Goal: Check status: Check status

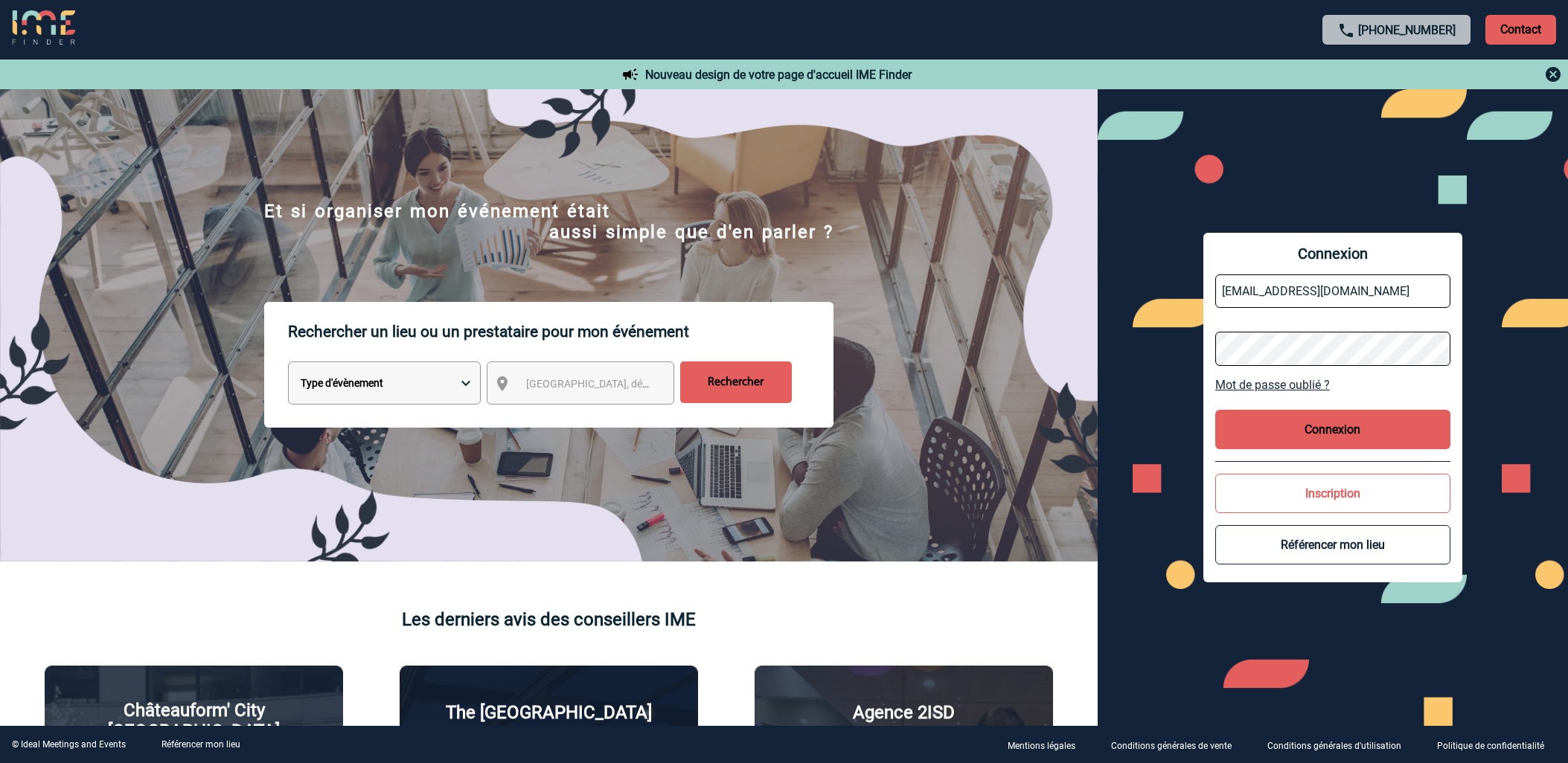
click at [1344, 423] on button "Connexion" at bounding box center [1332, 430] width 236 height 40
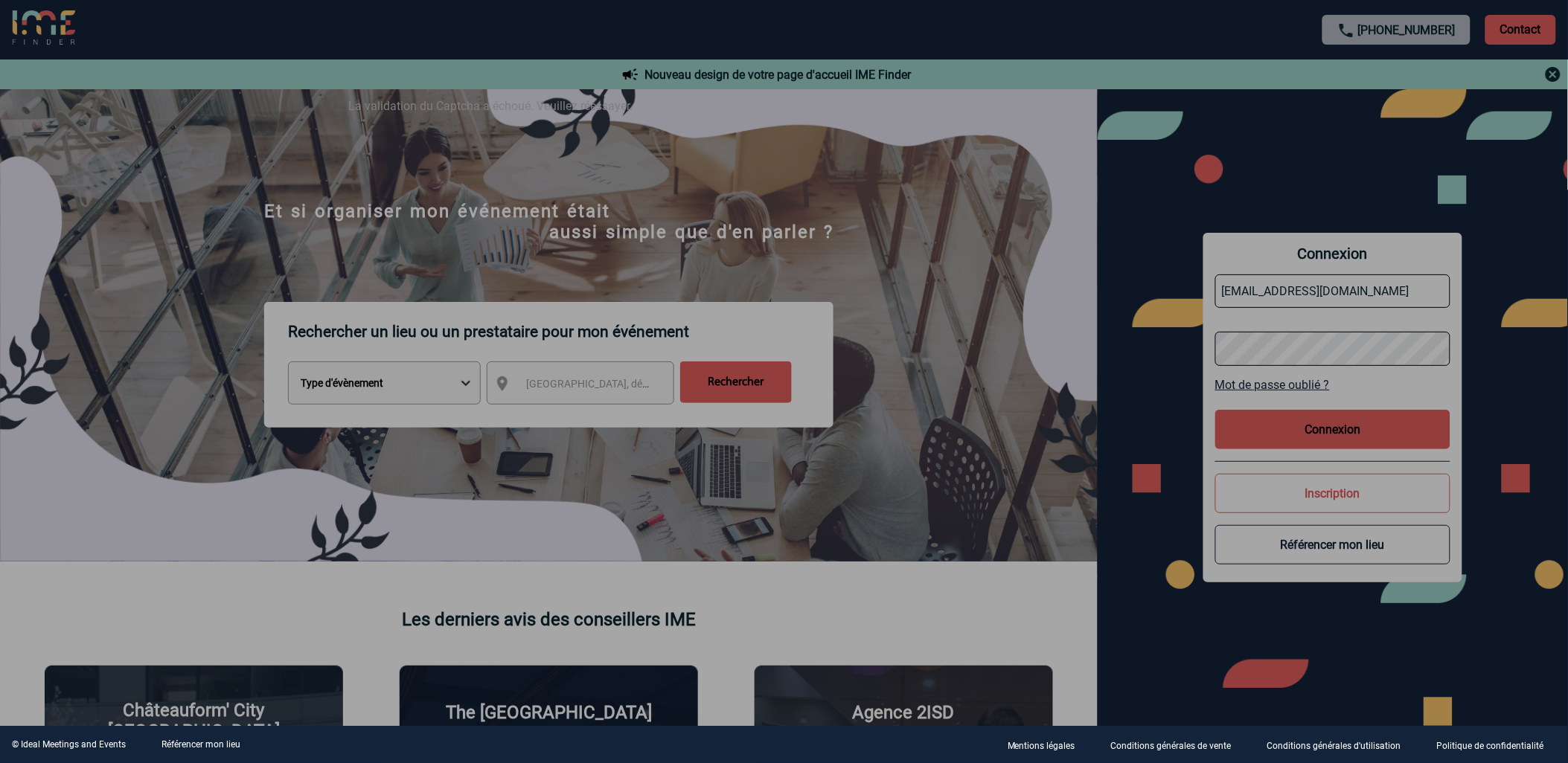
click at [1333, 423] on div at bounding box center [784, 382] width 1568 height 763
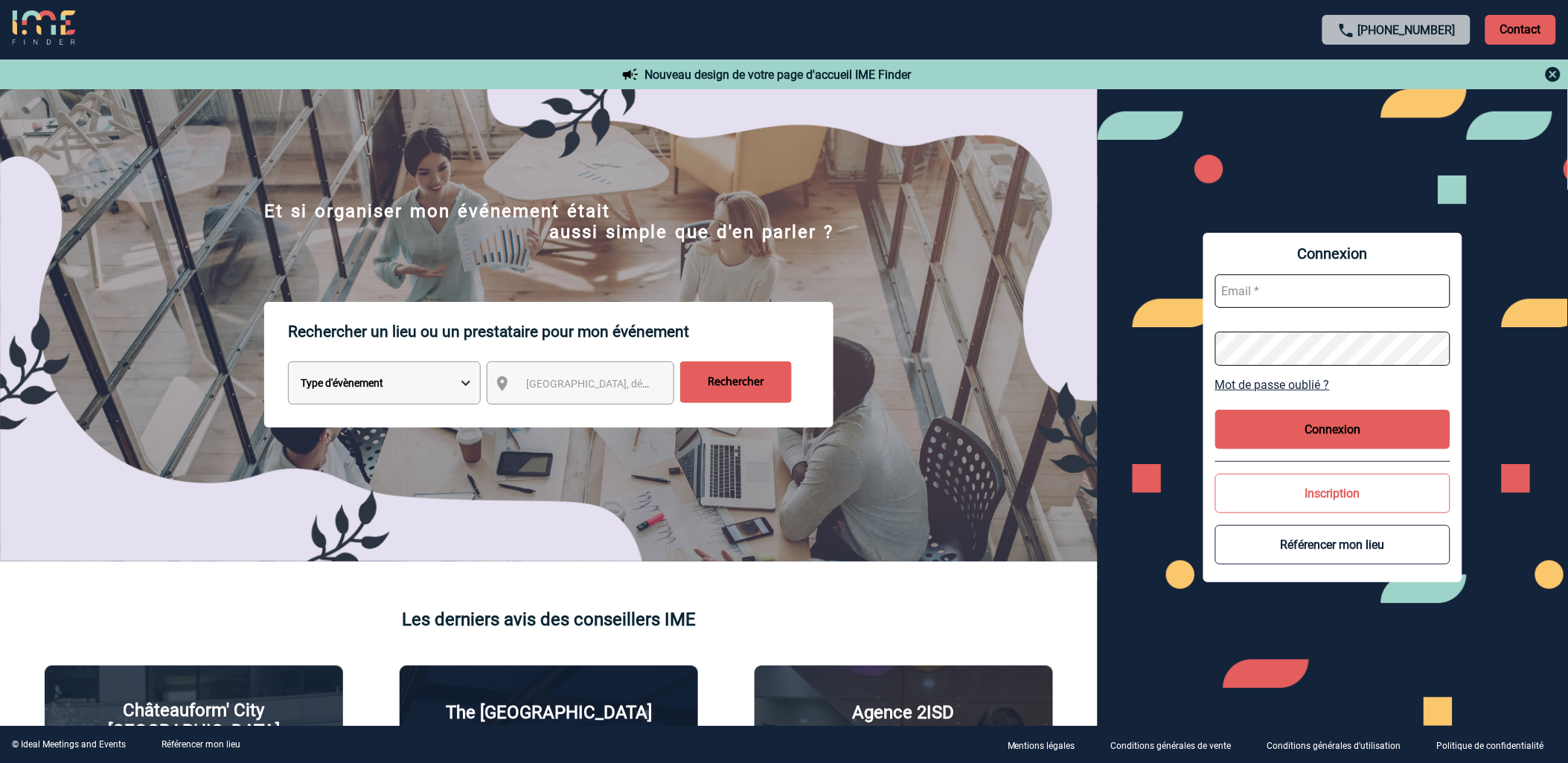
type input "[EMAIL_ADDRESS][DOMAIN_NAME]"
drag, startPoint x: 1321, startPoint y: 433, endPoint x: 1294, endPoint y: 440, distance: 27.9
click at [1321, 433] on button "Connexion" at bounding box center [1332, 430] width 236 height 40
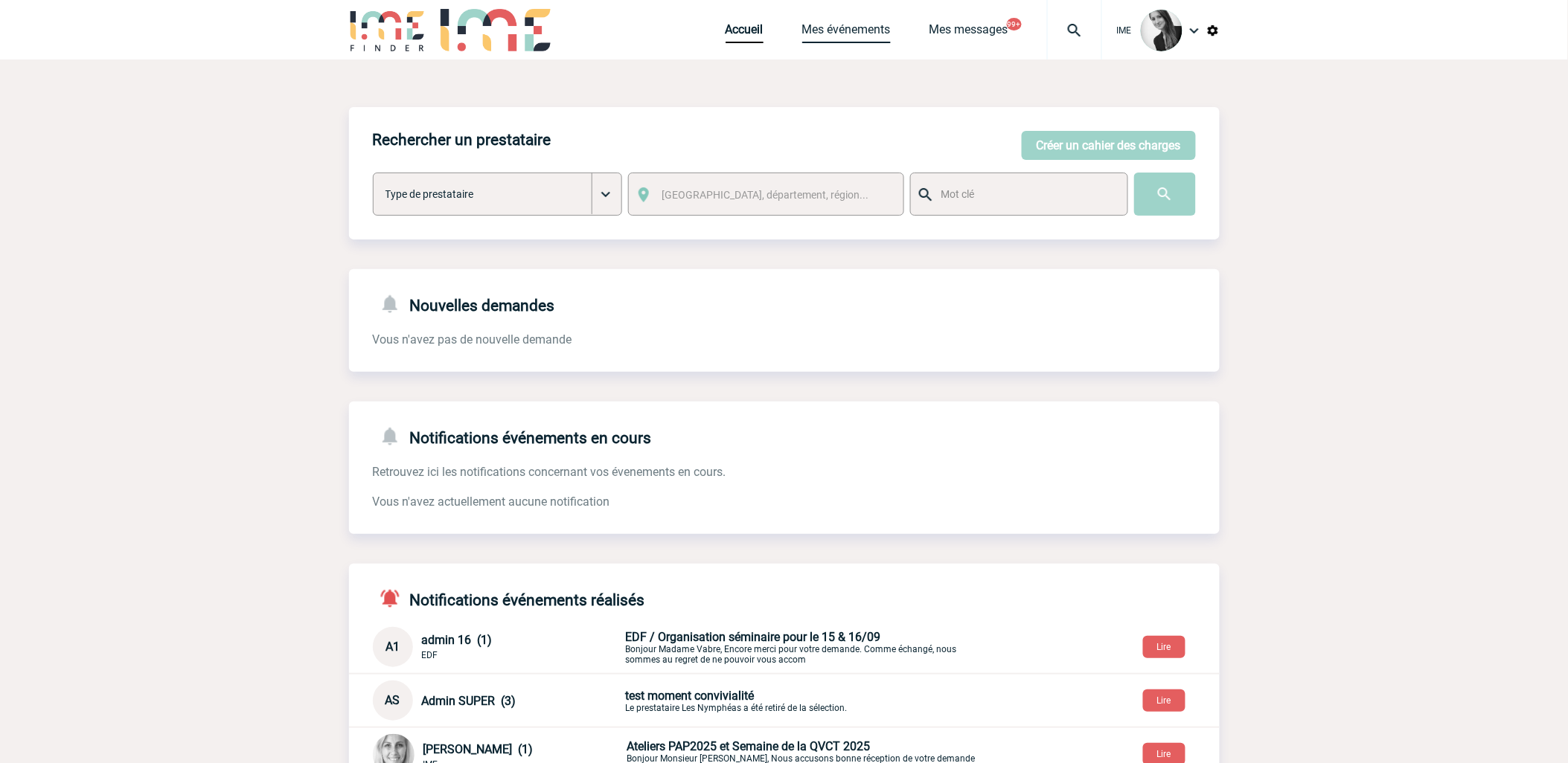
click at [841, 25] on link "Mes événements" at bounding box center [846, 32] width 89 height 21
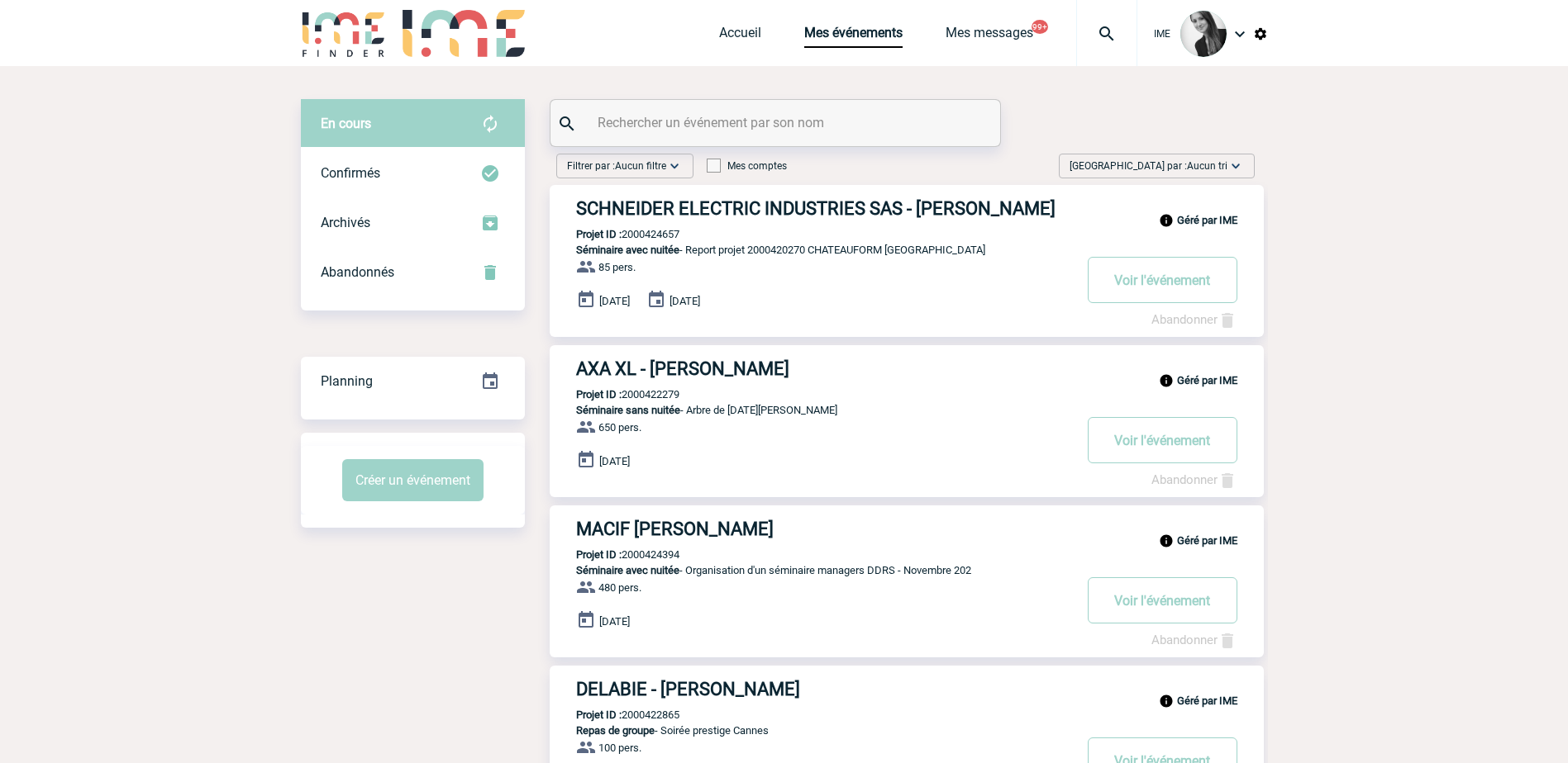
click at [1212, 157] on div "[GEOGRAPHIC_DATA] par : Aucun tri Aucun tri Date d'événement Date d'événement D…" at bounding box center [1156, 166] width 196 height 24
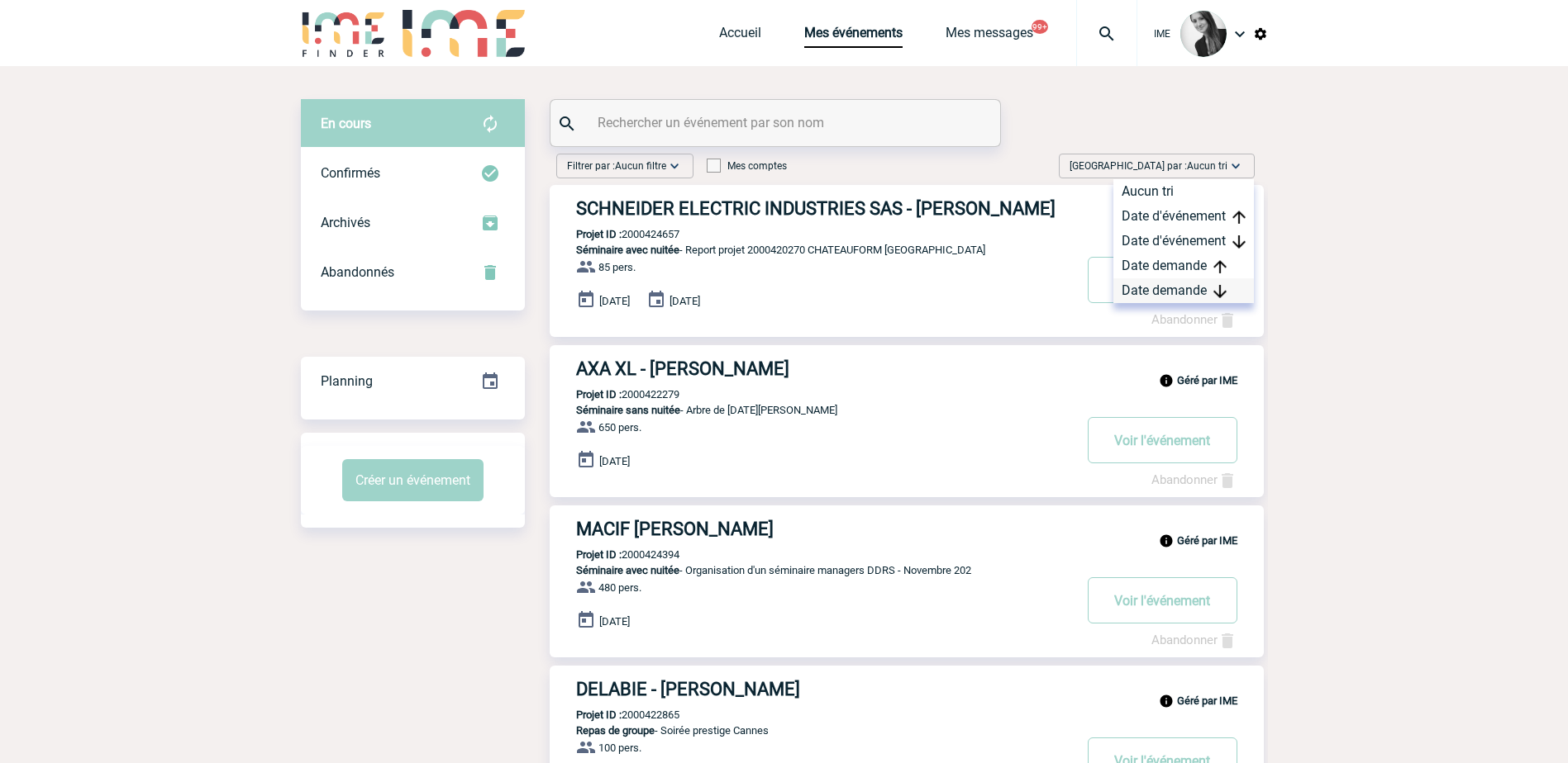
click at [1189, 297] on div "Date demande" at bounding box center [1184, 291] width 141 height 24
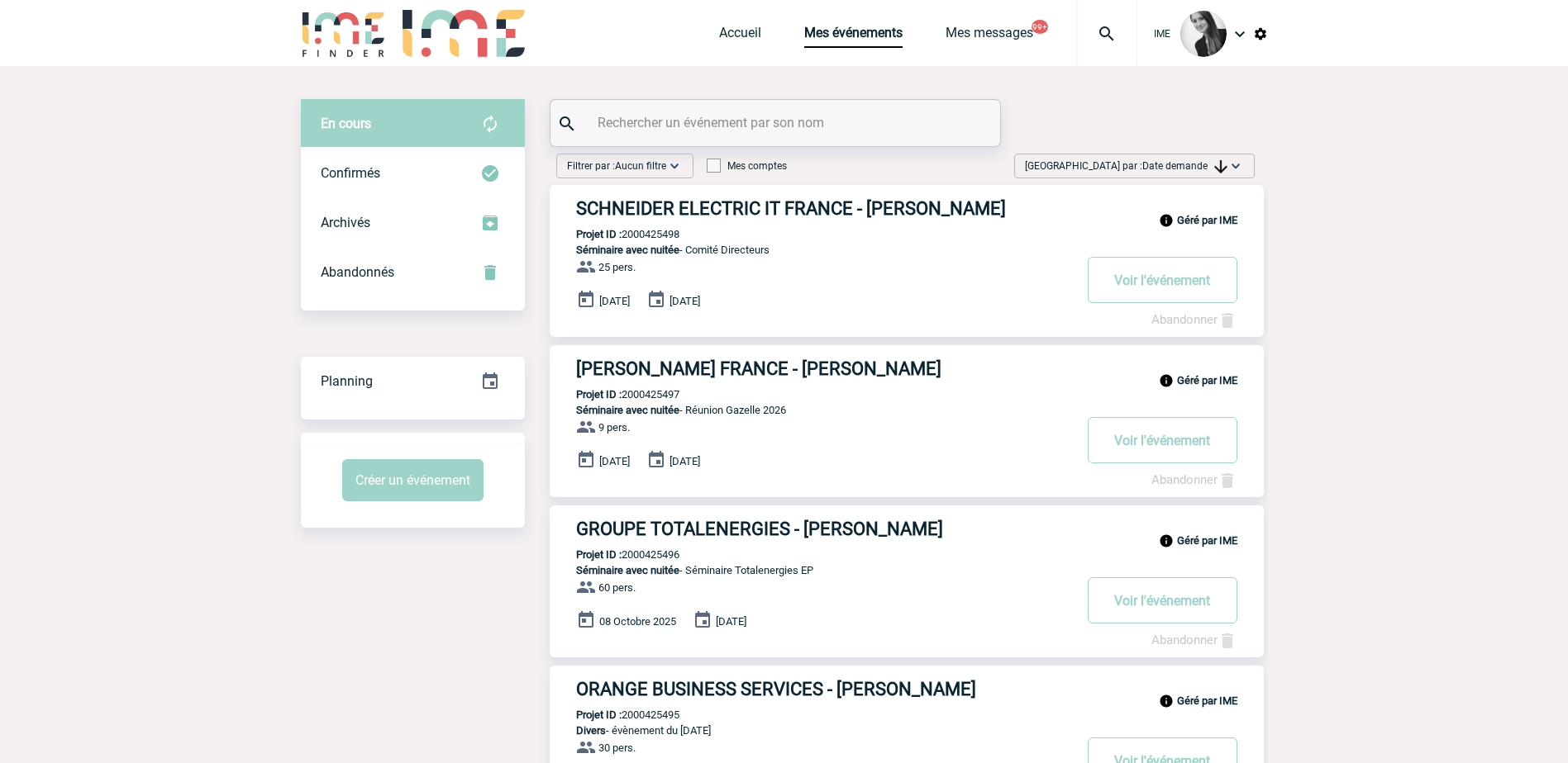
click at [1224, 156] on div "[GEOGRAPHIC_DATA] par : Date demande Aucun tri Date d'événement Date d'événemen…" at bounding box center [1135, 166] width 241 height 24
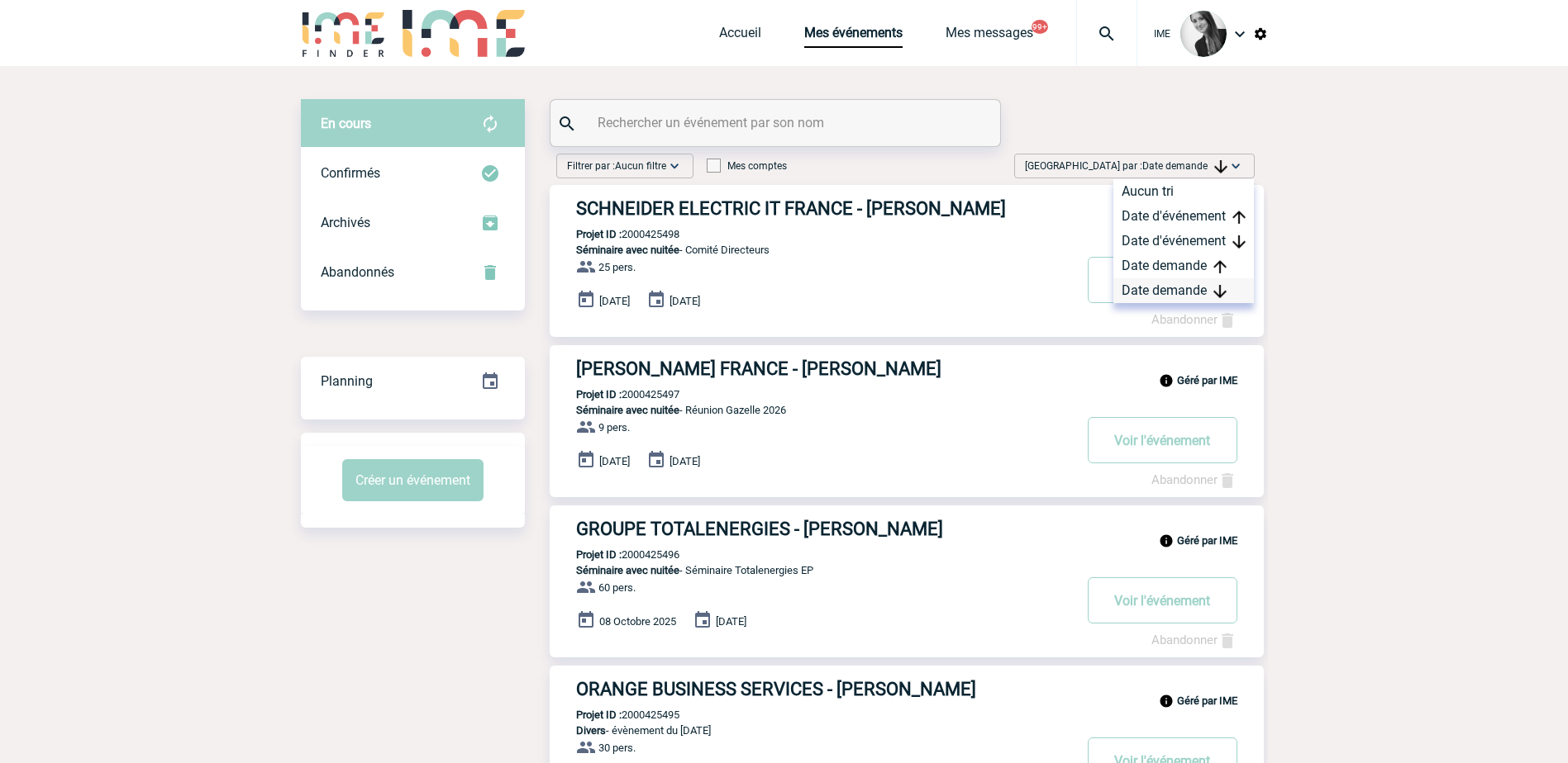
click at [1168, 286] on div "Date demande" at bounding box center [1184, 291] width 141 height 24
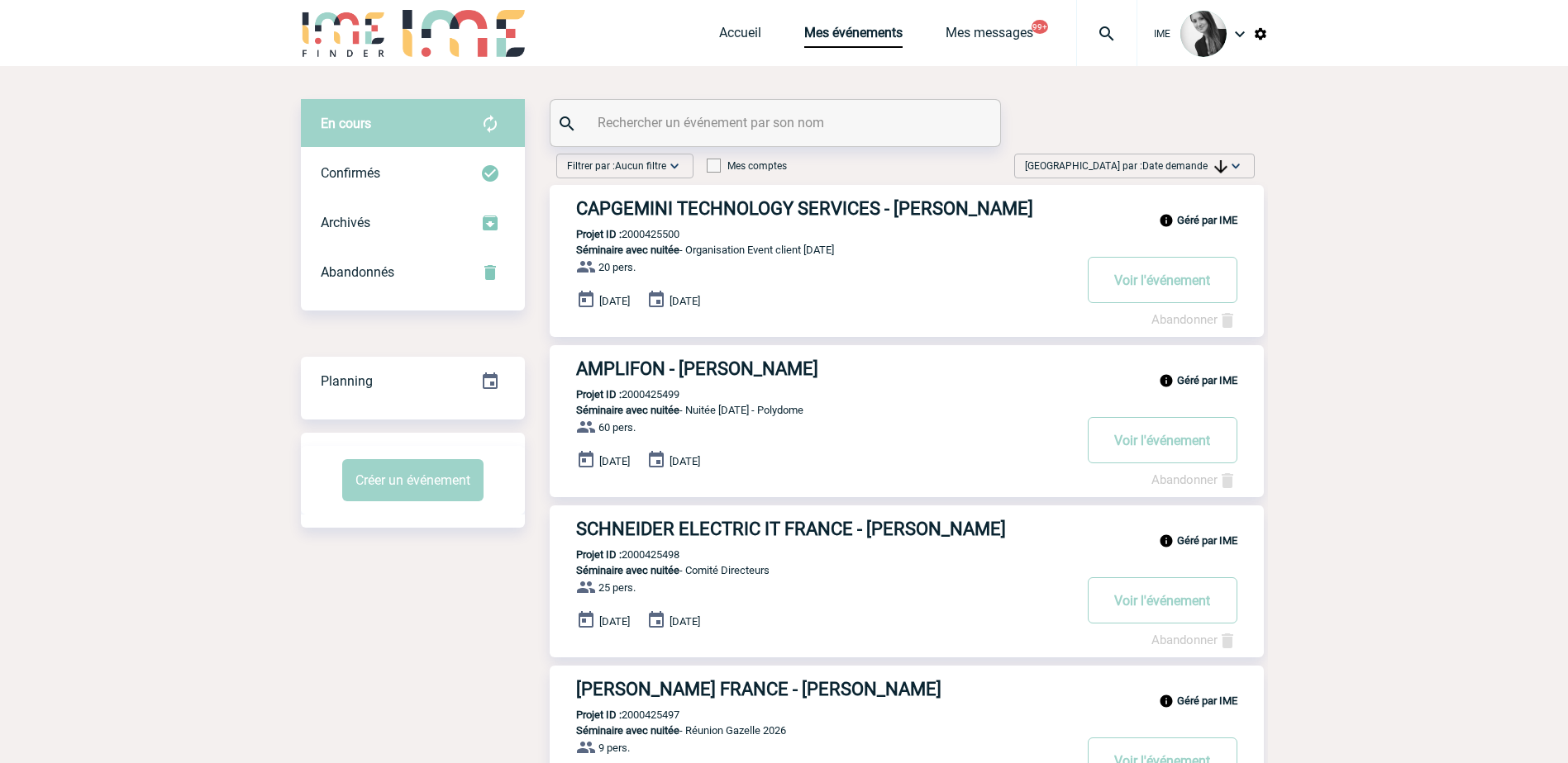
click at [1177, 161] on span "Date demande" at bounding box center [1184, 166] width 85 height 11
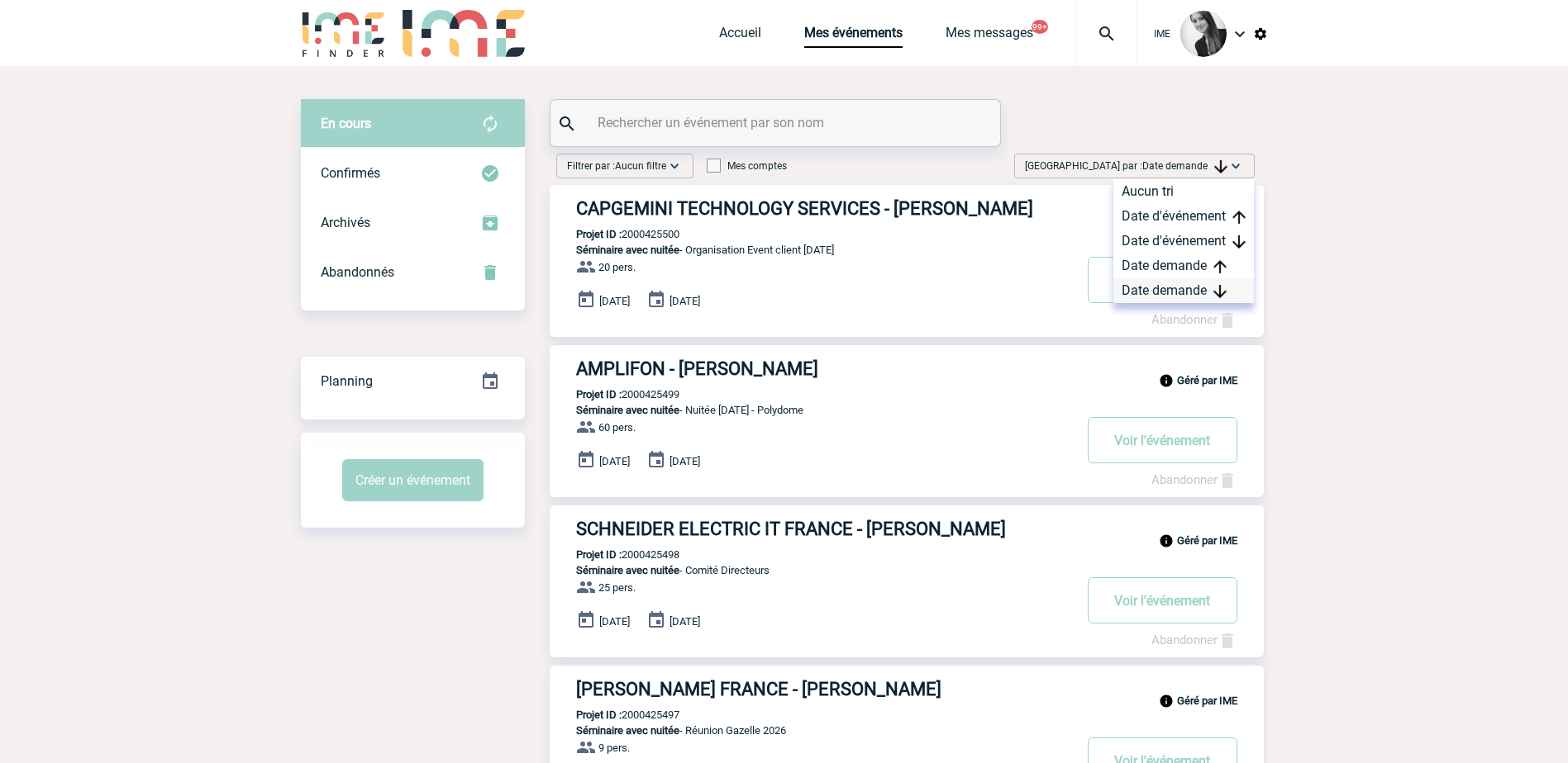
click at [1193, 280] on div "Date demande" at bounding box center [1184, 291] width 141 height 24
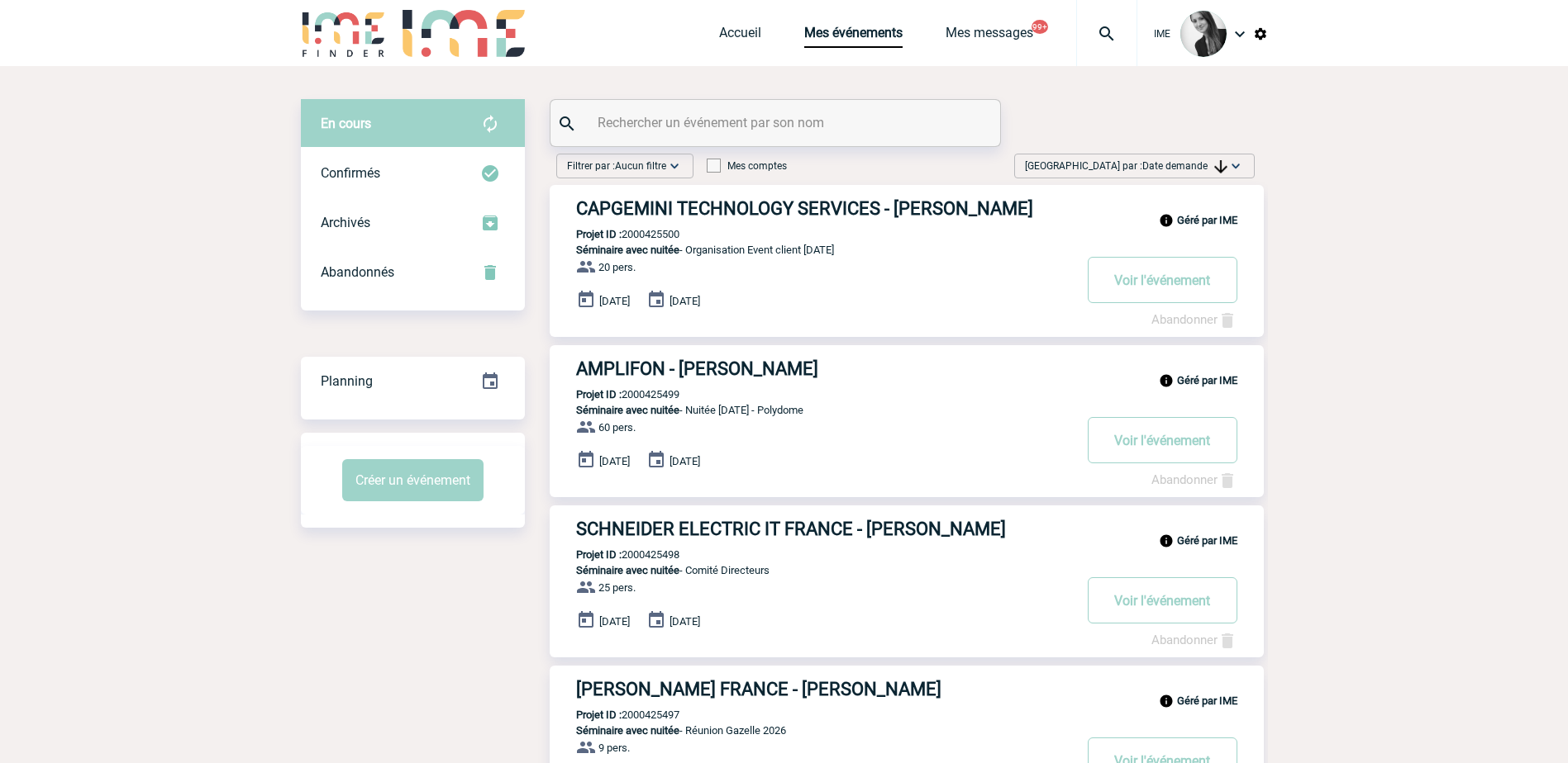
click at [721, 123] on input "text" at bounding box center [777, 123] width 368 height 24
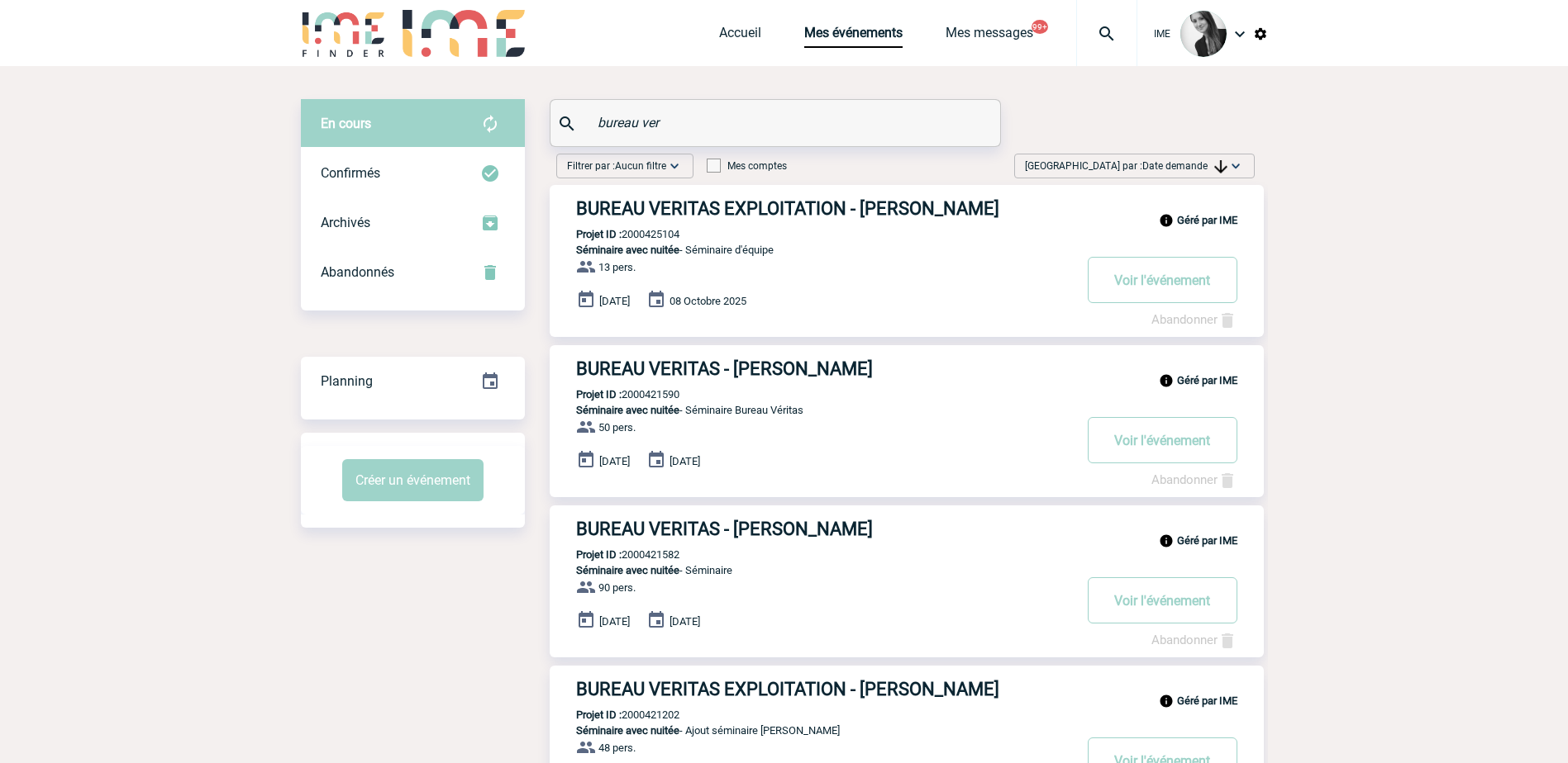
type input "bureau ver"
click at [658, 231] on p "Projet ID : 2000425104" at bounding box center [614, 233] width 129 height 12
copy p "2000425104"
click at [667, 235] on p "Projet ID : 2000425104" at bounding box center [614, 233] width 129 height 12
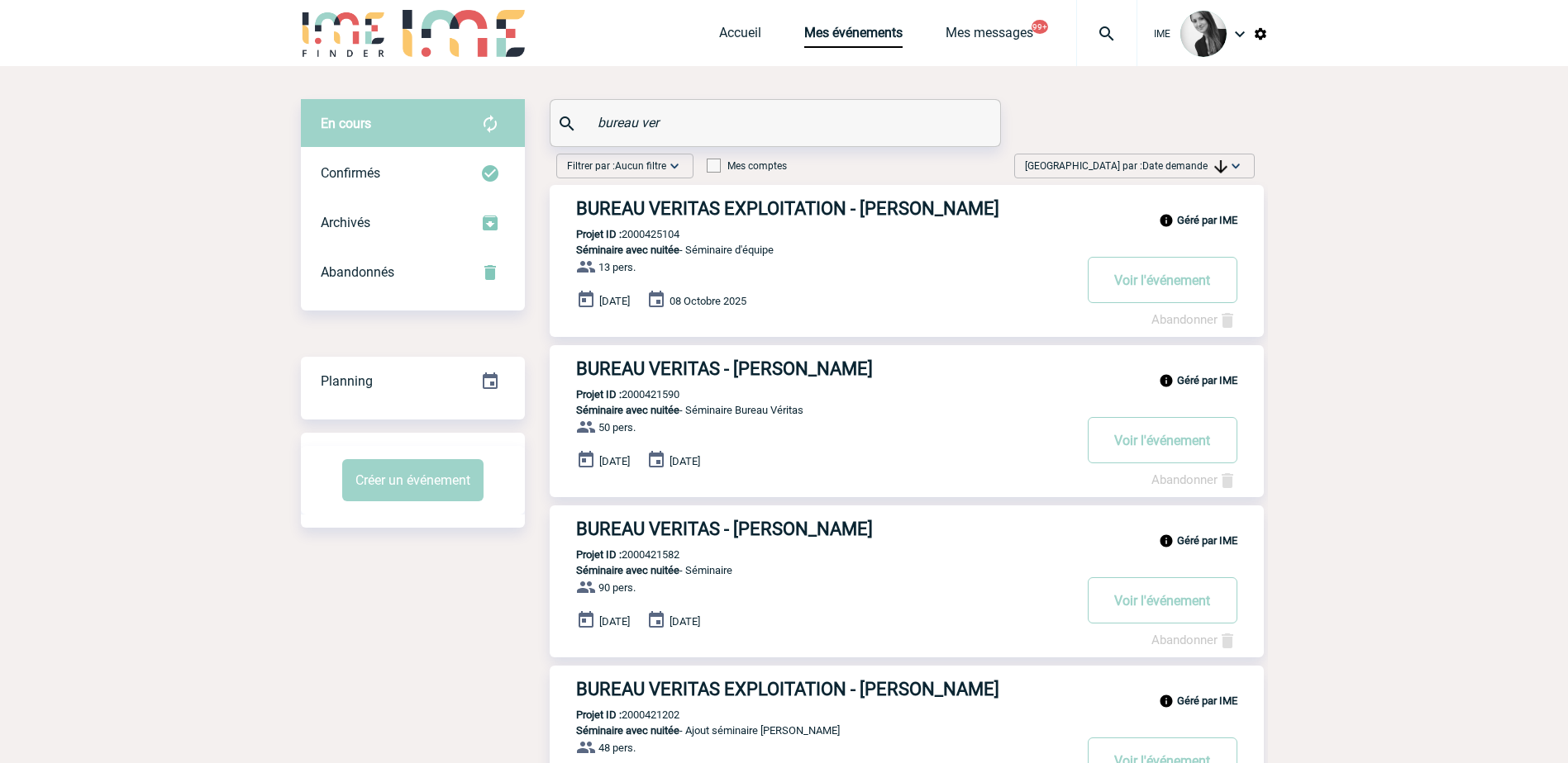
click at [667, 233] on p "Projet ID : 2000425104" at bounding box center [614, 233] width 129 height 12
copy p "2000425104"
click at [1196, 169] on span "Date demande" at bounding box center [1184, 166] width 85 height 11
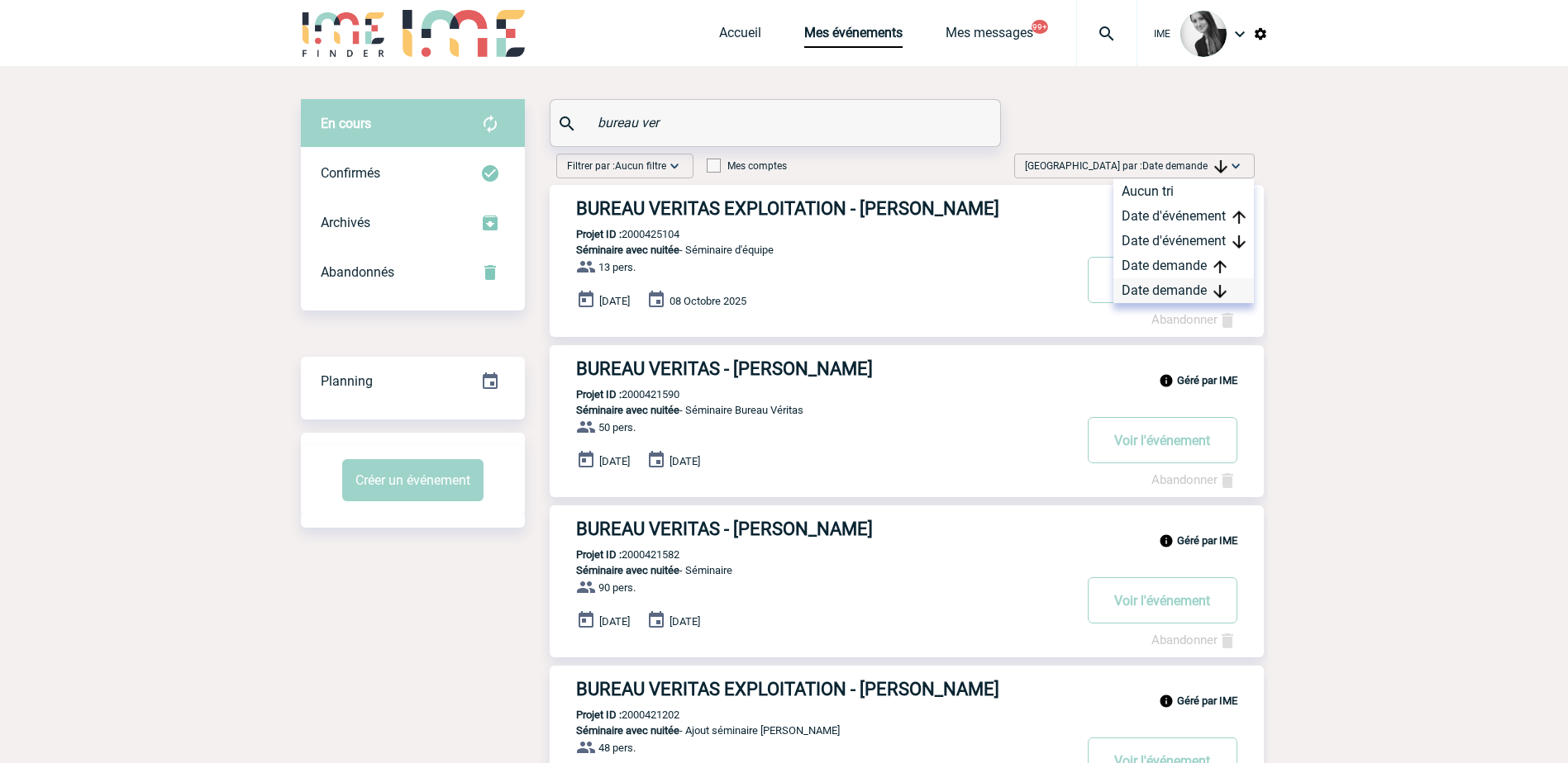
click at [1182, 292] on div "Date demande" at bounding box center [1184, 291] width 141 height 24
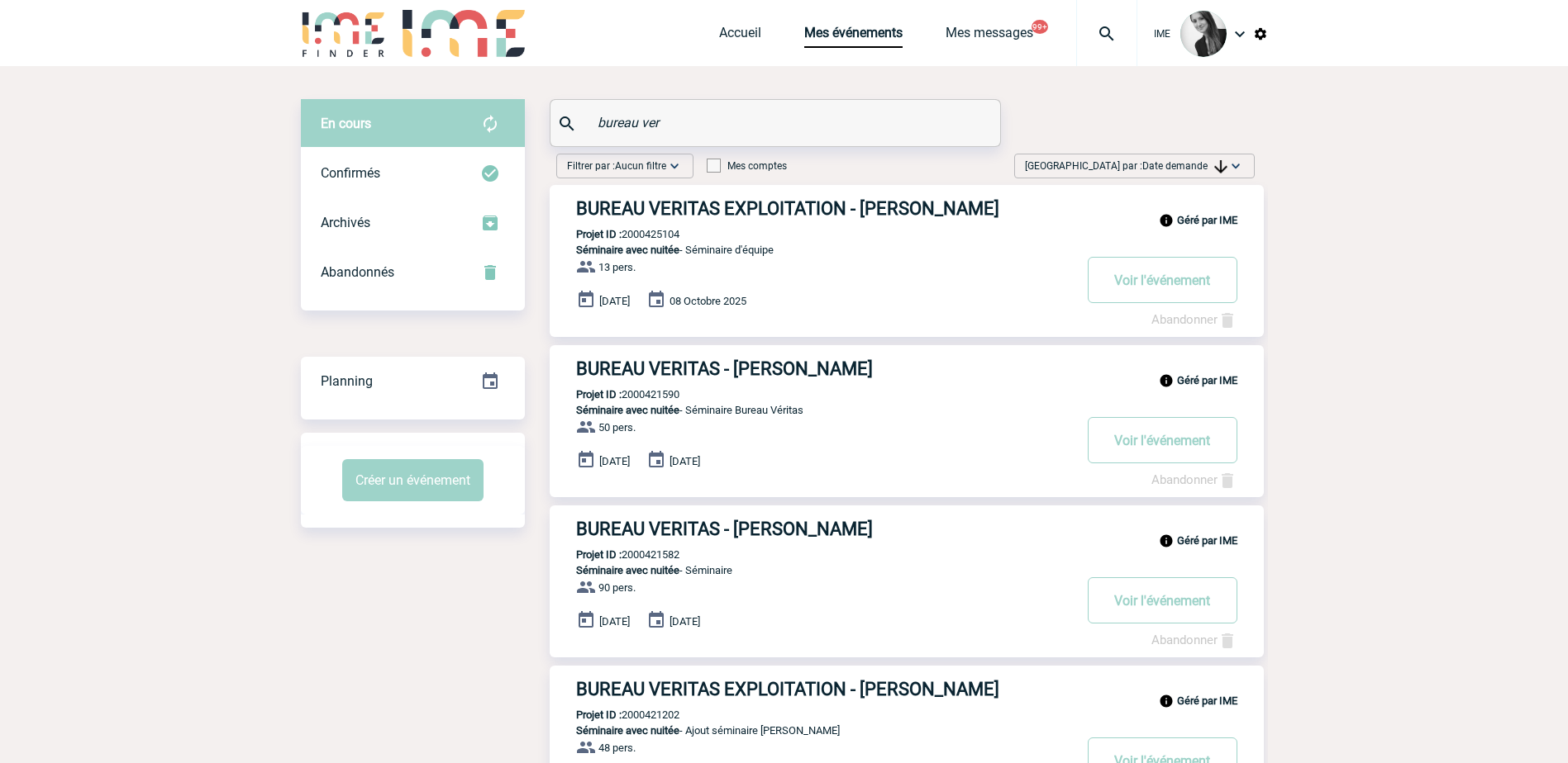
drag, startPoint x: 591, startPoint y: 158, endPoint x: 346, endPoint y: 161, distance: 245.0
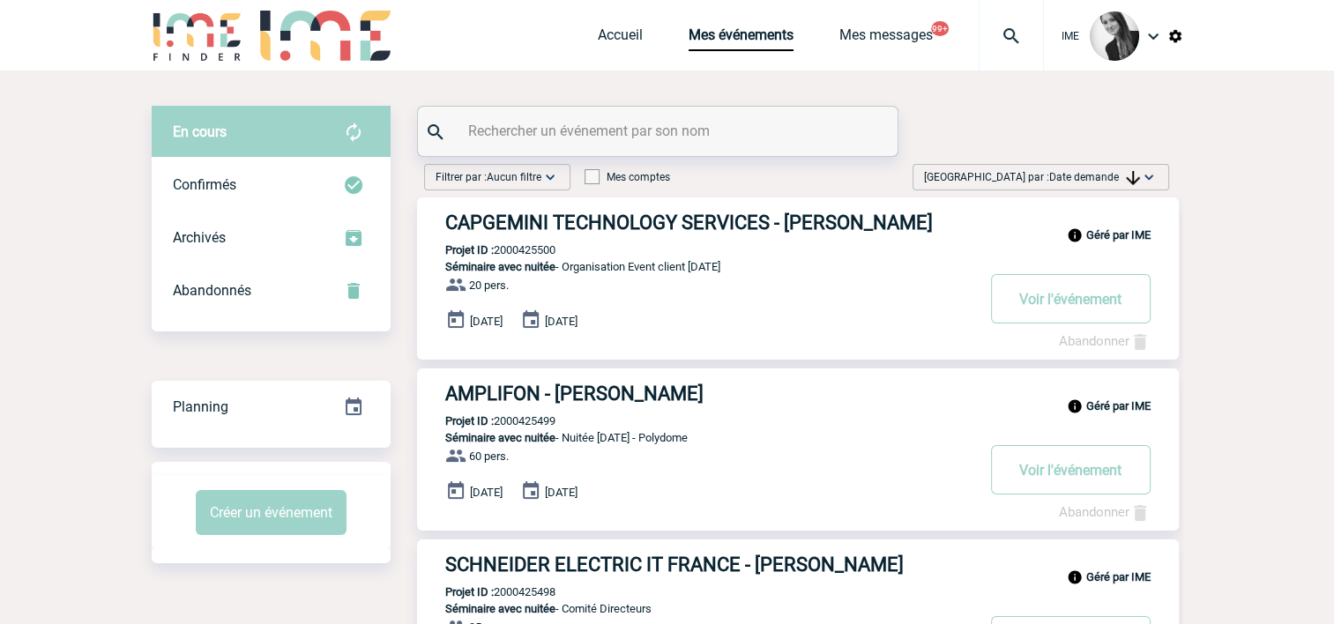
drag, startPoint x: 1155, startPoint y: 178, endPoint x: 1121, endPoint y: 316, distance: 141.5
click at [1154, 178] on img at bounding box center [1149, 177] width 18 height 18
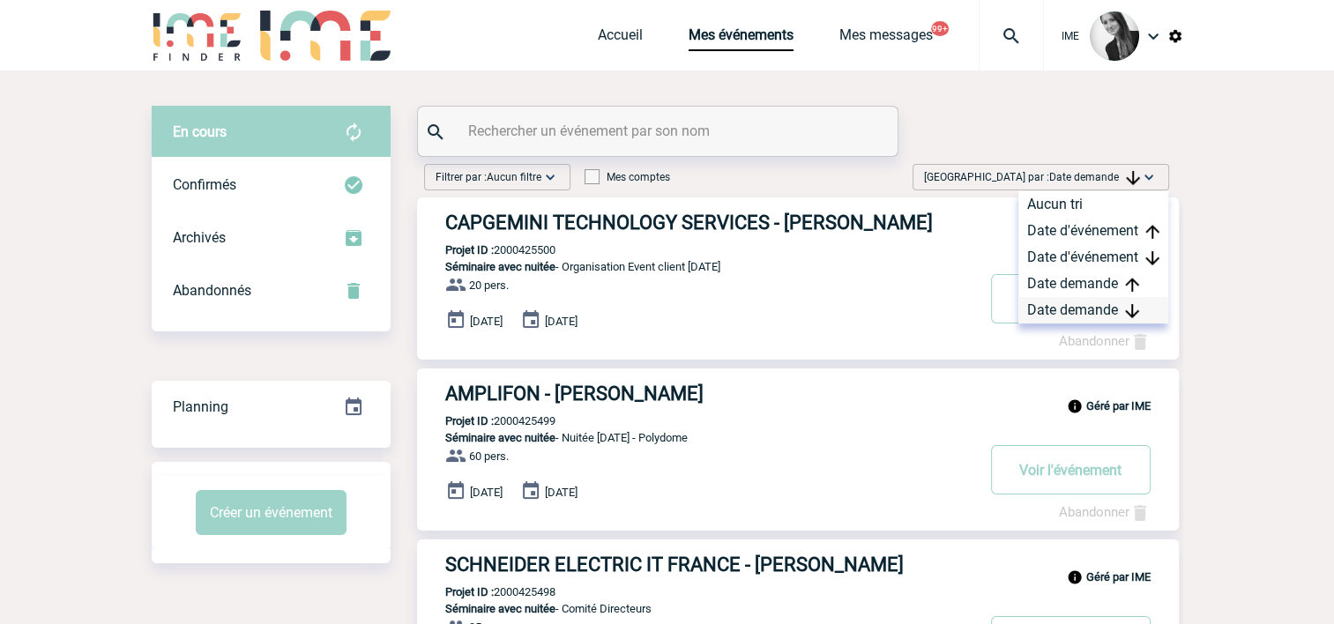
click at [1114, 313] on div "Date demande" at bounding box center [1093, 310] width 150 height 26
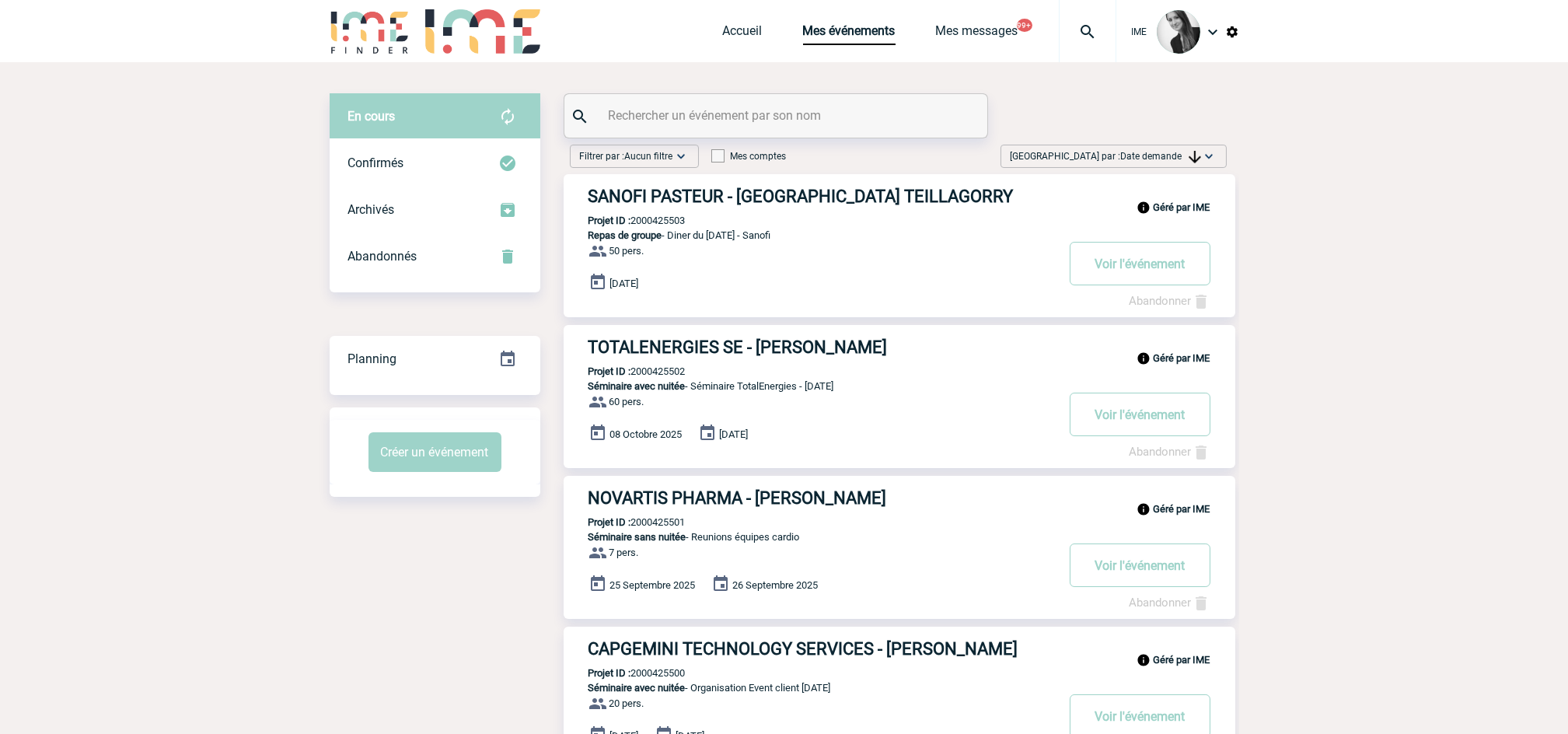
drag, startPoint x: 1450, startPoint y: 423, endPoint x: 1387, endPoint y: 444, distance: 66.4
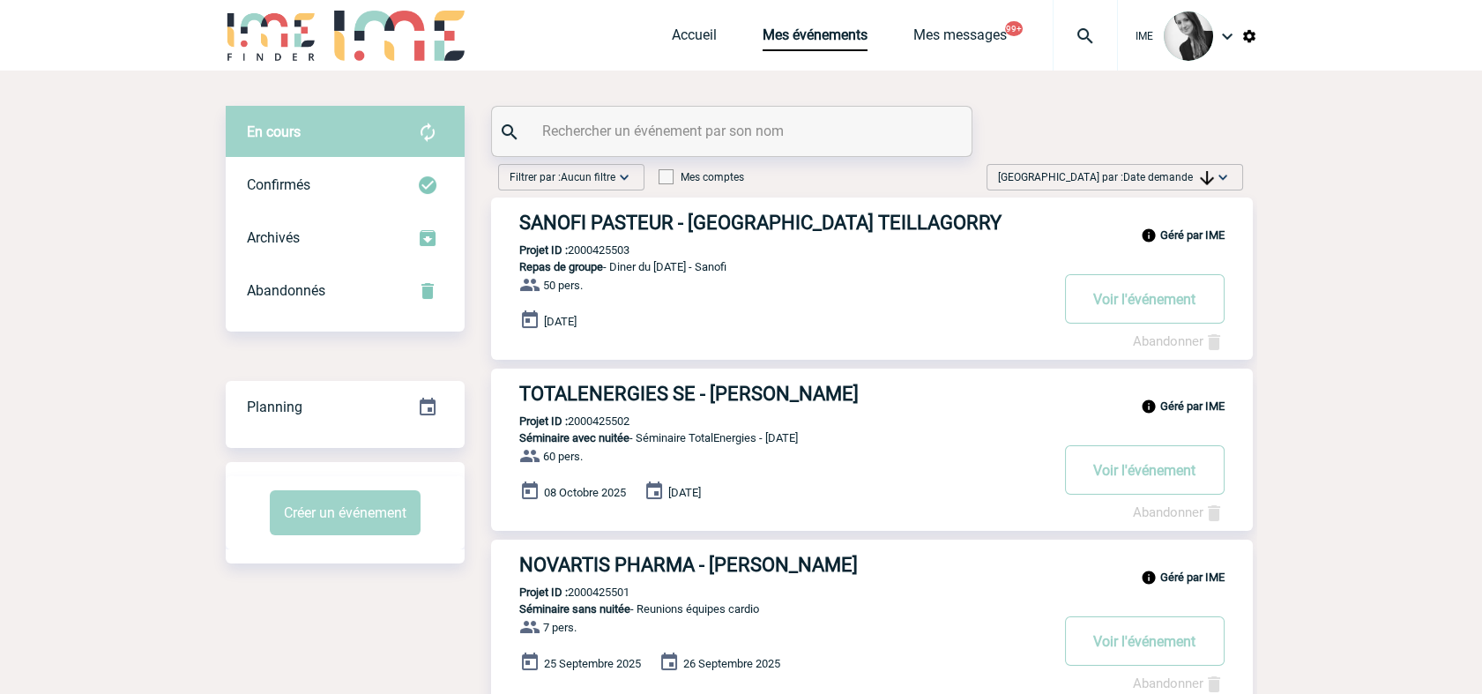
drag, startPoint x: 1156, startPoint y: 173, endPoint x: 1170, endPoint y: 286, distance: 114.5
click at [1157, 179] on span "Date demande" at bounding box center [1168, 177] width 91 height 12
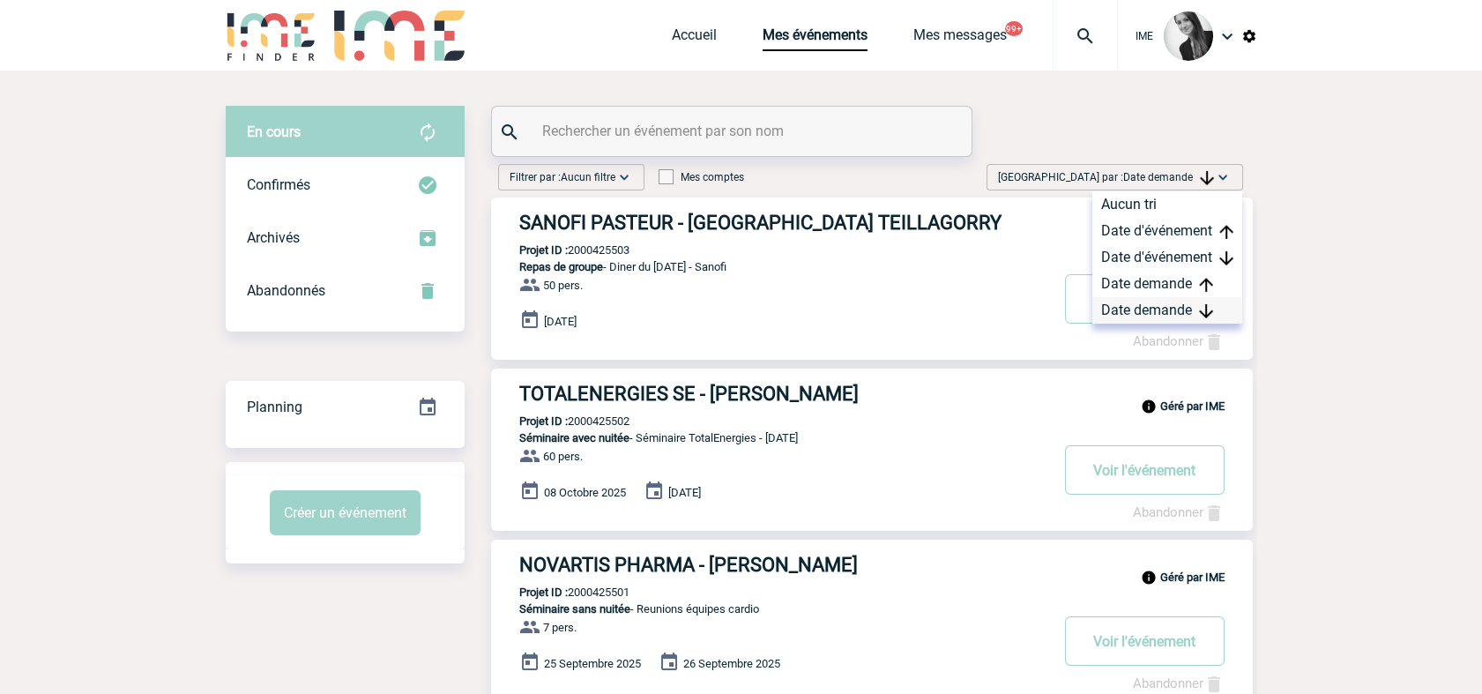
click at [1164, 305] on div "Date demande" at bounding box center [1167, 310] width 150 height 26
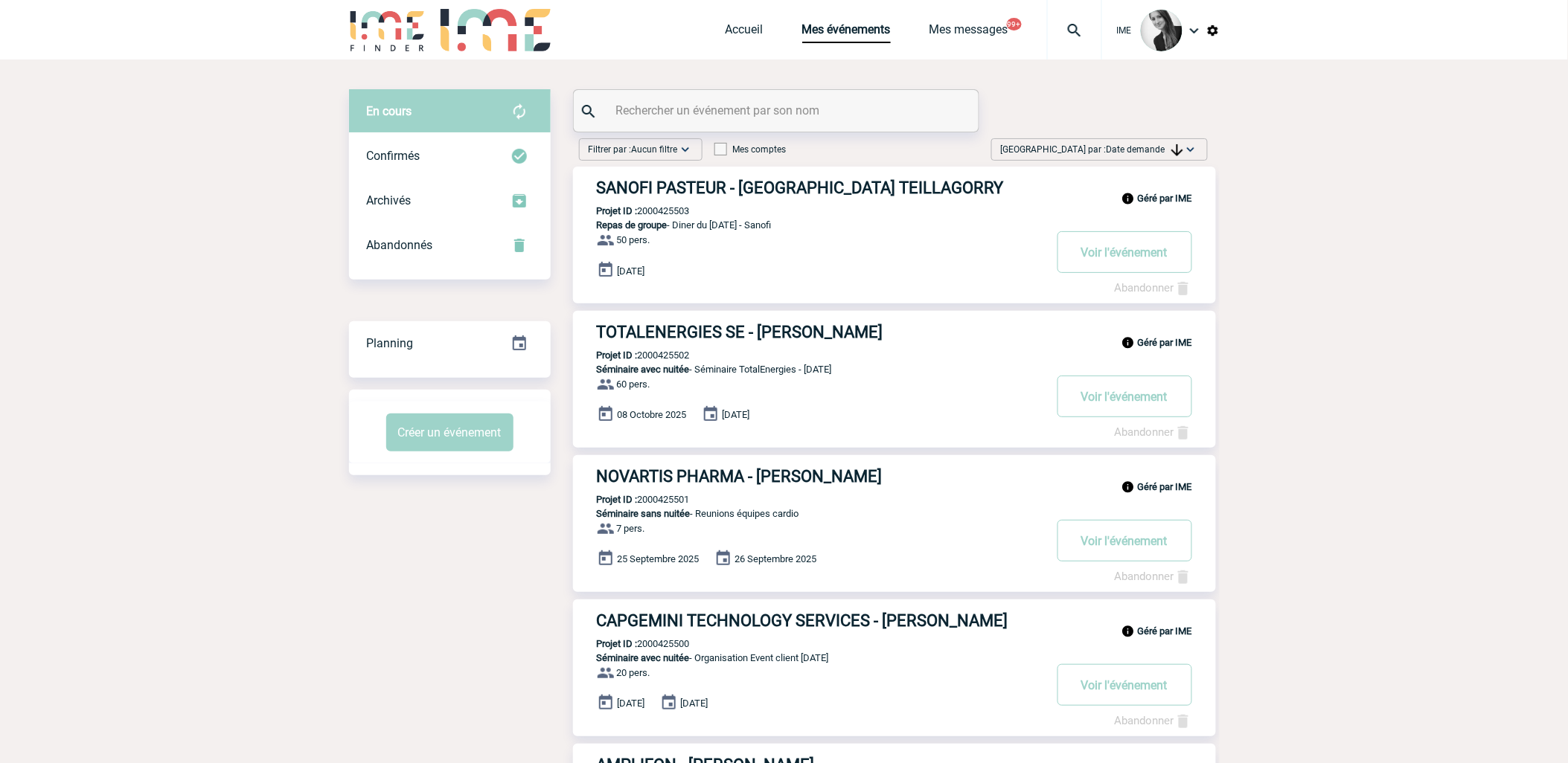
click at [1146, 148] on span "Date demande" at bounding box center [1145, 149] width 77 height 10
click at [1134, 268] on div "Date demande" at bounding box center [1144, 262] width 127 height 22
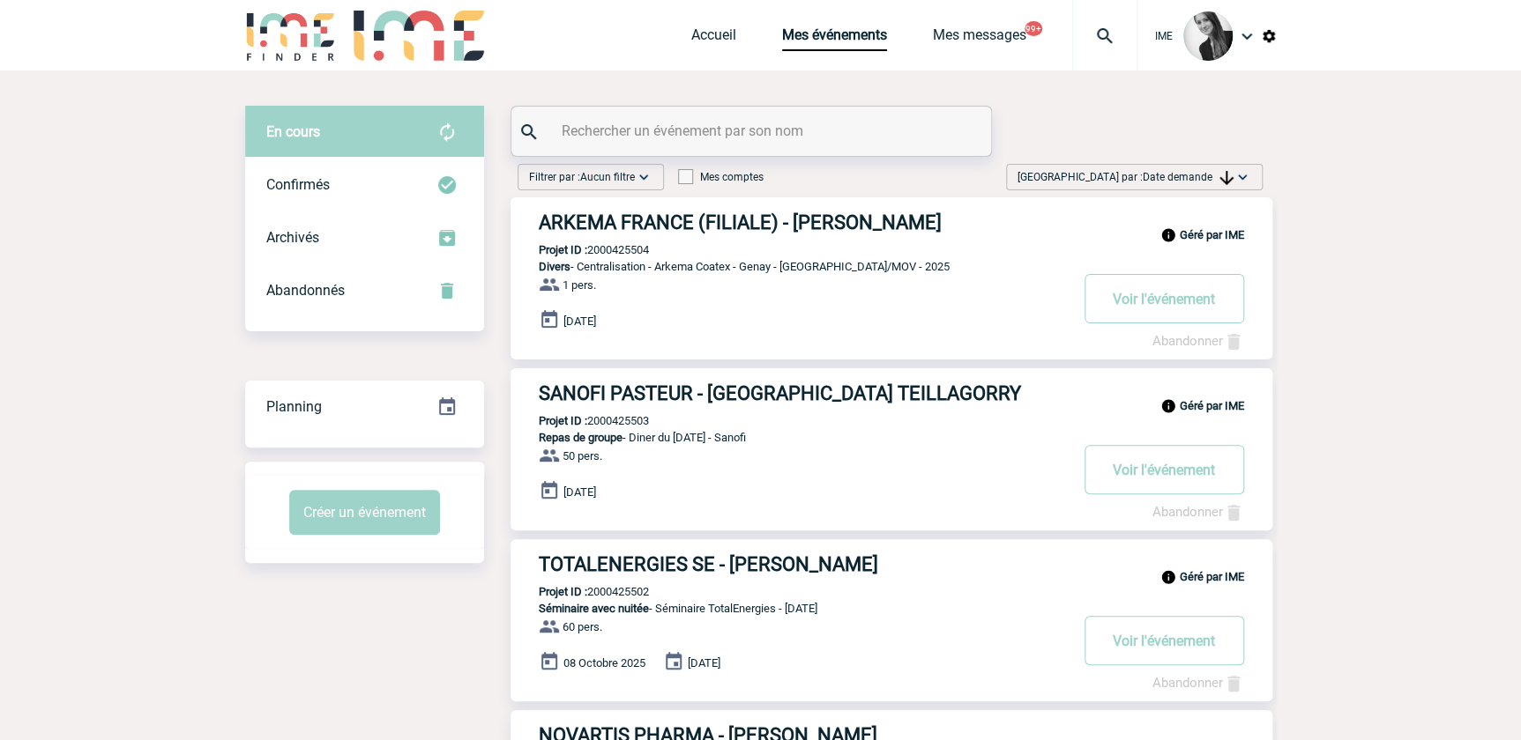
click at [1223, 184] on img at bounding box center [1226, 178] width 14 height 14
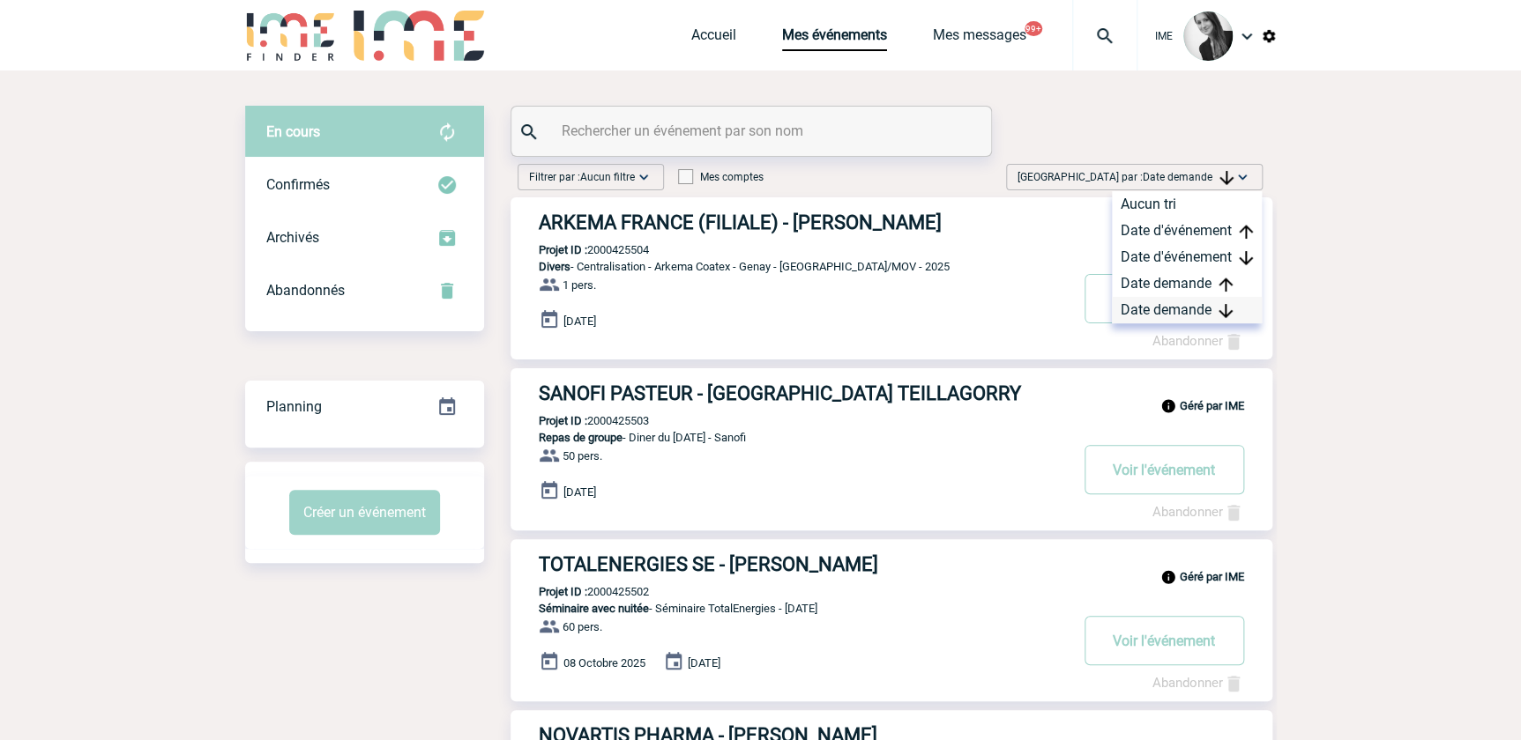
click at [1188, 303] on div "Date demande" at bounding box center [1187, 310] width 150 height 26
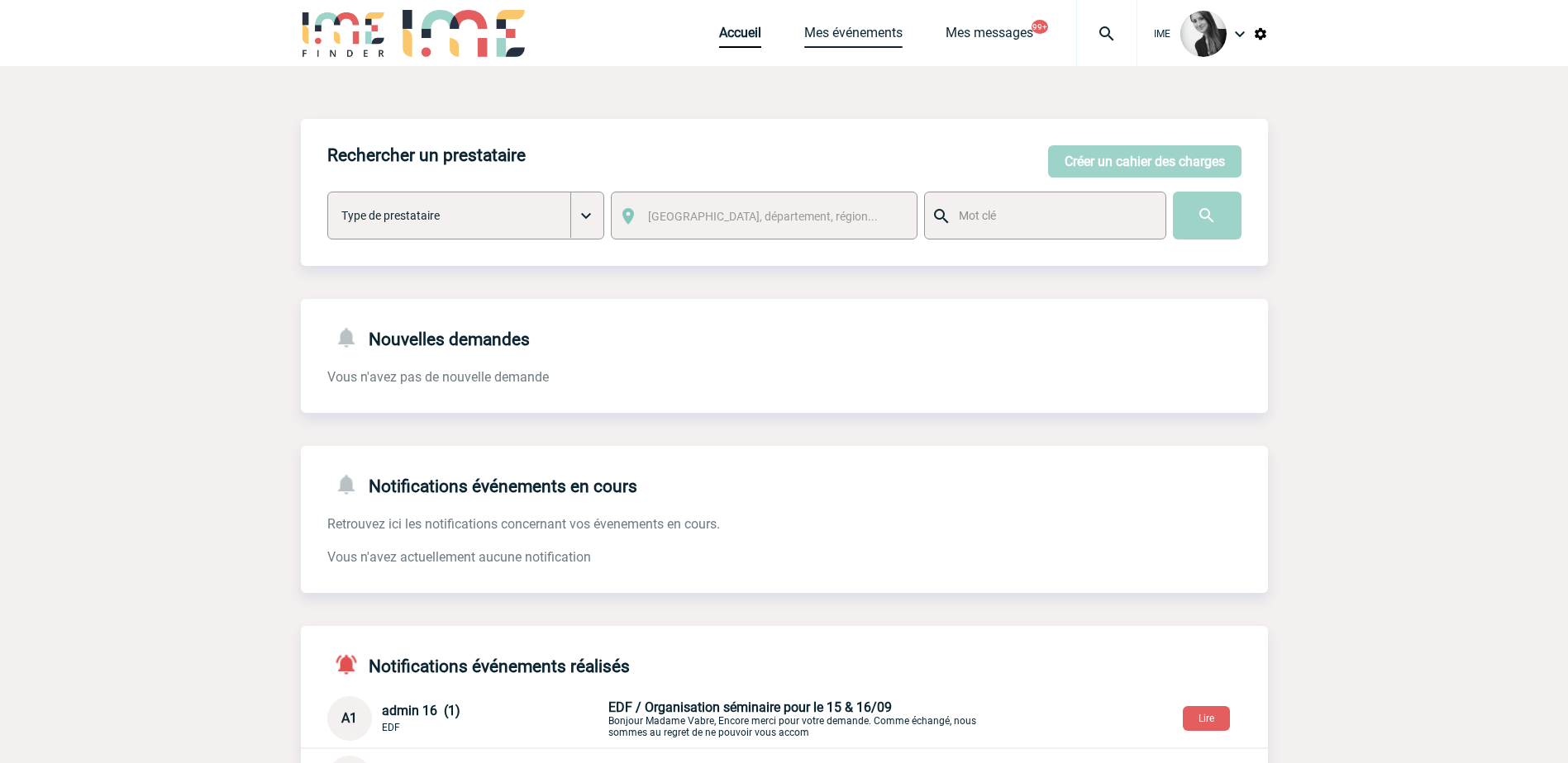
click at [845, 43] on link "Mes événements" at bounding box center [853, 36] width 98 height 23
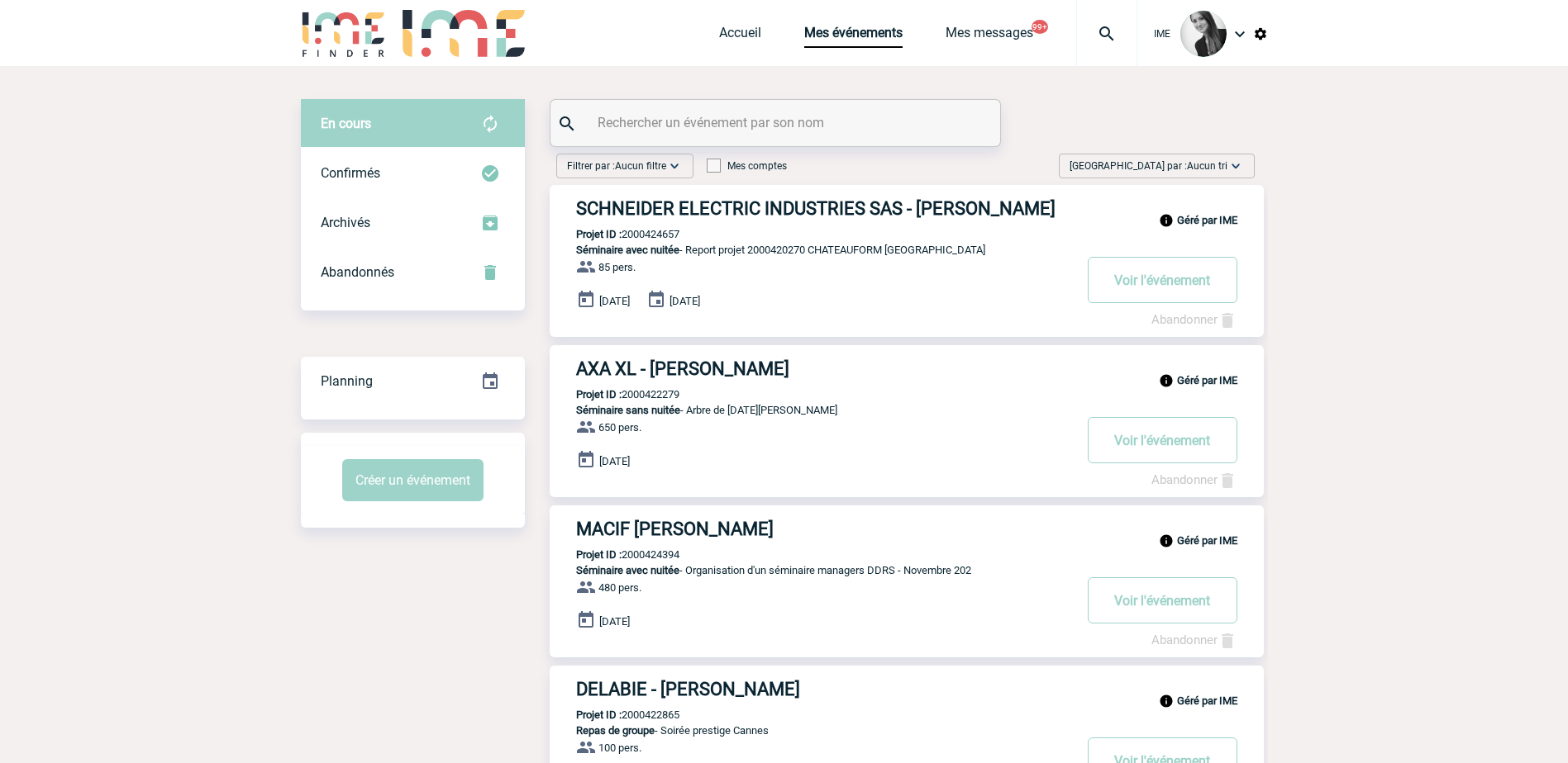
click at [1171, 172] on span "[GEOGRAPHIC_DATA] par : Aucun tri" at bounding box center [1149, 166] width 158 height 17
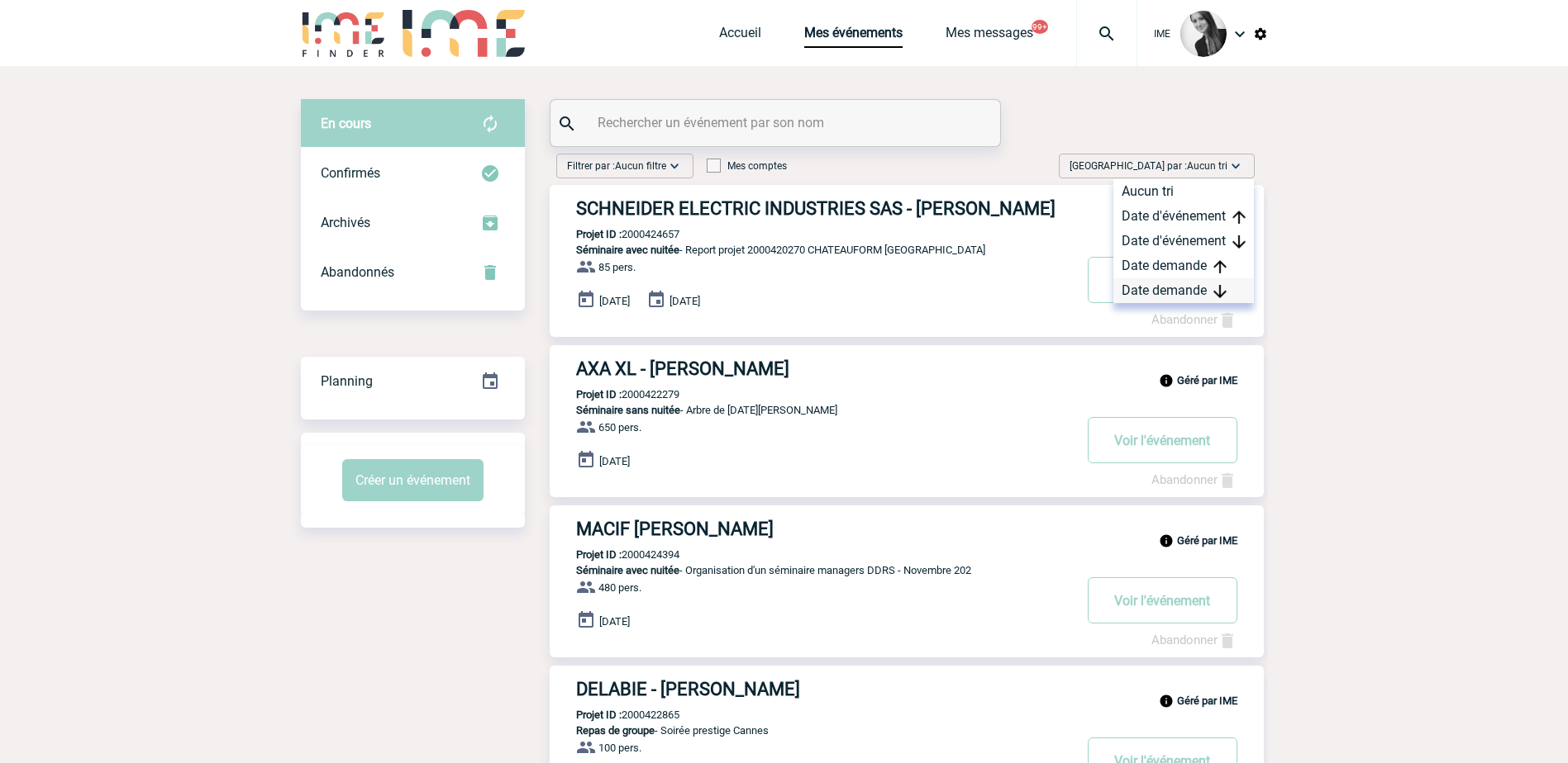
click at [1196, 293] on div "Date demande" at bounding box center [1184, 291] width 141 height 24
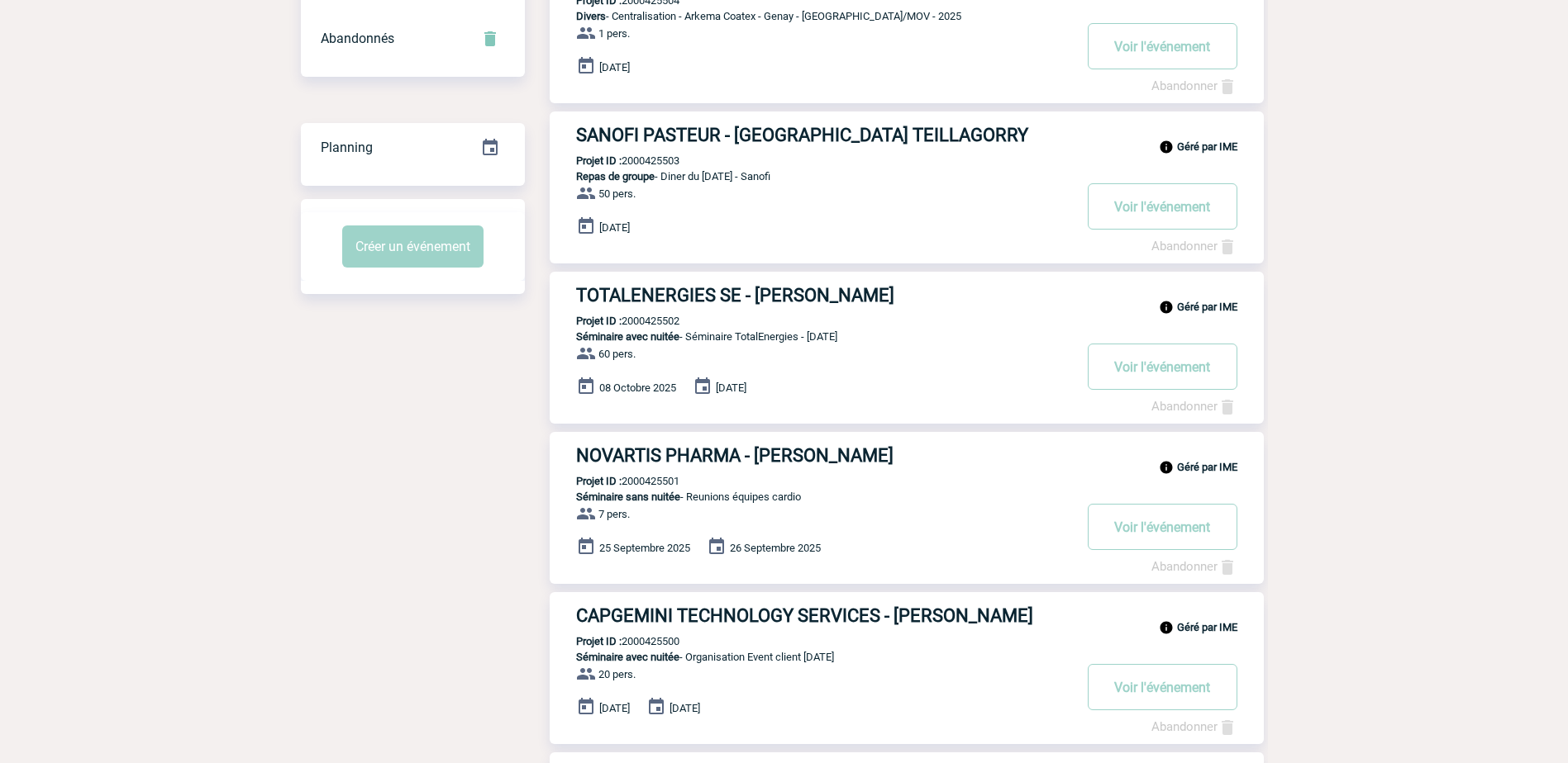
scroll to position [82, 0]
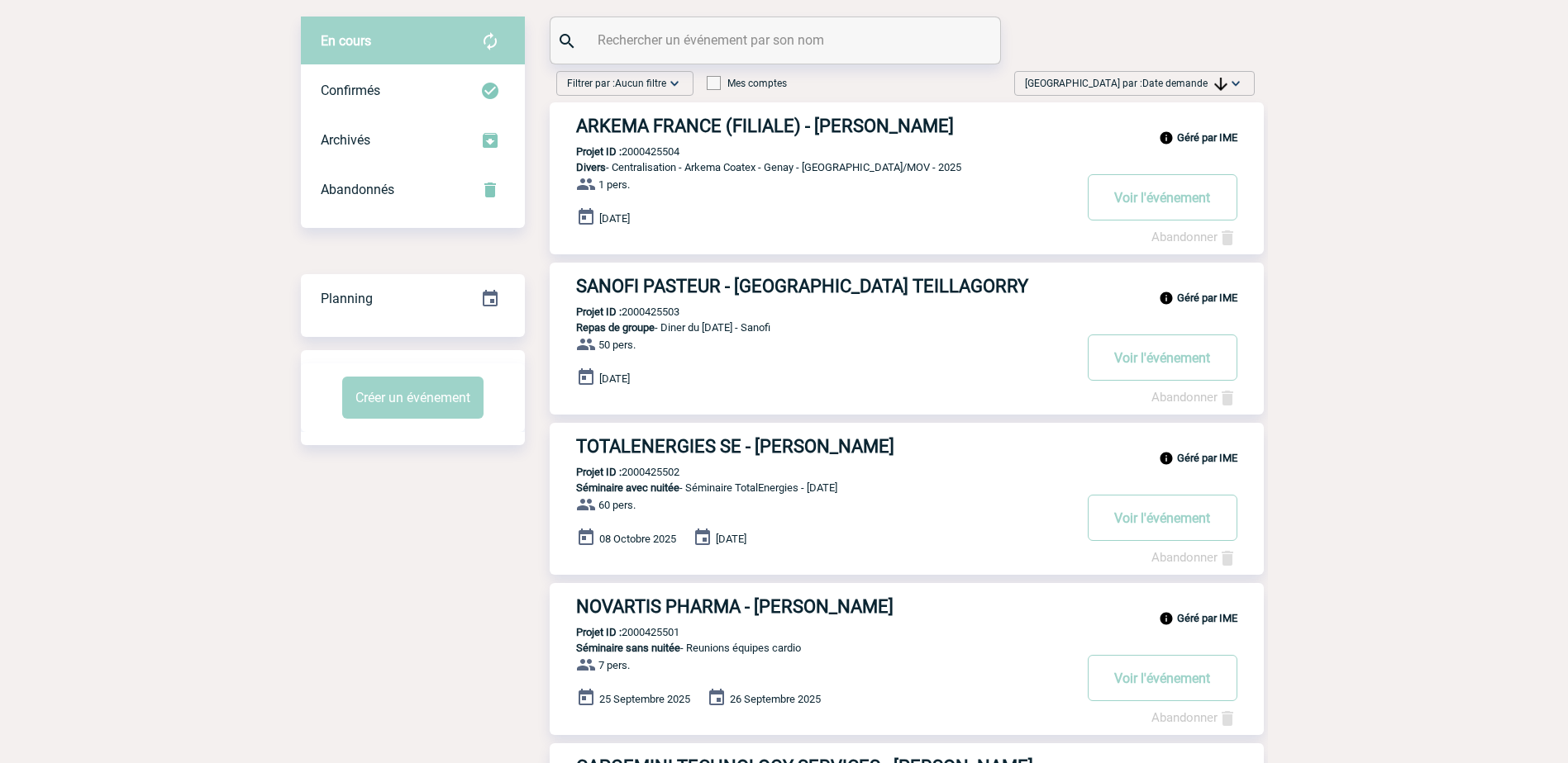
click at [1184, 72] on div "Trier par : Date demande Aucun tri Date d'événement Date d'événement Date deman…" at bounding box center [1135, 83] width 241 height 24
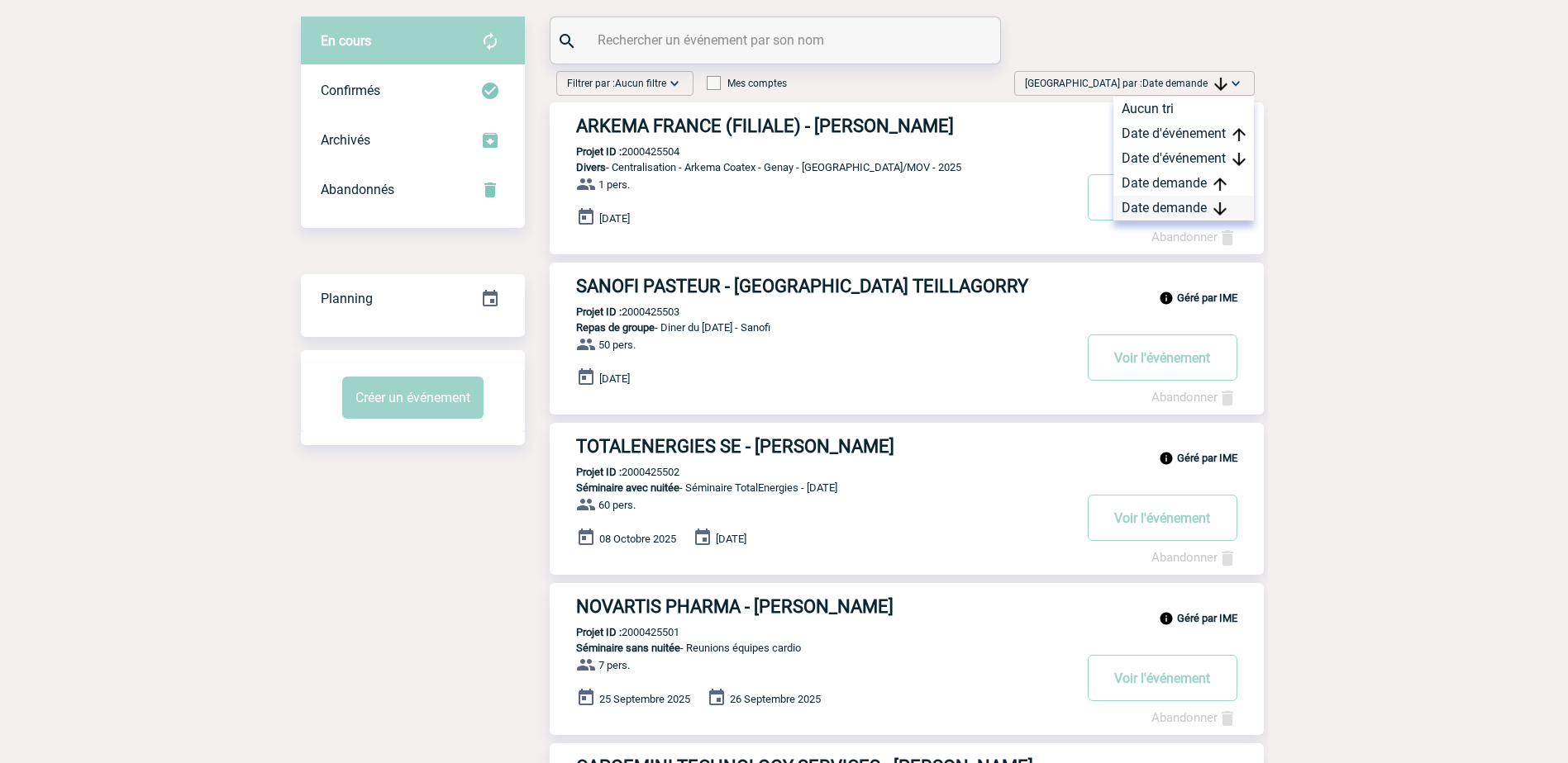
click at [1211, 209] on div "Date demande" at bounding box center [1184, 208] width 141 height 24
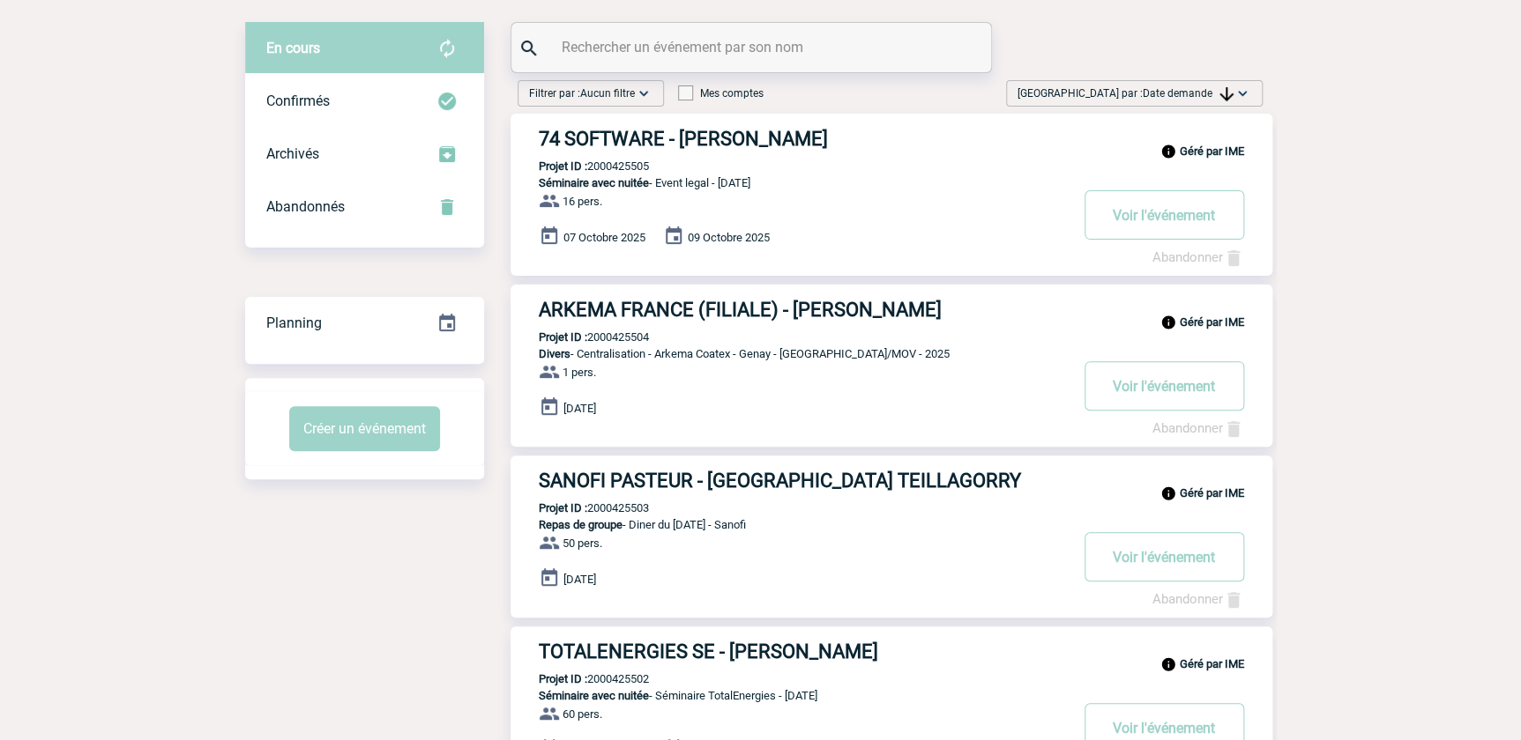
scroll to position [0, 0]
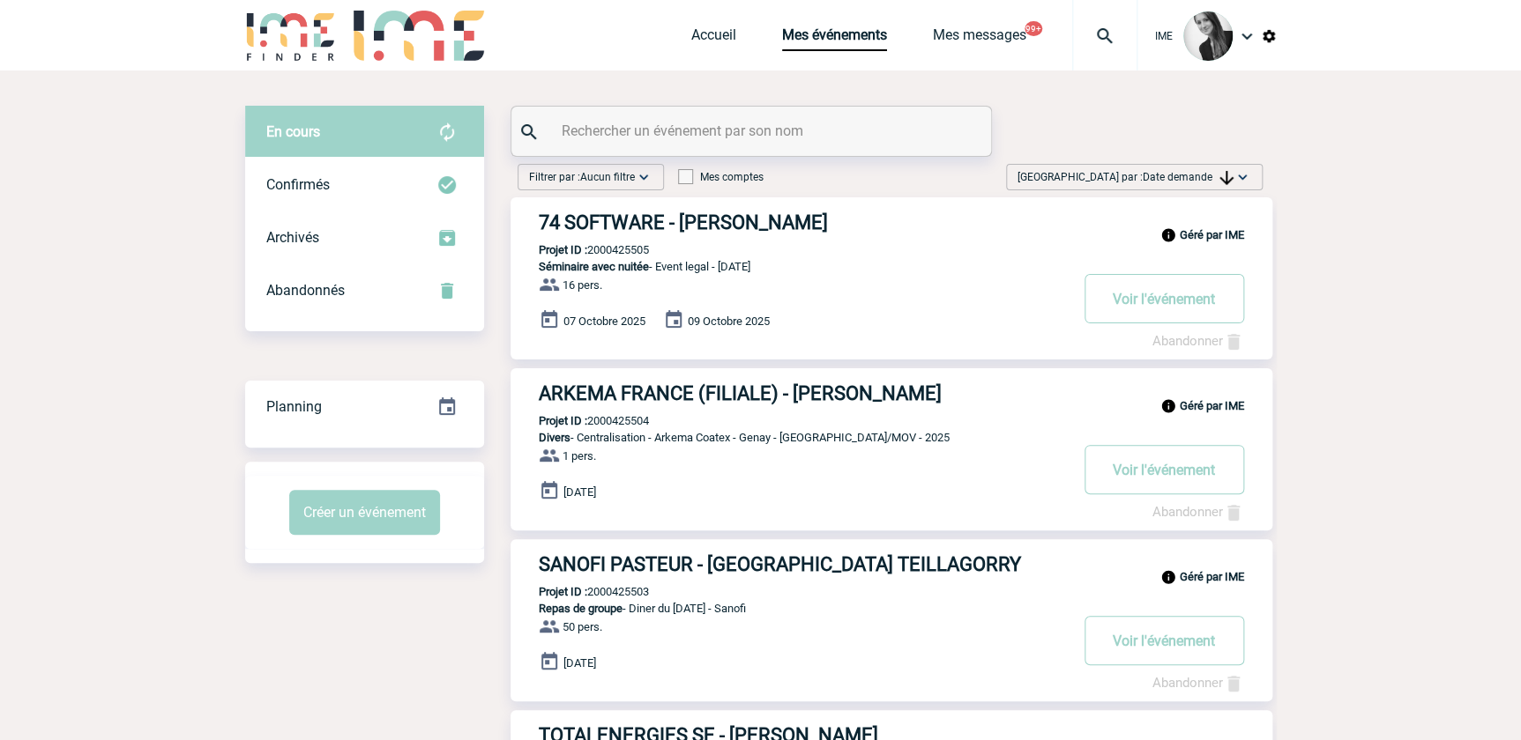
click at [1208, 182] on span "Date demande" at bounding box center [1187, 177] width 91 height 12
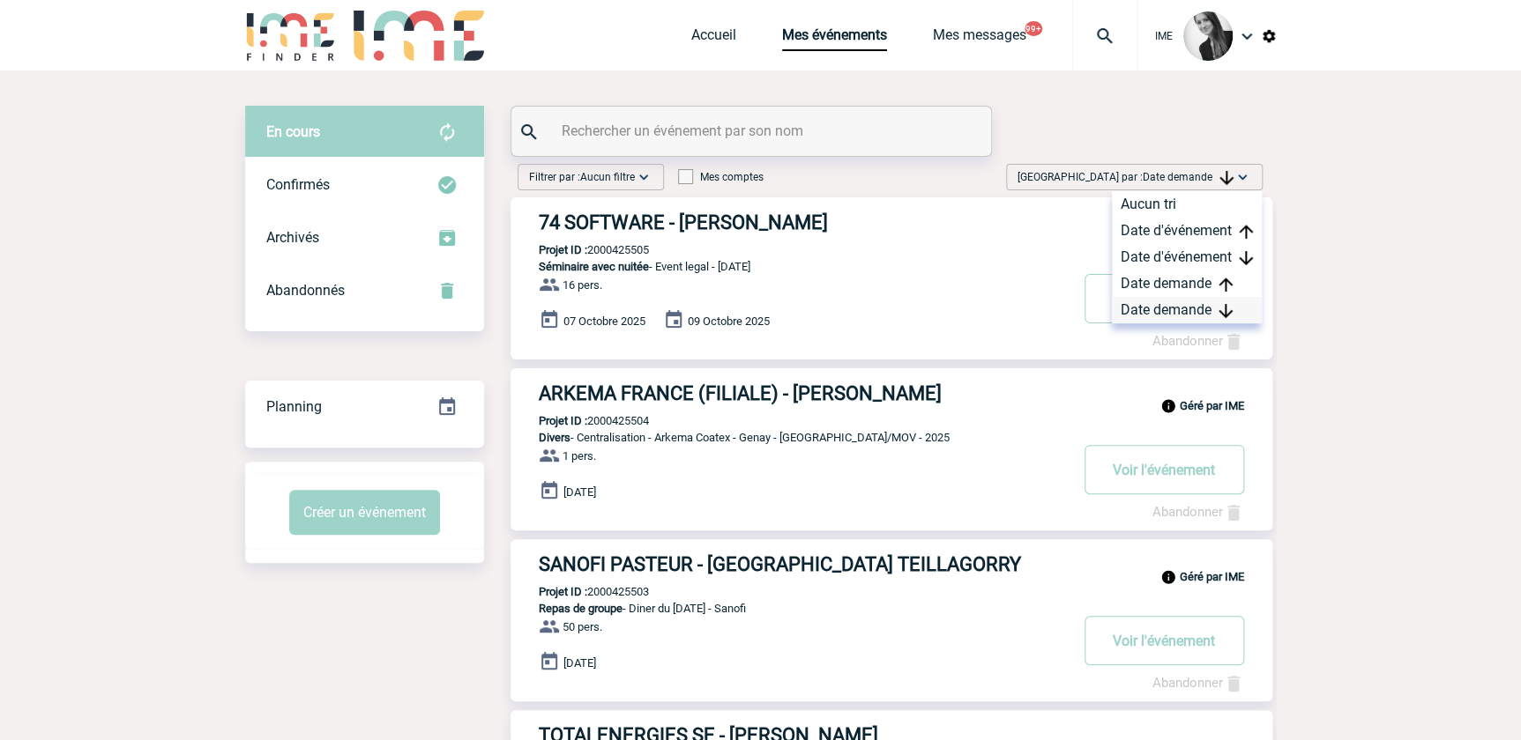
click at [1178, 303] on div "Date demande" at bounding box center [1187, 310] width 150 height 26
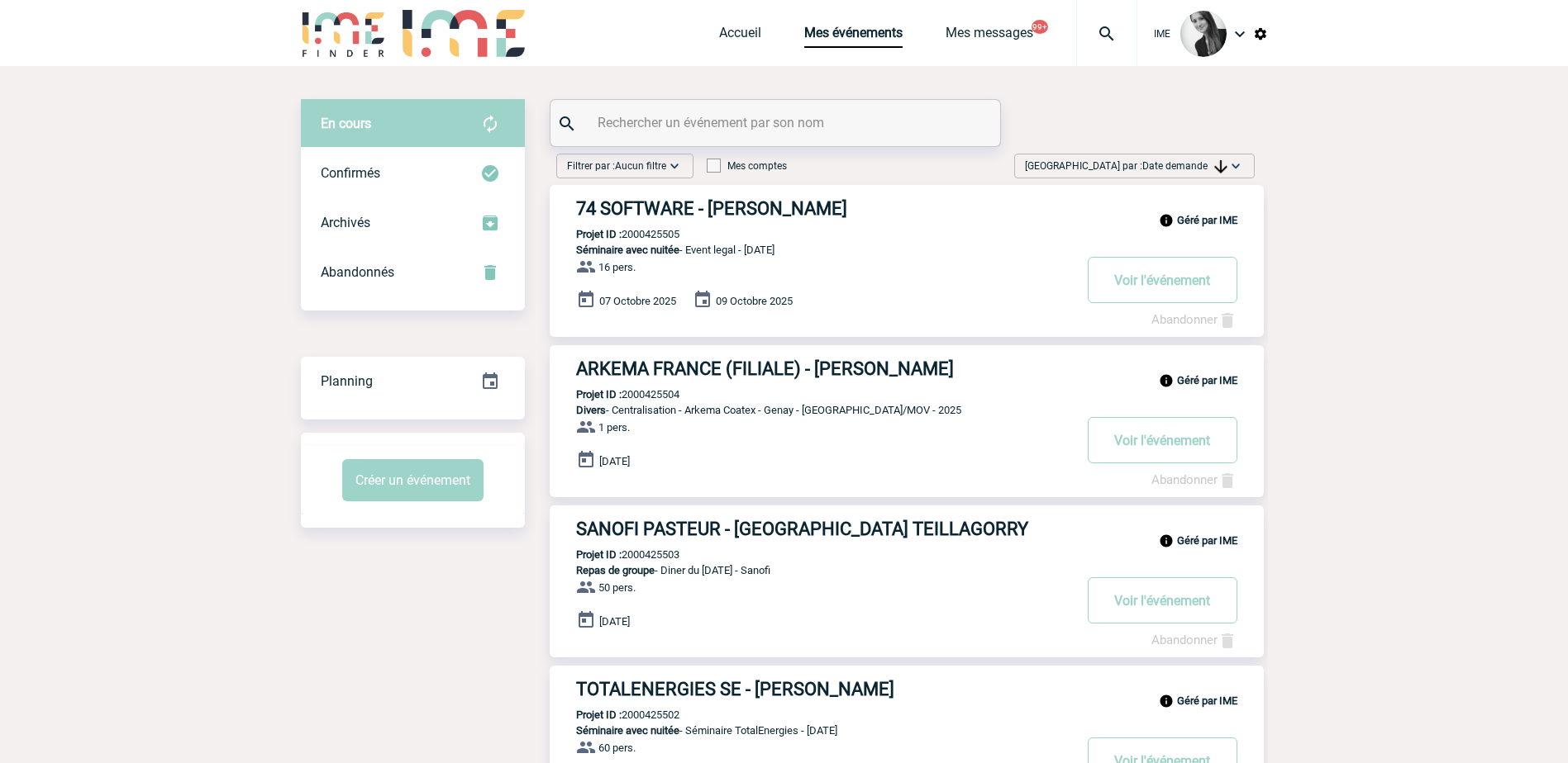
drag, startPoint x: 526, startPoint y: 676, endPoint x: 490, endPoint y: 686, distance: 37.4
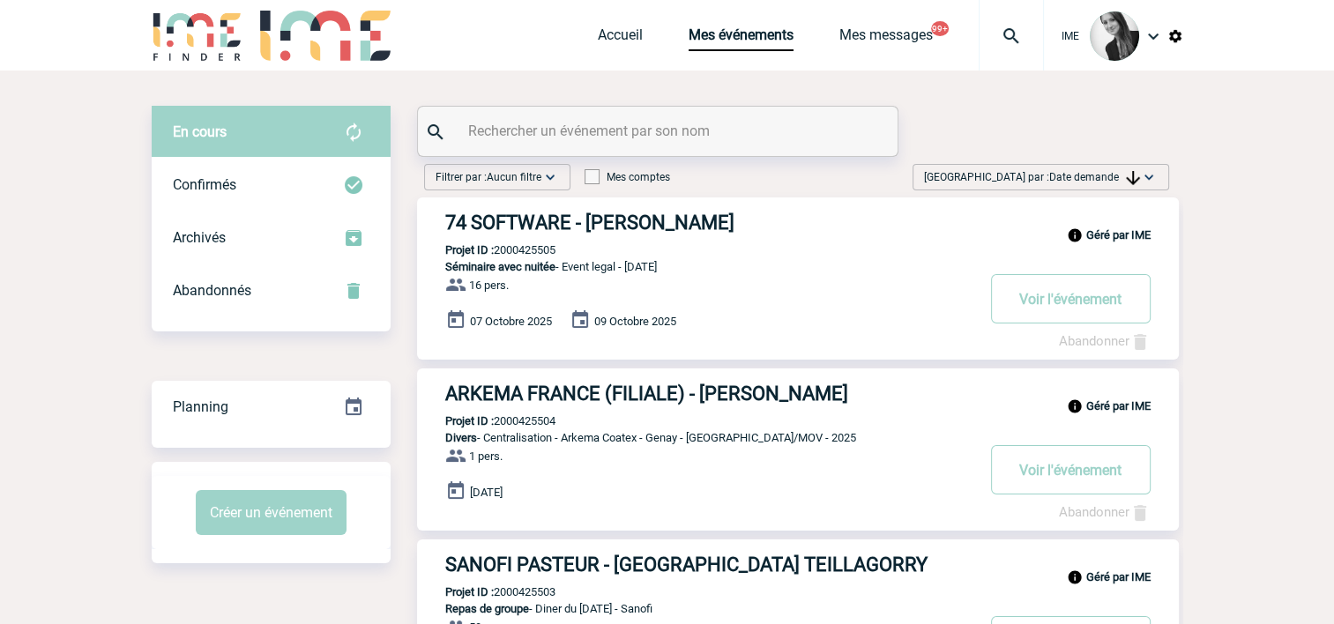
click at [1107, 189] on div "Trier par : Date demande Aucun tri Date d'événement Date d'événement Date deman…" at bounding box center [1040, 177] width 257 height 26
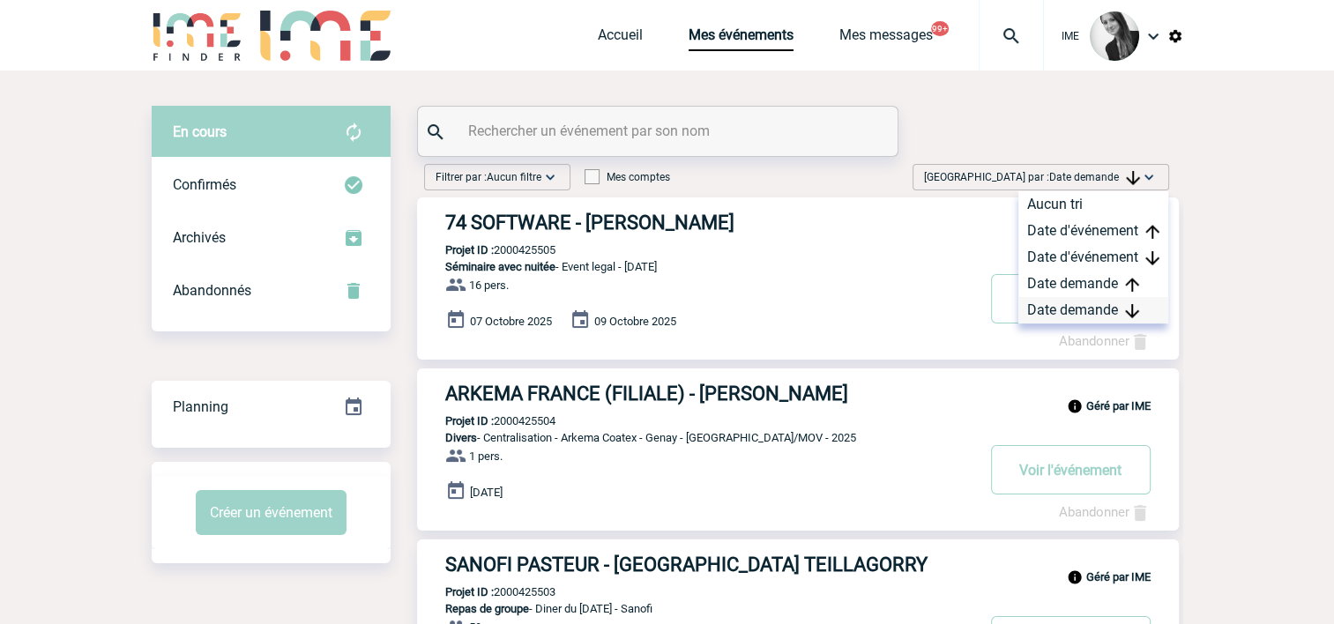
click at [1060, 313] on div "Date demande" at bounding box center [1093, 310] width 150 height 26
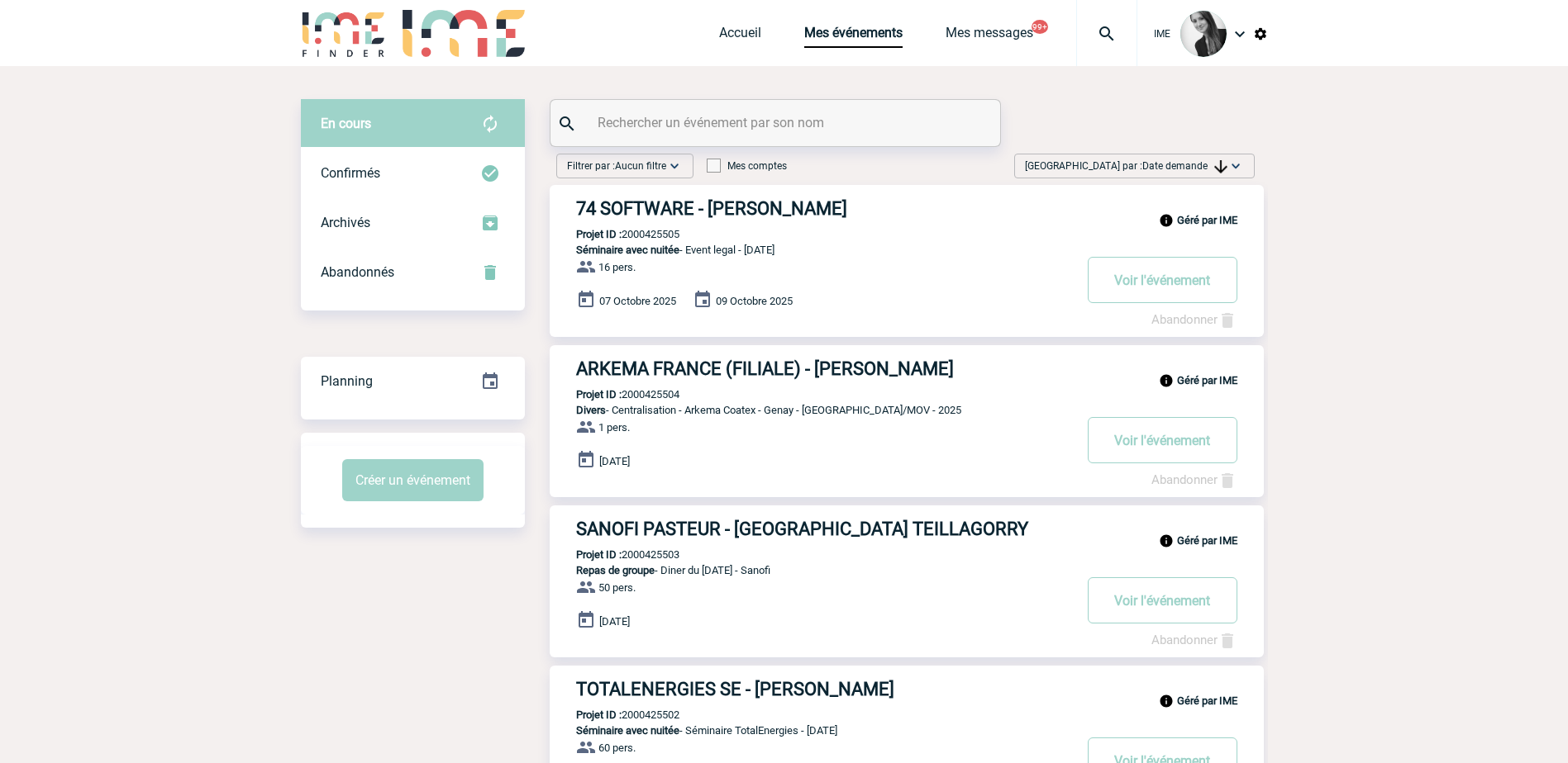
click at [1203, 161] on span "Date demande" at bounding box center [1184, 166] width 85 height 11
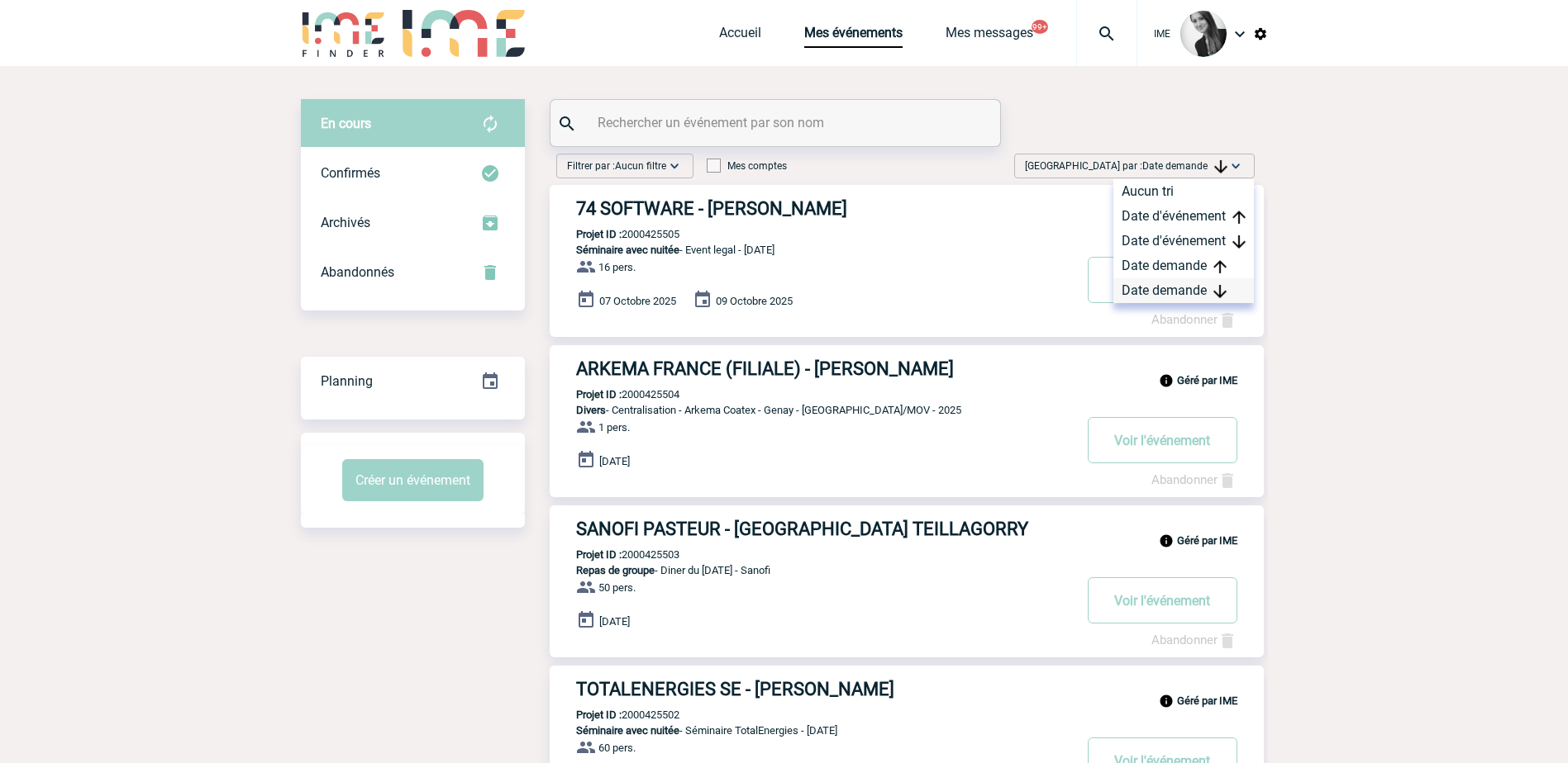
click at [1158, 293] on div "Date demande" at bounding box center [1184, 291] width 141 height 24
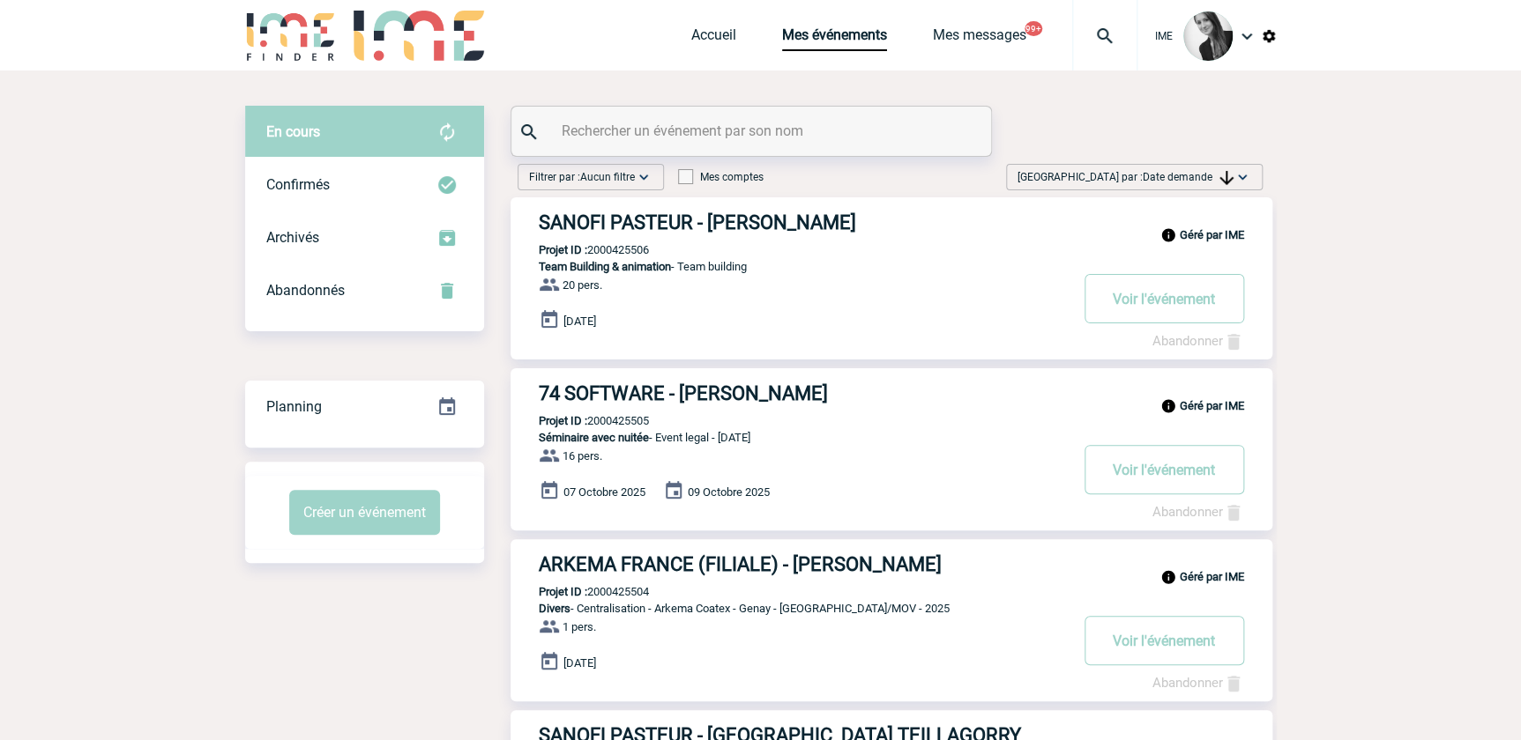
click at [707, 35] on link "Accueil" at bounding box center [713, 38] width 45 height 25
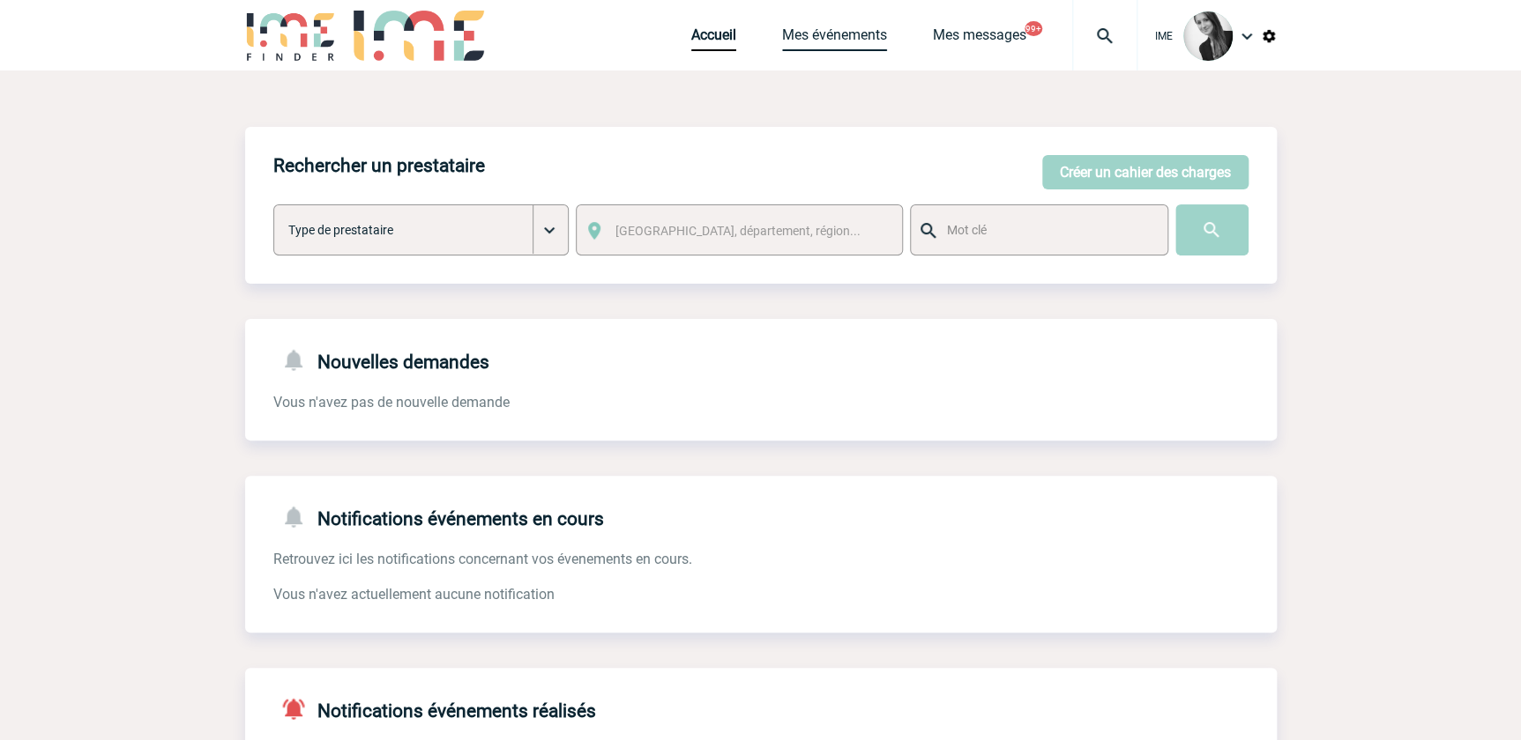
drag, startPoint x: 829, startPoint y: 32, endPoint x: 835, endPoint y: 40, distance: 9.5
click at [829, 32] on link "Mes événements" at bounding box center [834, 38] width 105 height 25
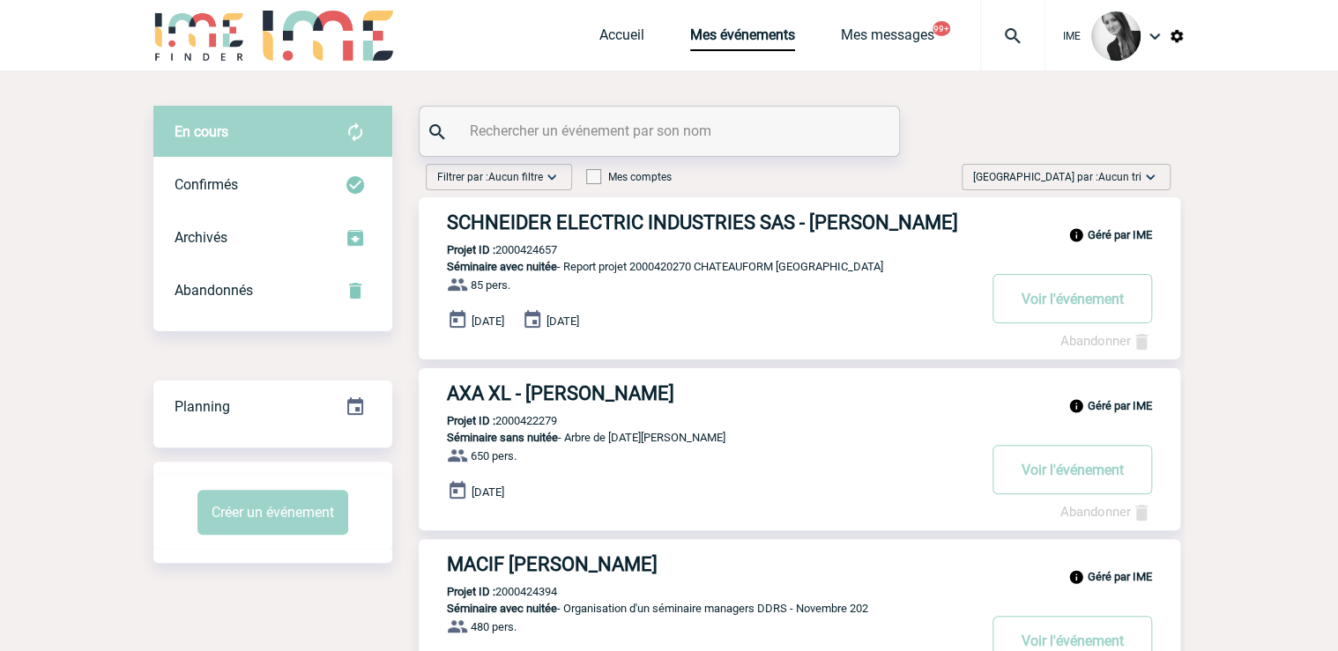
click at [1072, 171] on span "[GEOGRAPHIC_DATA] par : Aucun tri" at bounding box center [1057, 177] width 168 height 18
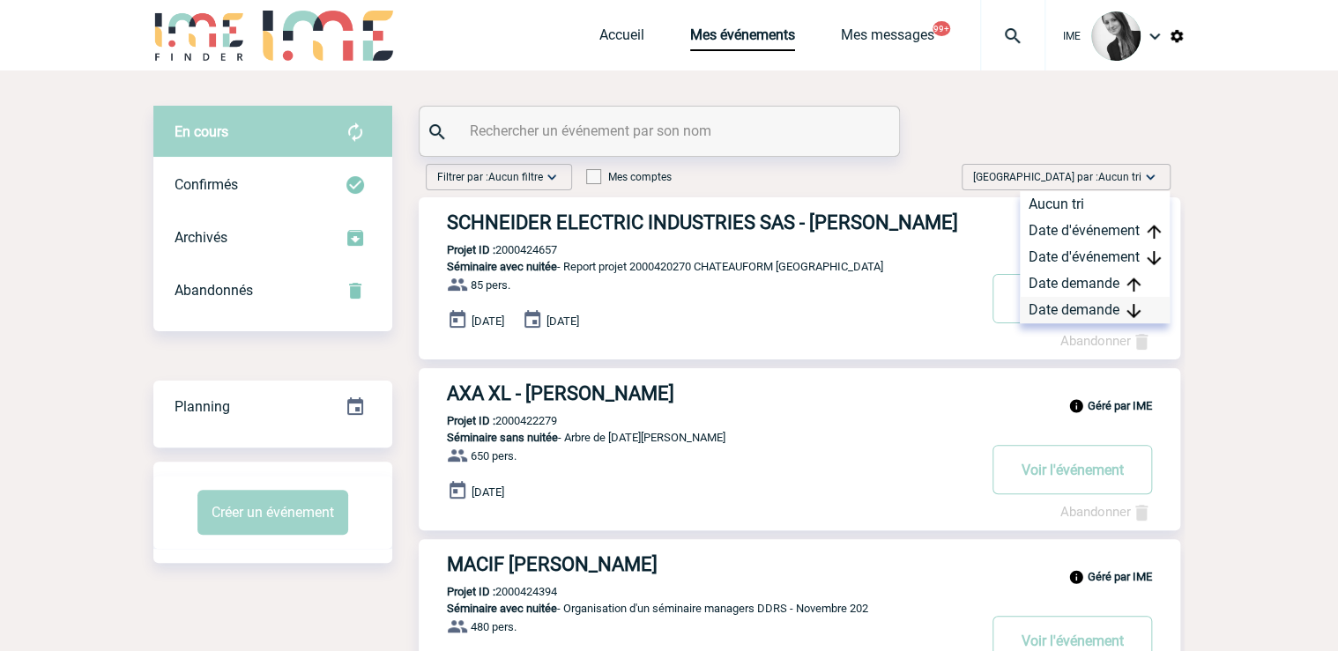
click at [1071, 302] on div "Date demande" at bounding box center [1095, 310] width 150 height 26
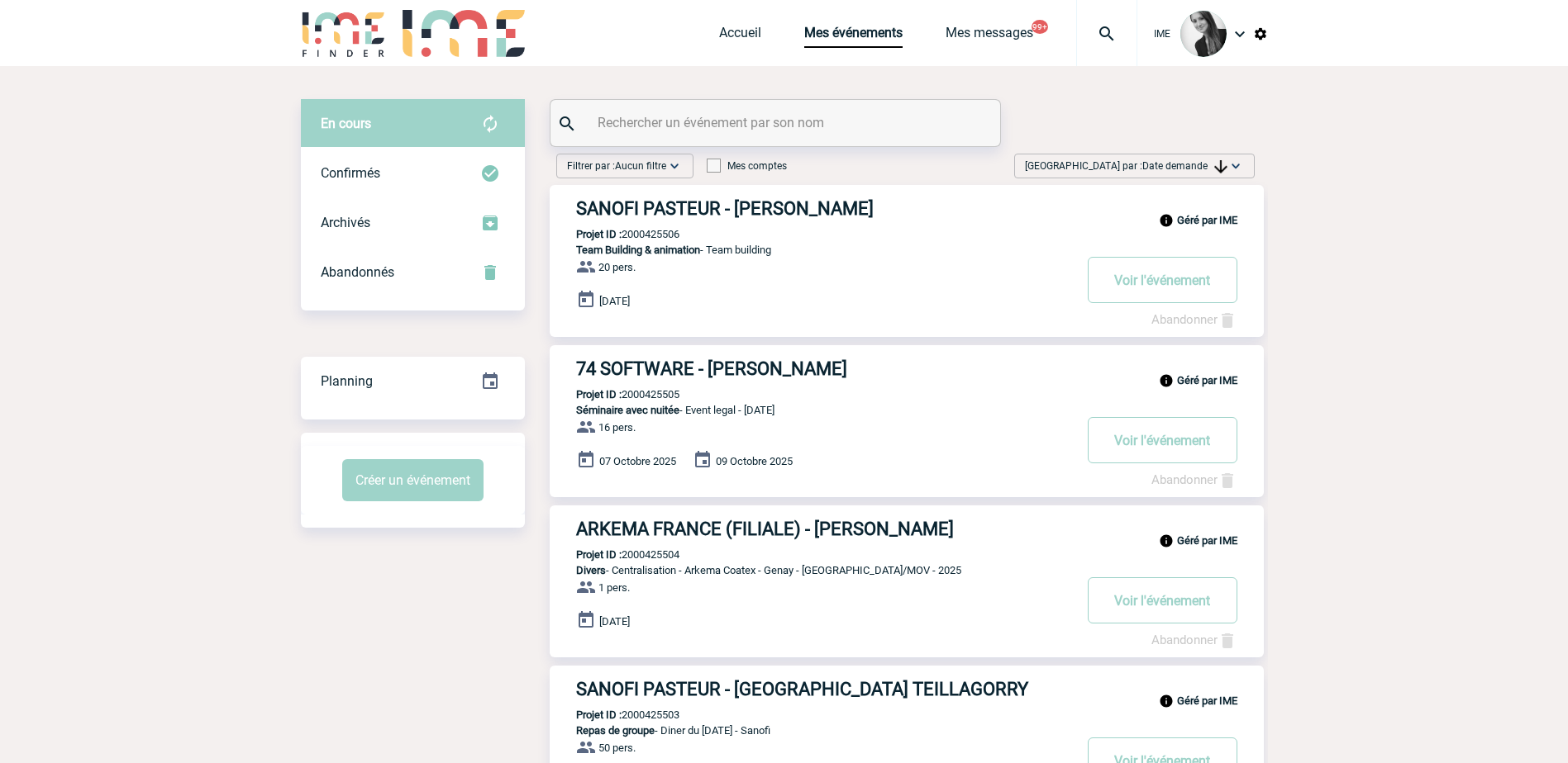
click at [1205, 164] on span "Date demande" at bounding box center [1184, 166] width 85 height 11
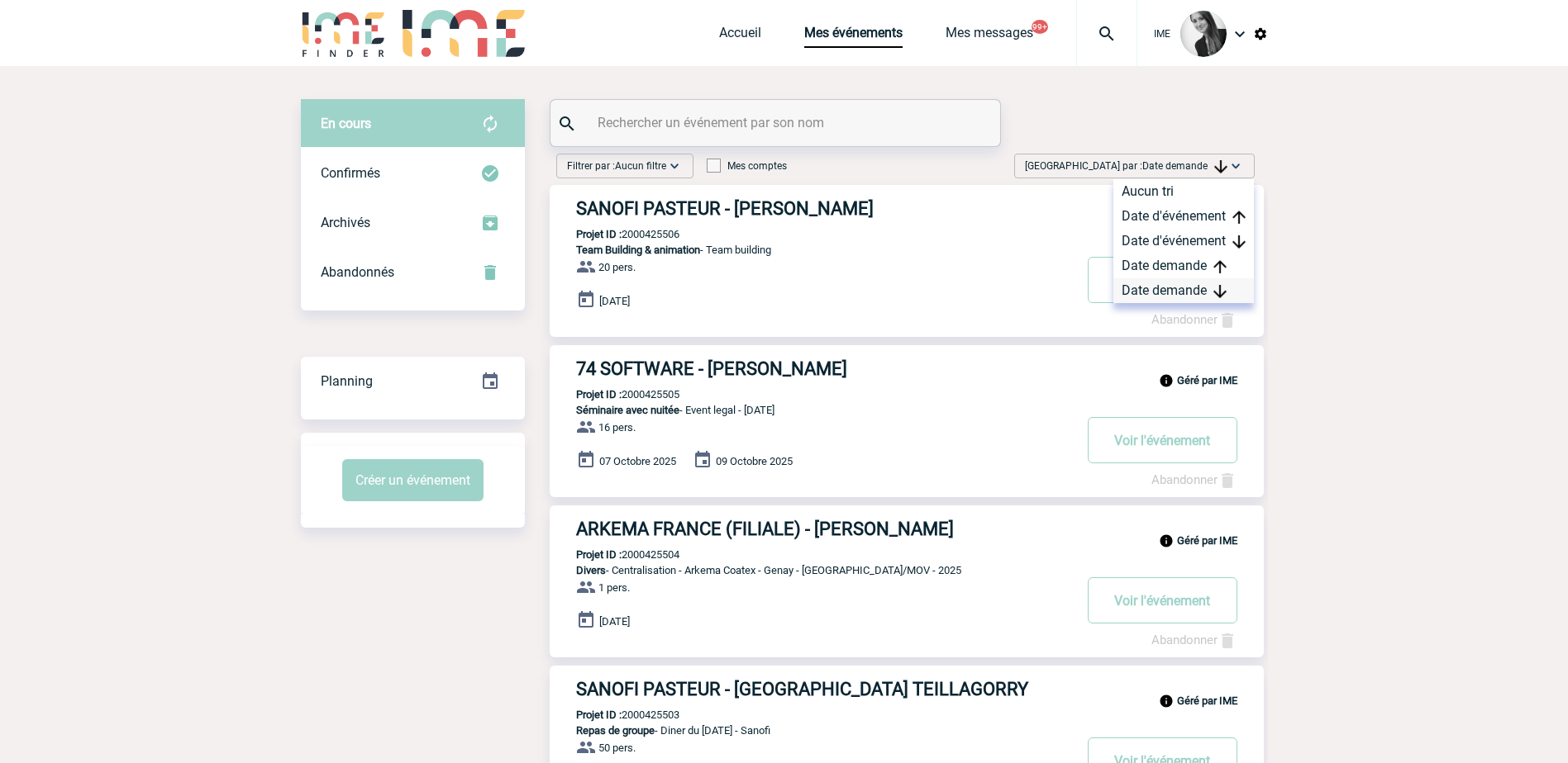
click at [1176, 292] on div "Date demande" at bounding box center [1184, 291] width 141 height 24
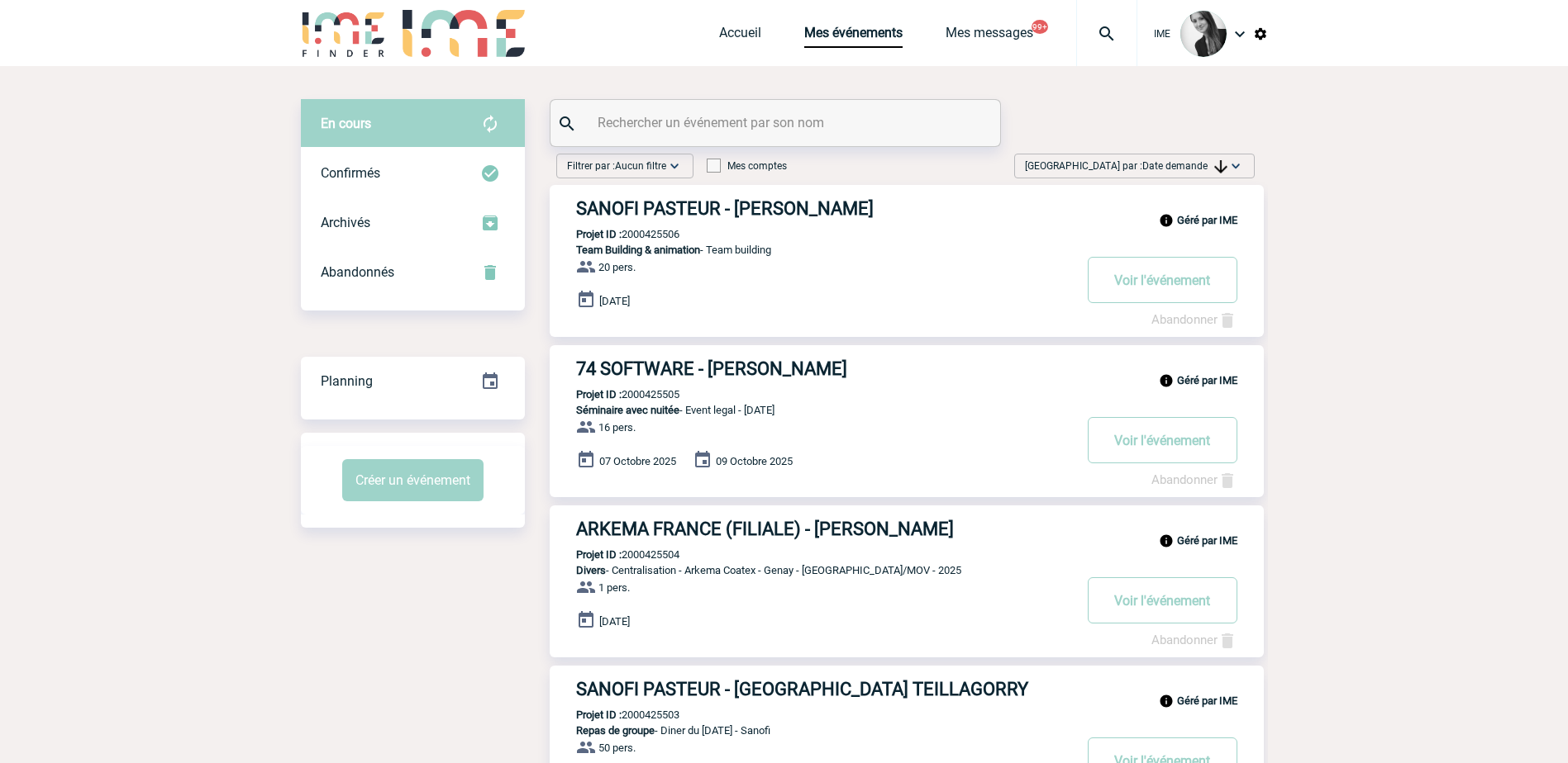
click at [1210, 159] on span "[GEOGRAPHIC_DATA] par : Date demande" at bounding box center [1126, 166] width 203 height 17
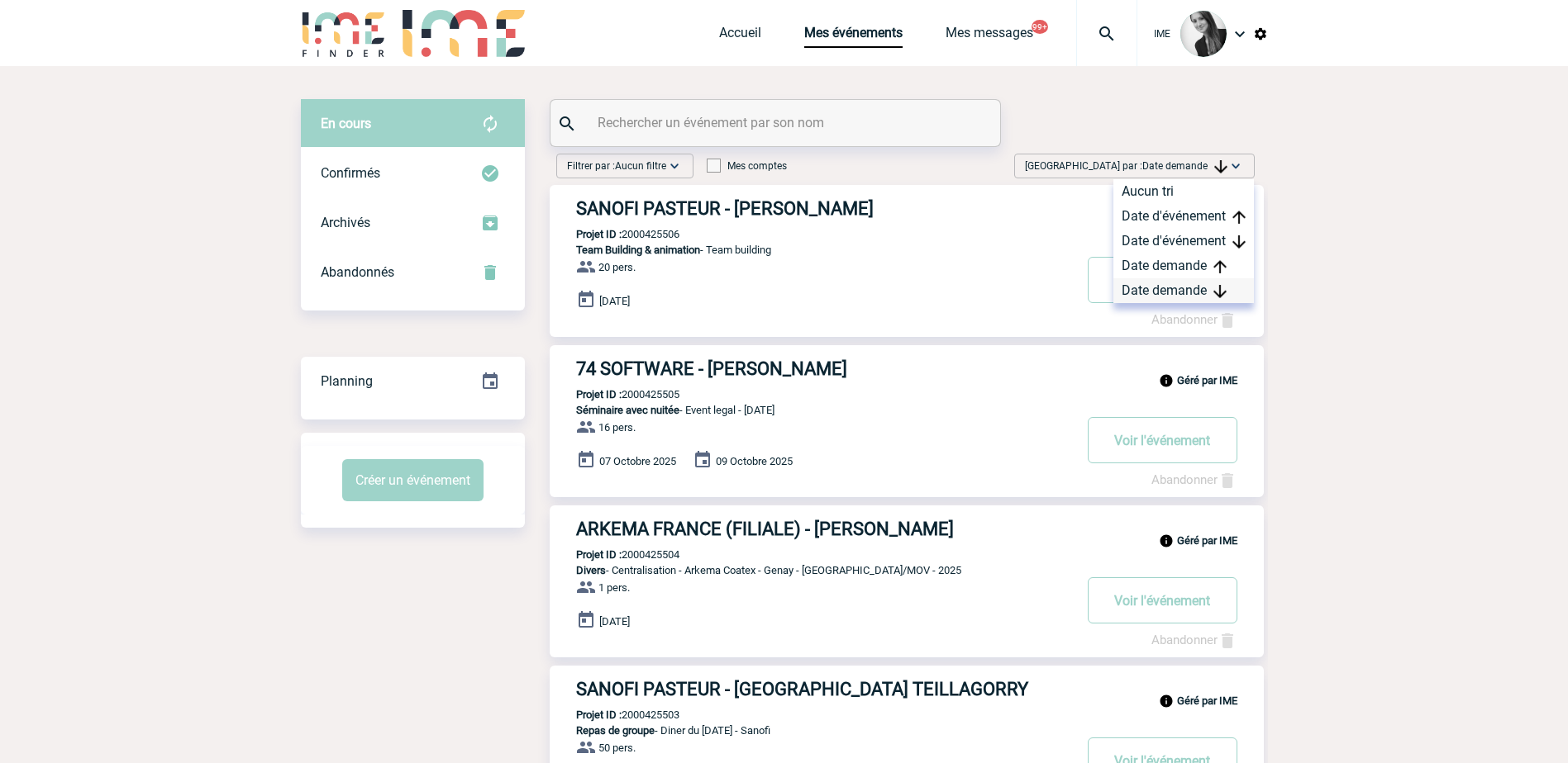
click at [1163, 286] on div "Date demande" at bounding box center [1184, 291] width 141 height 24
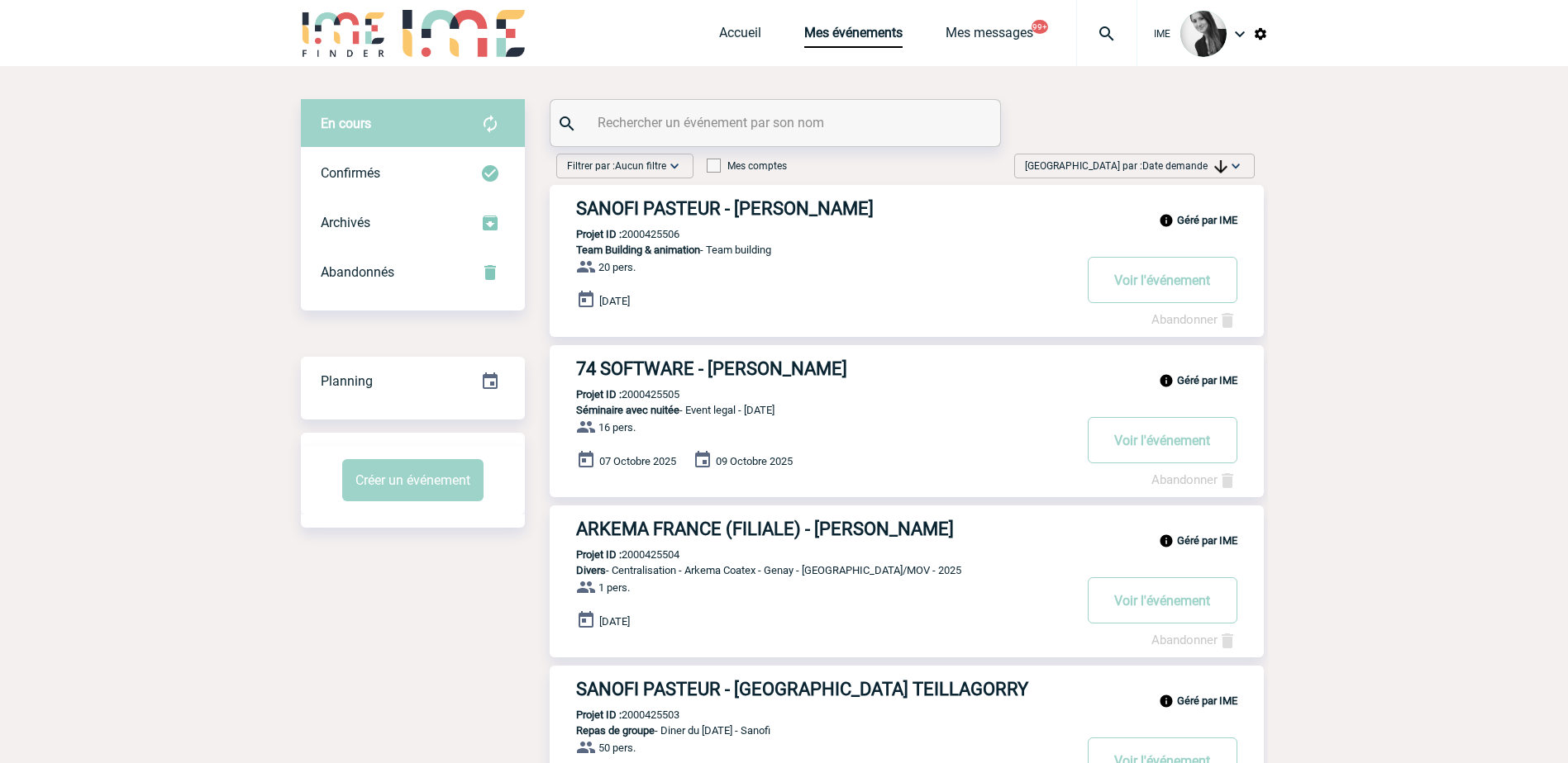
drag, startPoint x: 1211, startPoint y: 169, endPoint x: 1213, endPoint y: 228, distance: 59.0
click at [1211, 168] on span "Date demande" at bounding box center [1184, 166] width 85 height 11
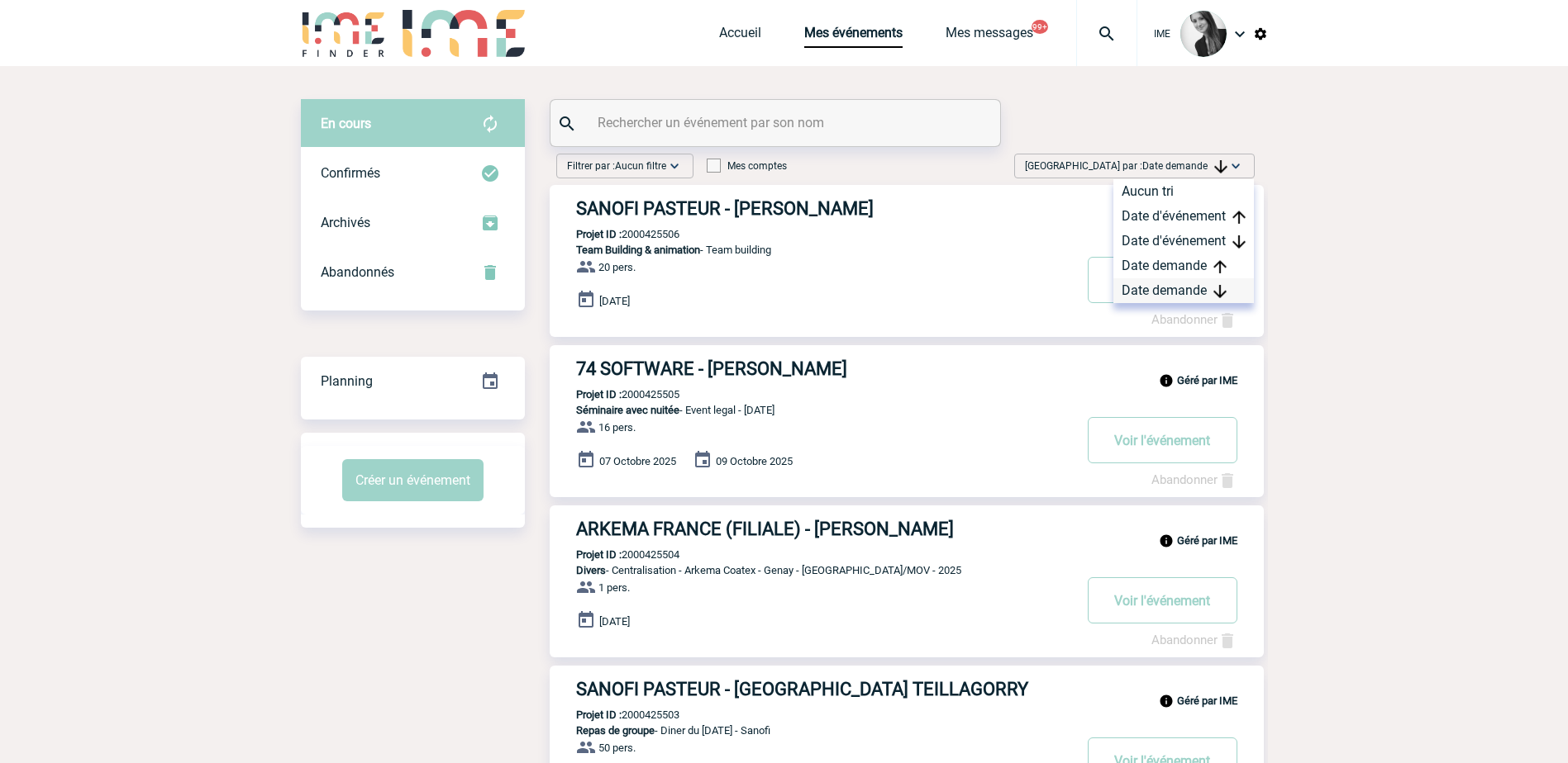
click at [1192, 287] on div "Date demande" at bounding box center [1184, 291] width 141 height 24
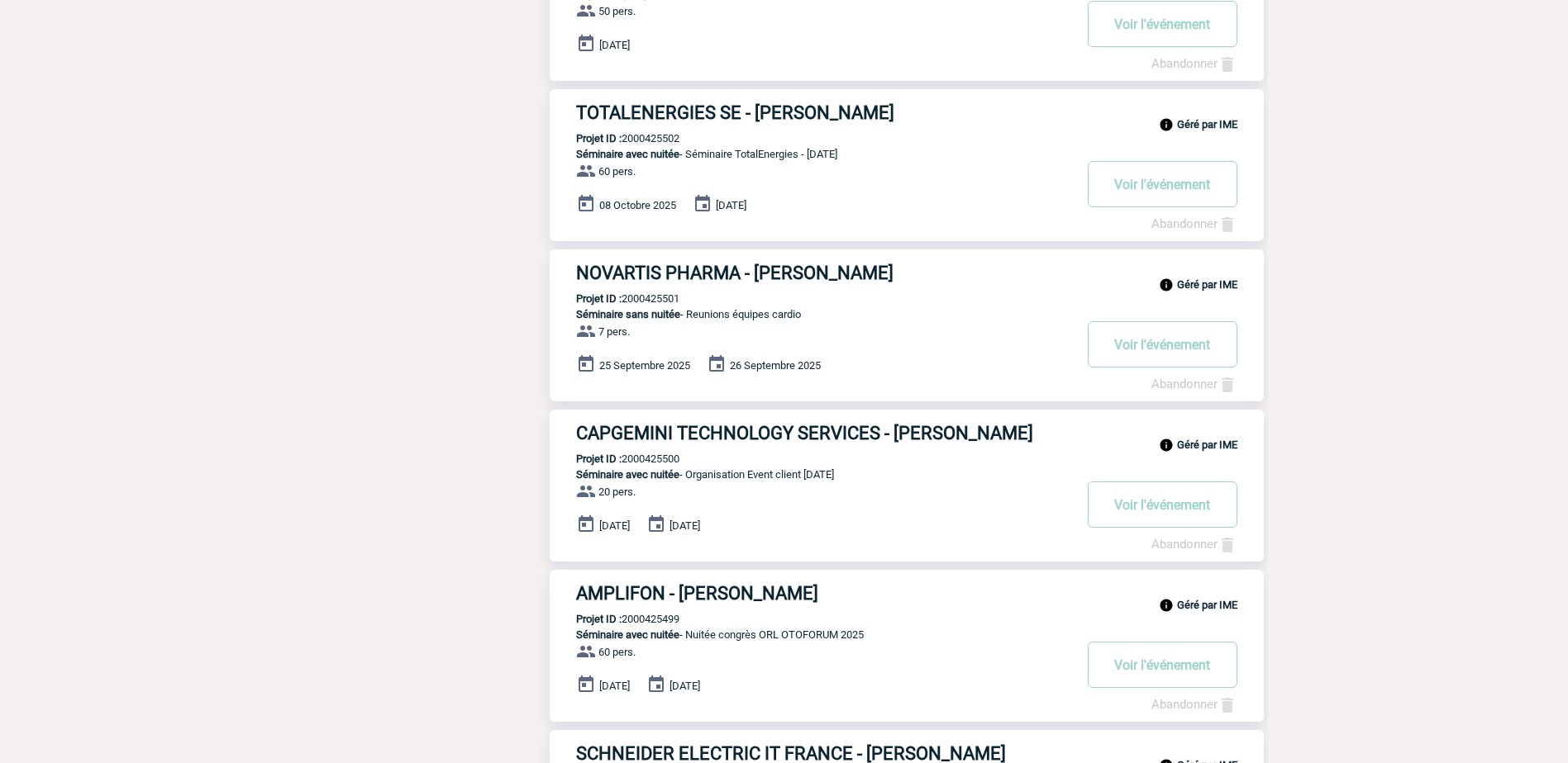
scroll to position [743, 0]
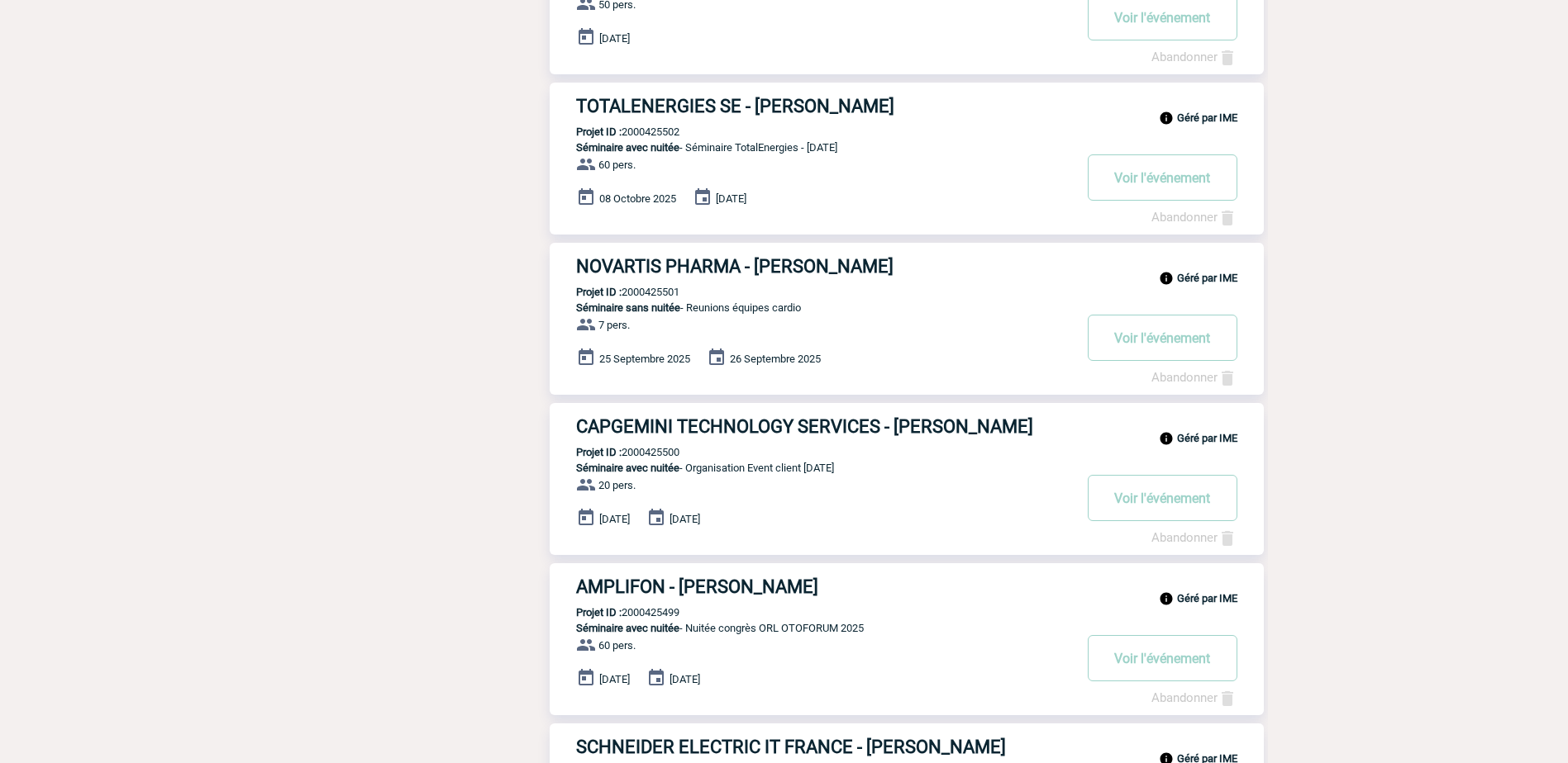
drag, startPoint x: 1364, startPoint y: 419, endPoint x: 1453, endPoint y: 288, distance: 158.4
click at [1364, 419] on body "IME Accueil Mes événements" at bounding box center [784, 198] width 1568 height 1883
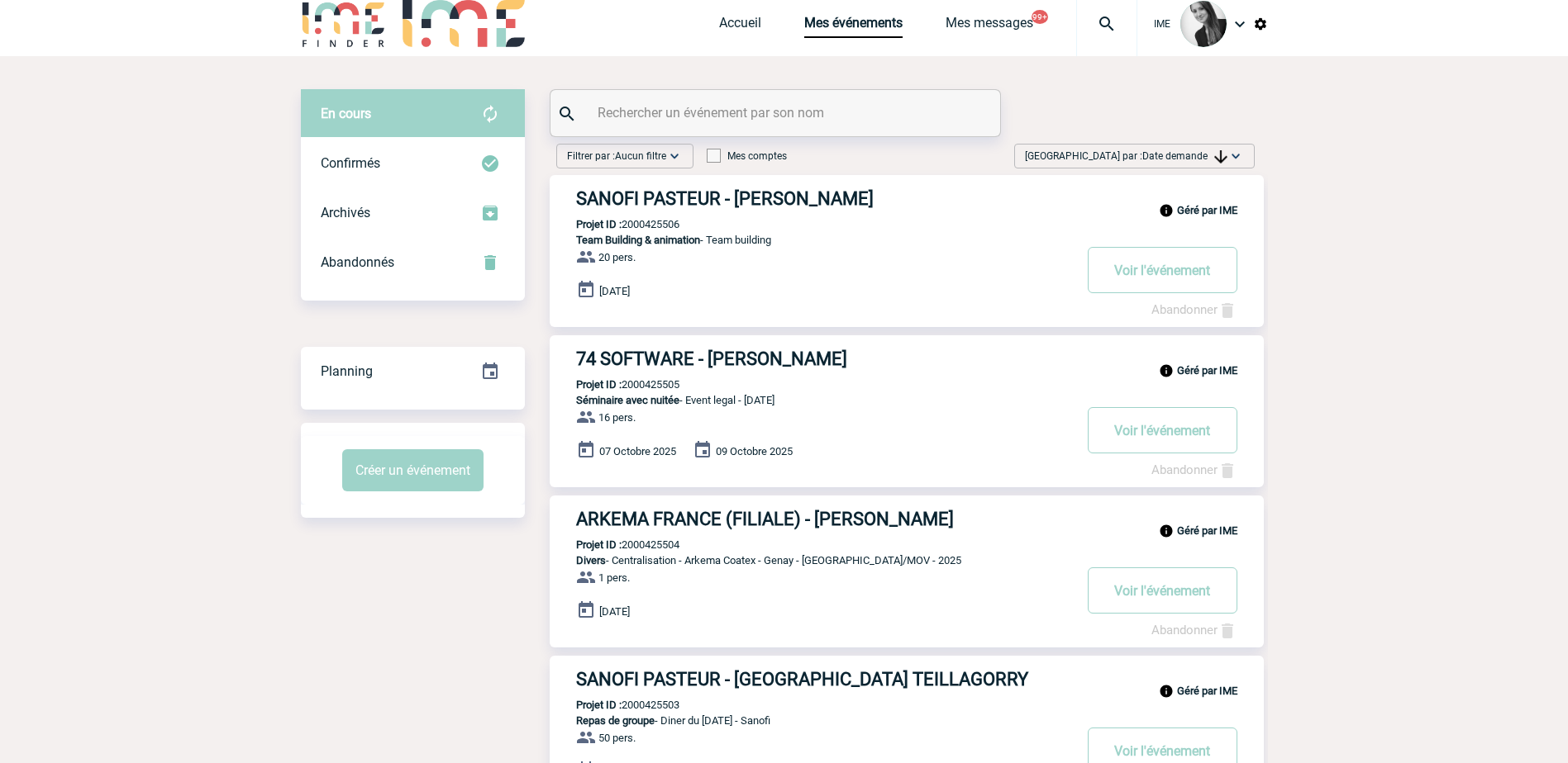
scroll to position [0, 0]
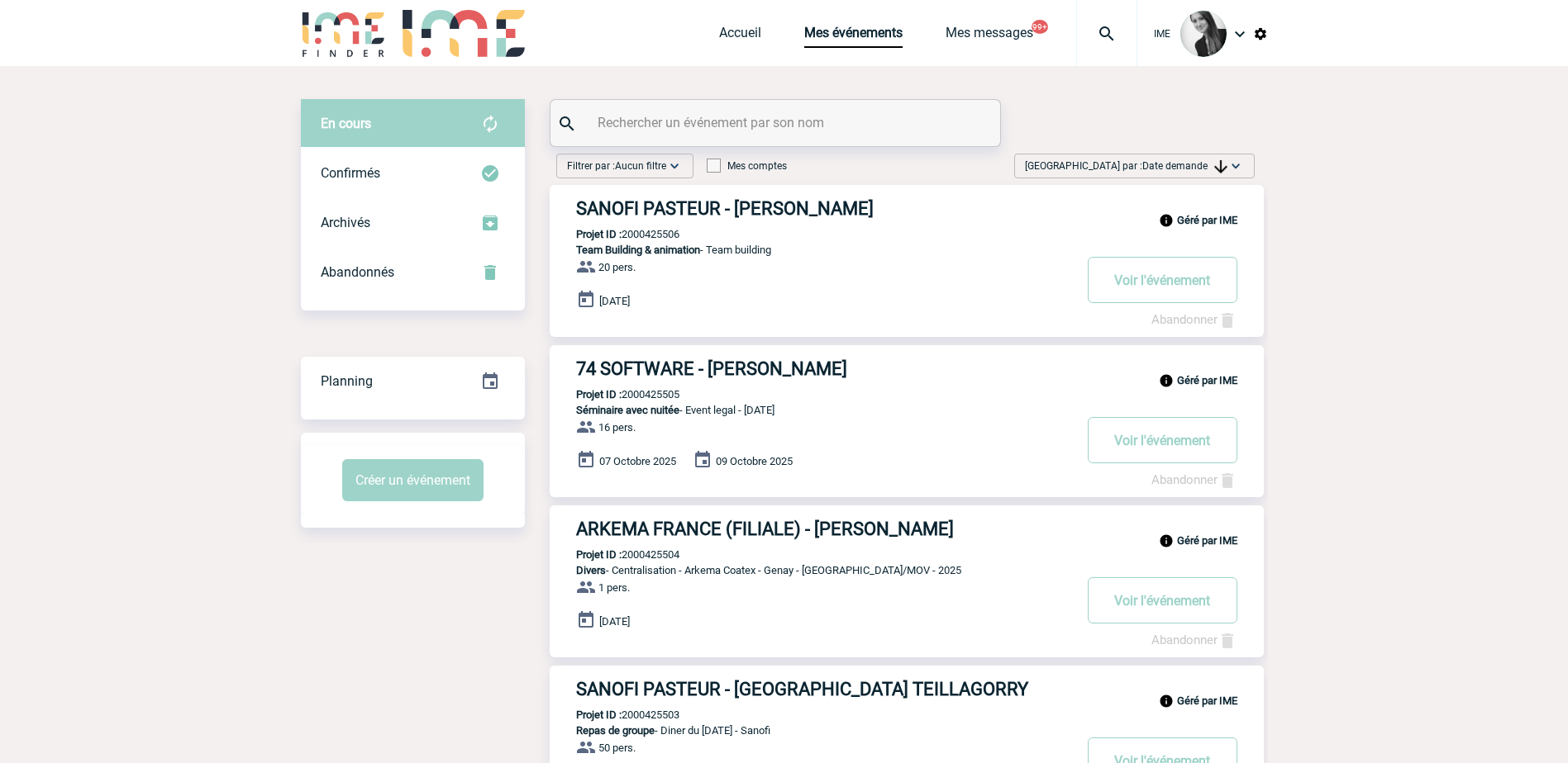
click at [1168, 172] on span "Trier par : Date demande" at bounding box center [1126, 166] width 203 height 17
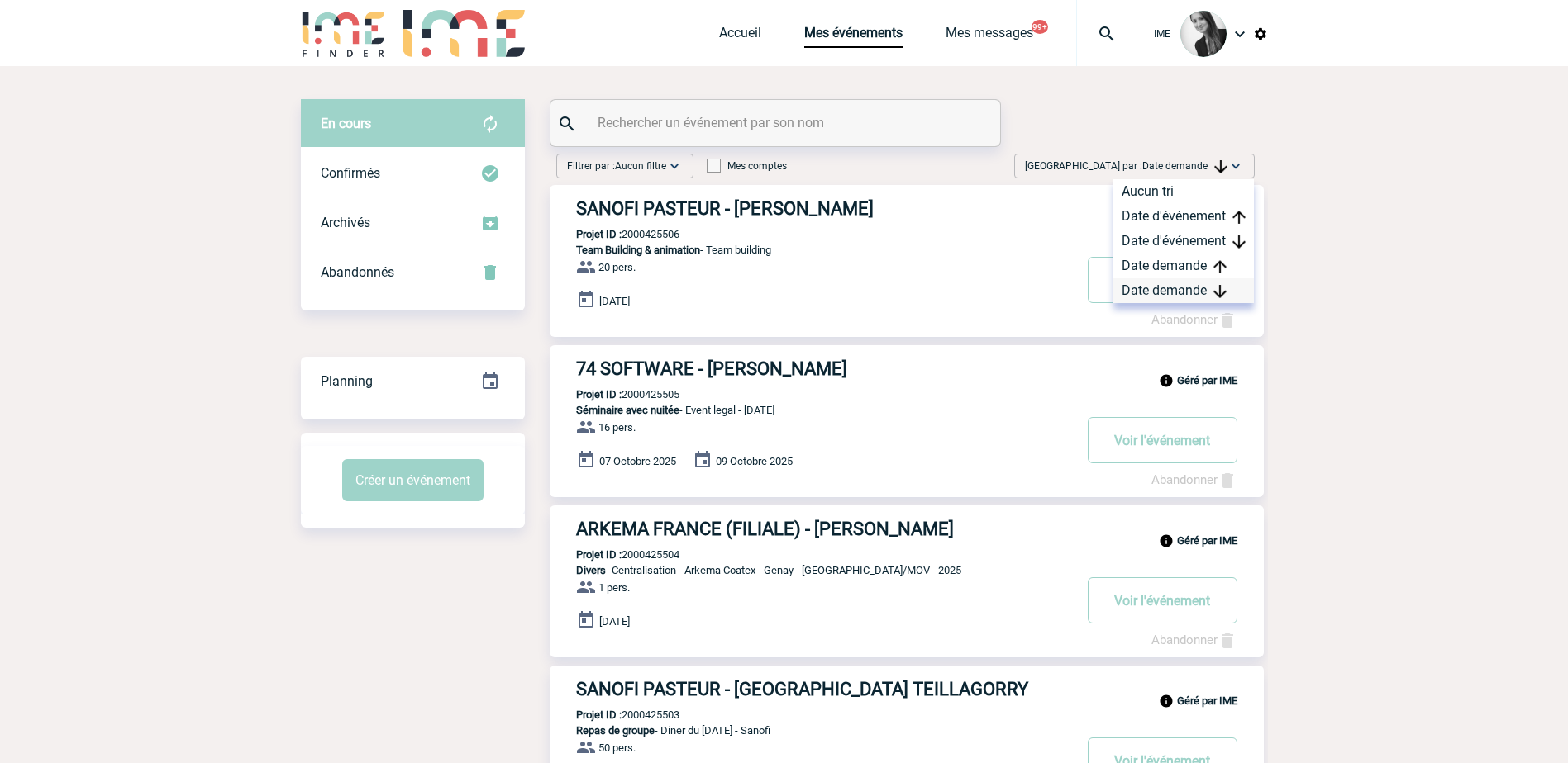
click at [1168, 290] on div "Date demande" at bounding box center [1184, 291] width 141 height 24
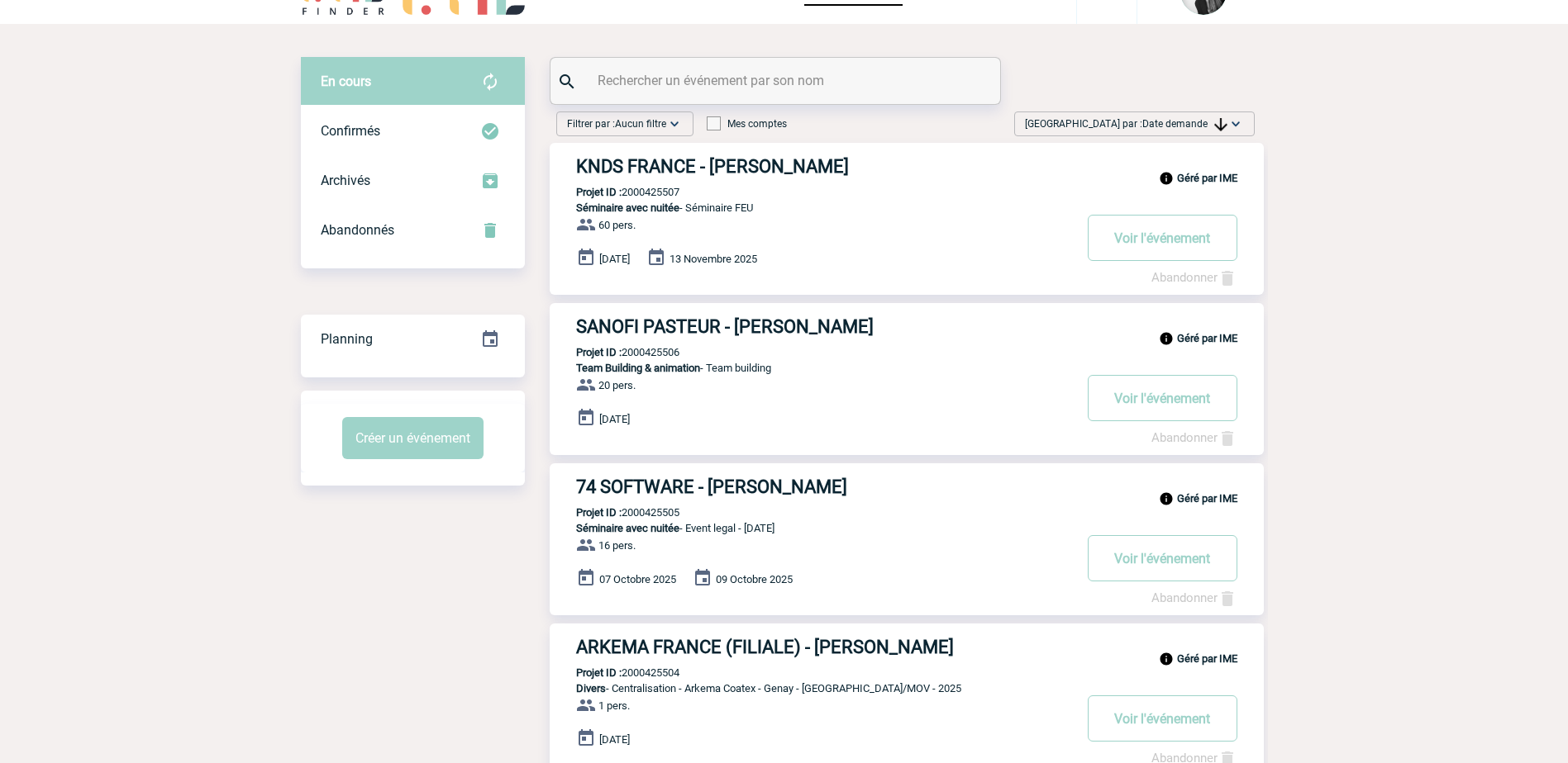
scroll to position [82, 0]
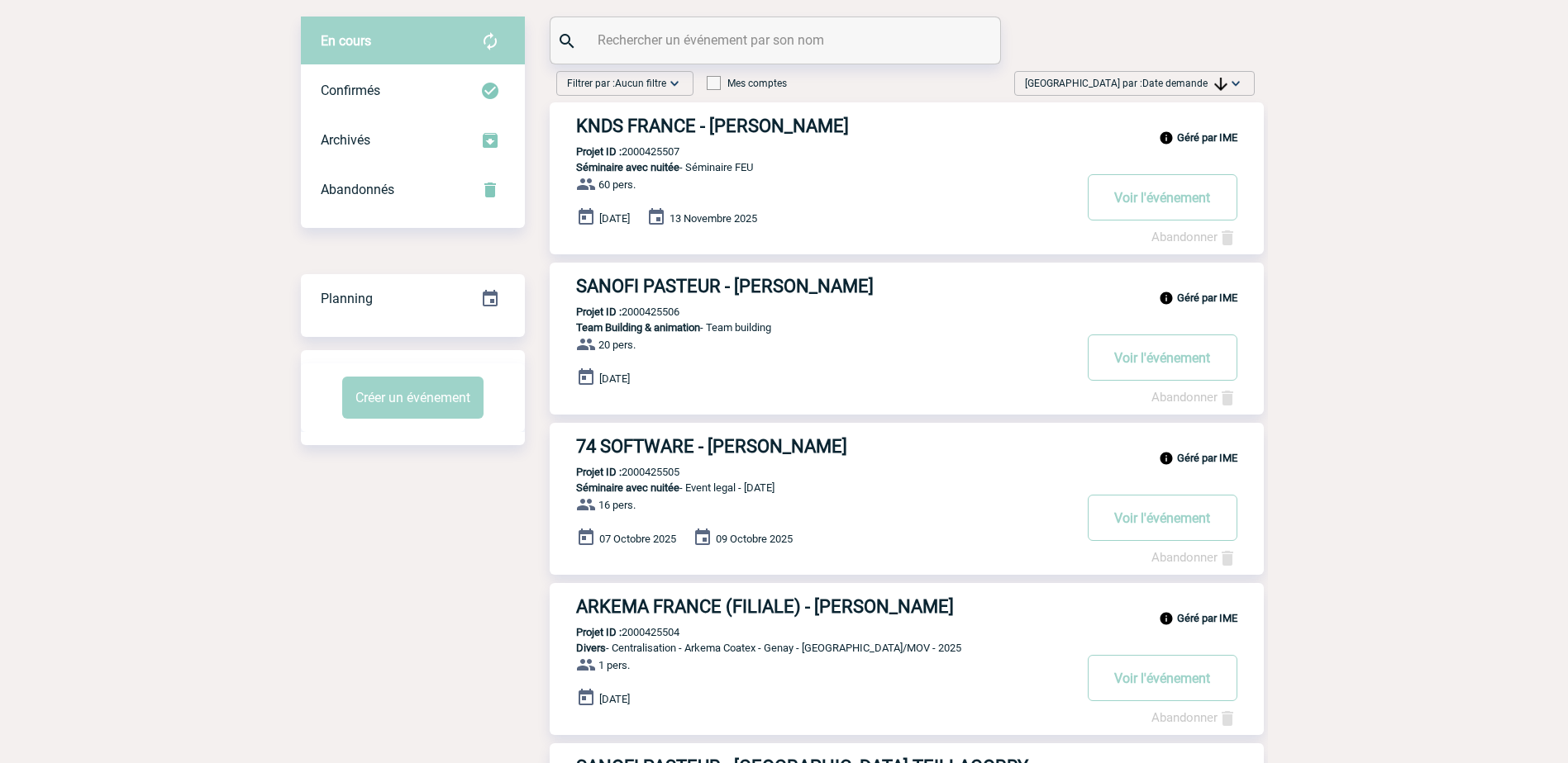
drag, startPoint x: 1141, startPoint y: 83, endPoint x: 1182, endPoint y: 144, distance: 73.5
click at [1142, 83] on span "Date demande" at bounding box center [1184, 83] width 85 height 11
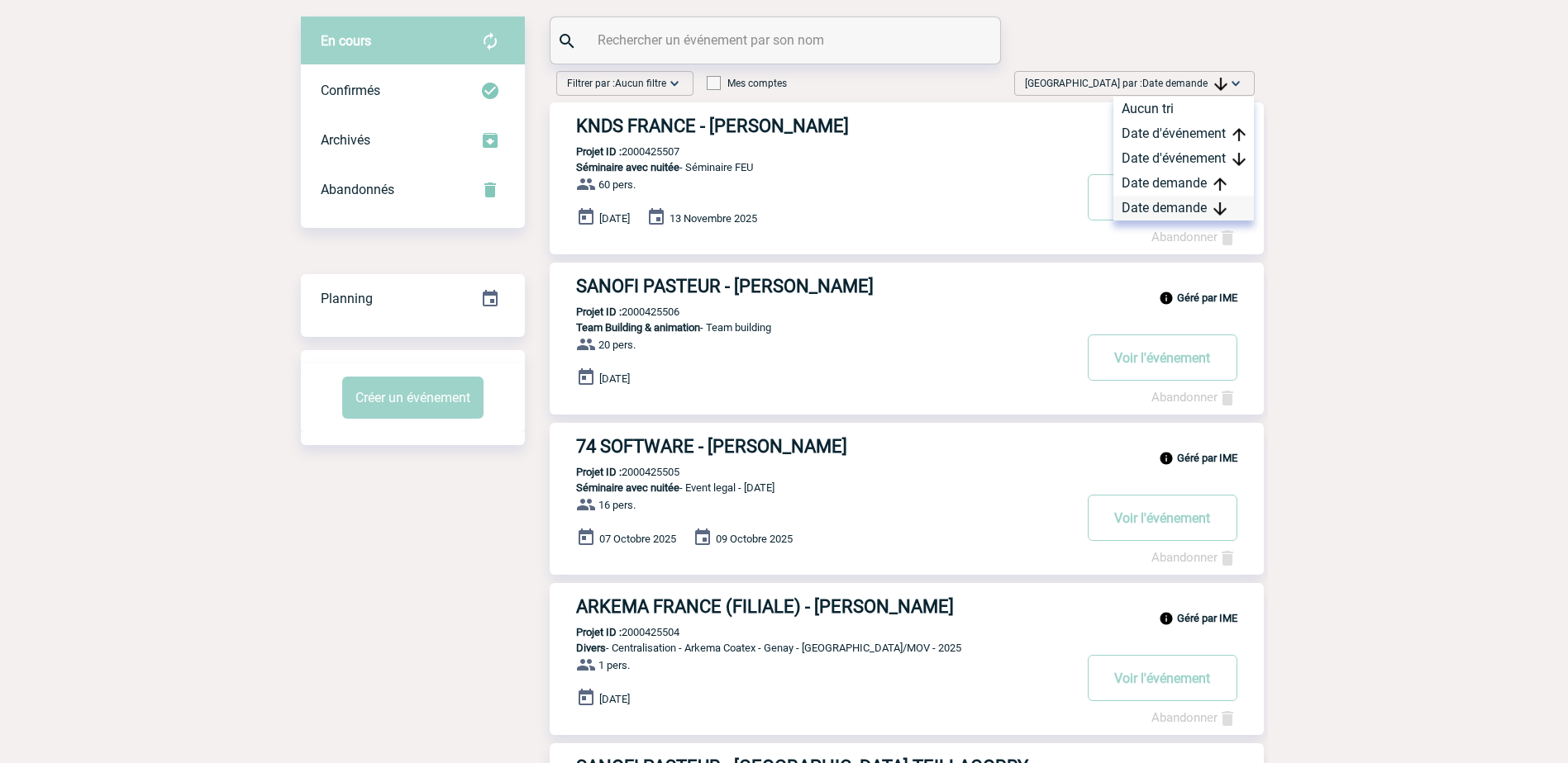
click at [1177, 211] on div "Date demande" at bounding box center [1184, 208] width 141 height 24
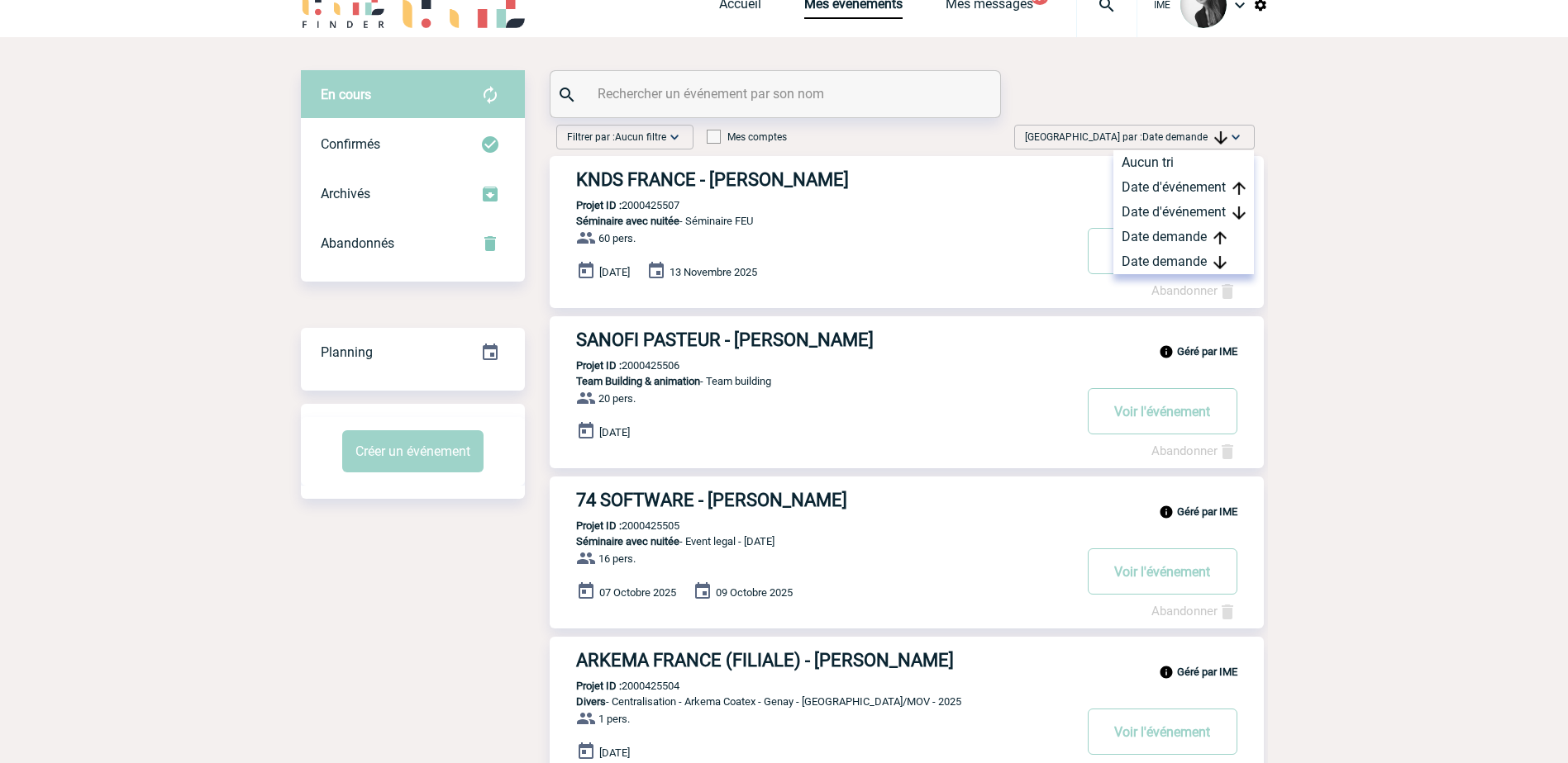
scroll to position [0, 0]
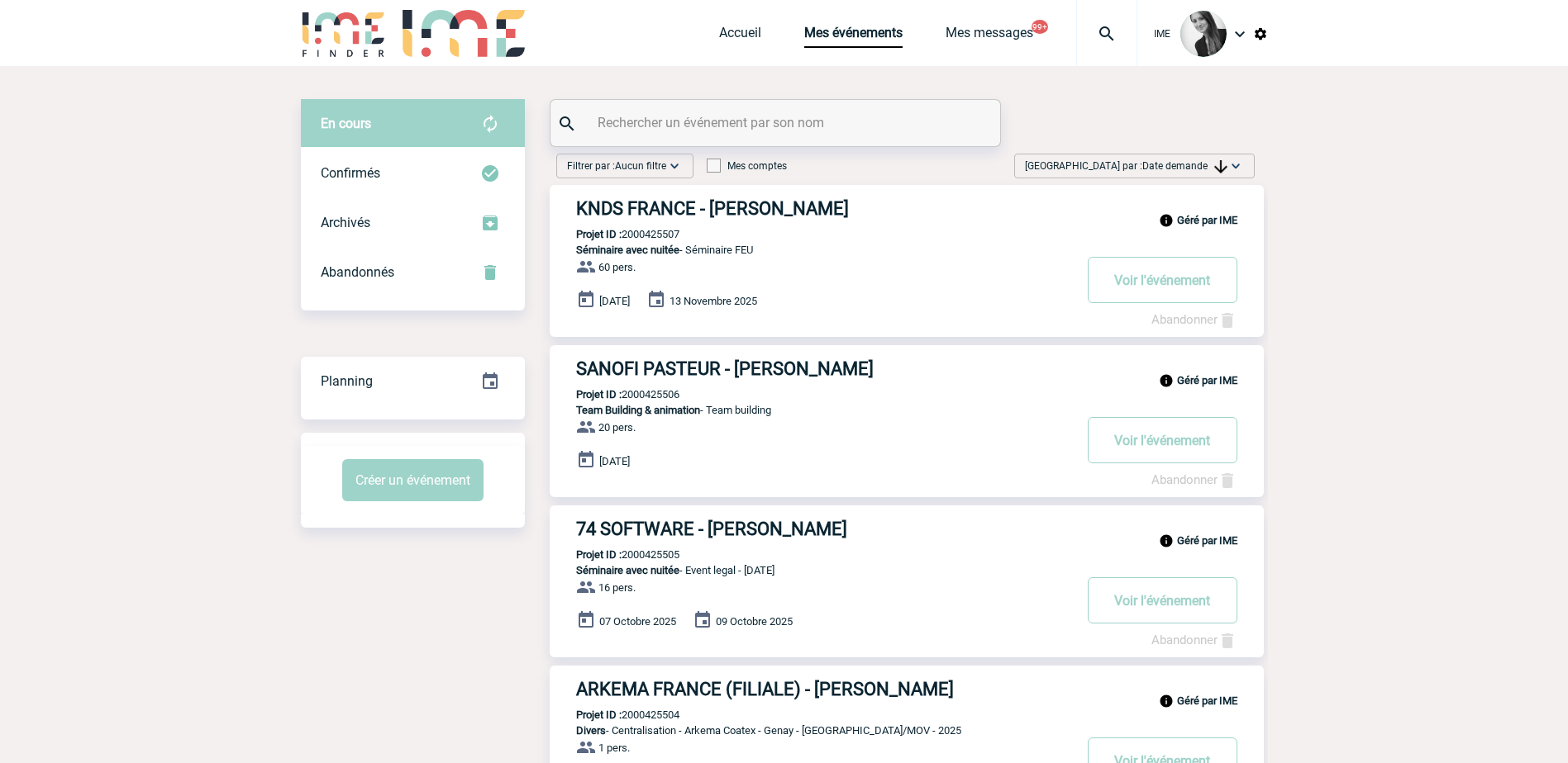
drag, startPoint x: 1211, startPoint y: 165, endPoint x: 1207, endPoint y: 201, distance: 36.2
click at [1211, 165] on span "Date demande" at bounding box center [1184, 166] width 85 height 11
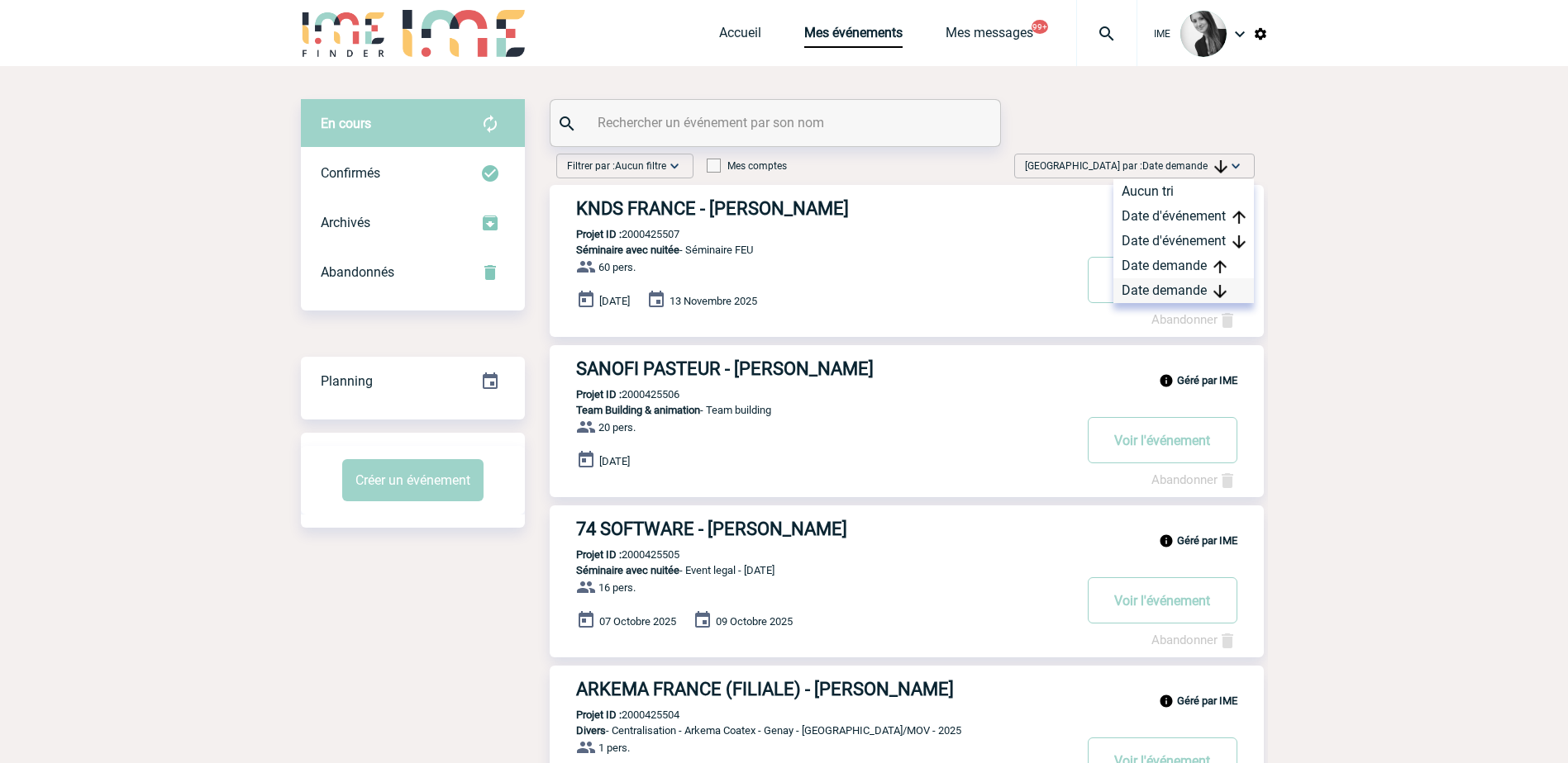
drag, startPoint x: 1170, startPoint y: 286, endPoint x: 1335, endPoint y: 210, distance: 181.7
click at [1169, 286] on div "Date demande" at bounding box center [1184, 291] width 141 height 24
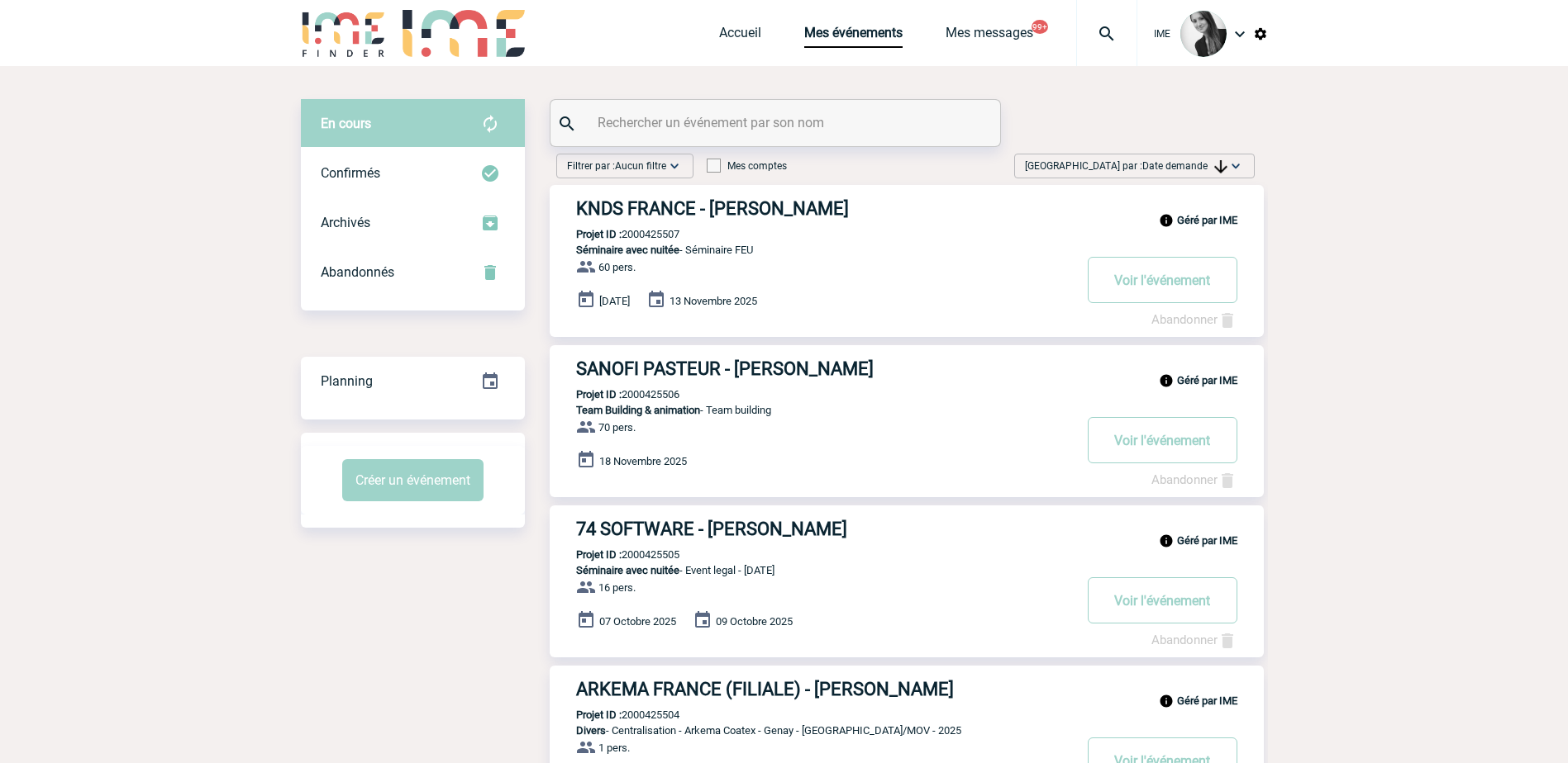
click at [1218, 158] on span "Trier par : Date demande" at bounding box center [1126, 166] width 203 height 17
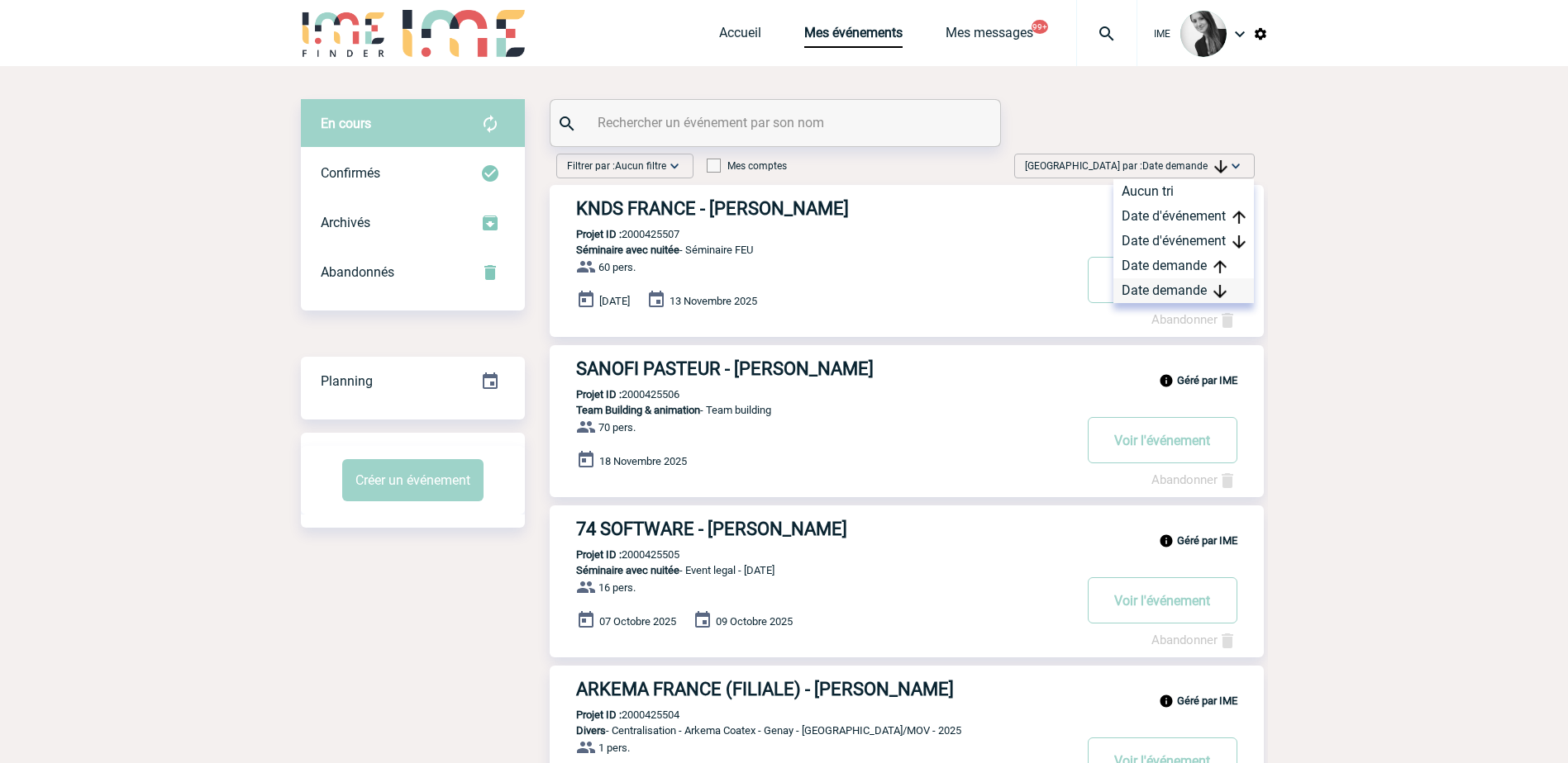
click at [1147, 286] on div "Date demande" at bounding box center [1184, 291] width 141 height 24
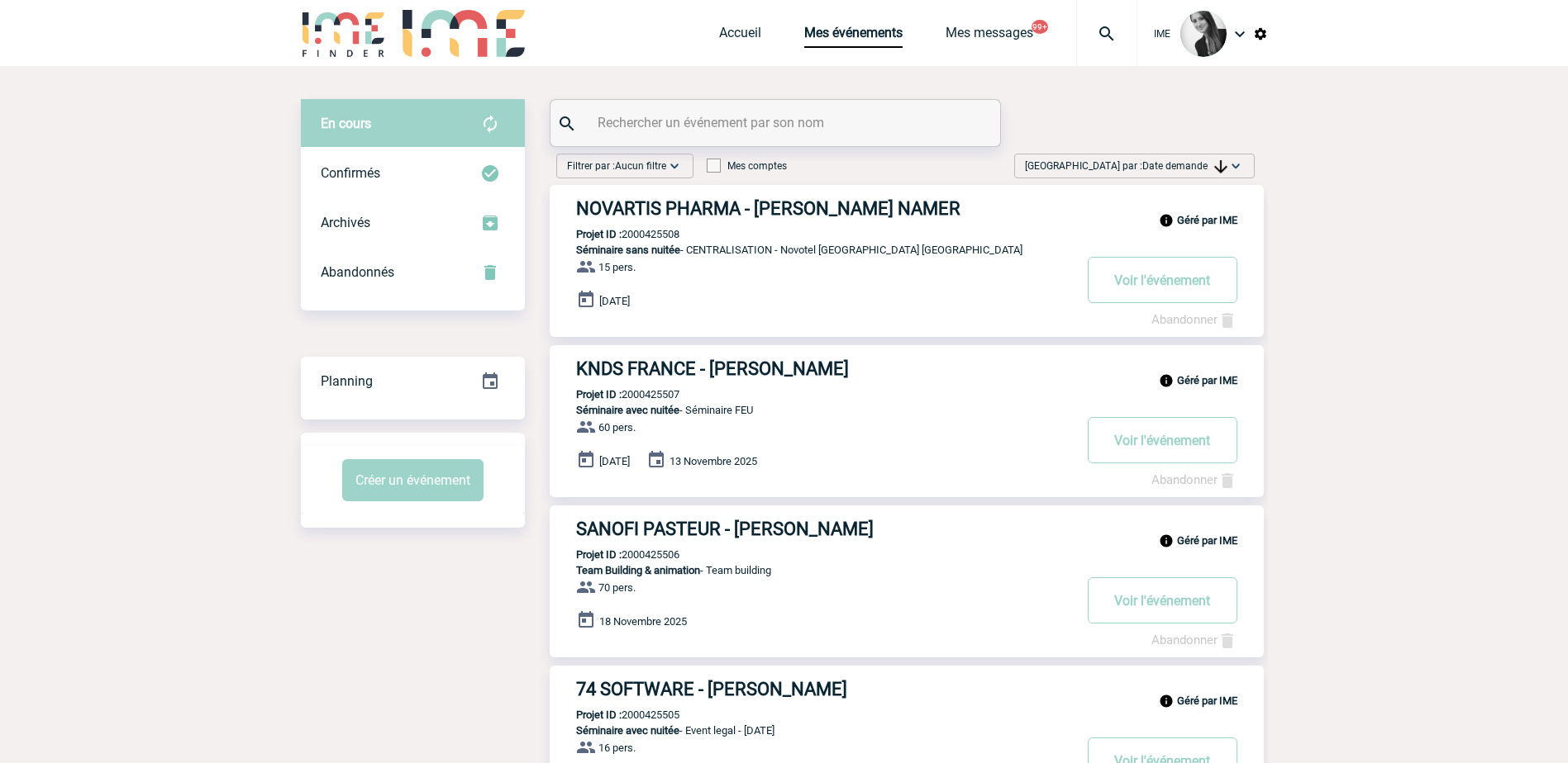
drag, startPoint x: 1426, startPoint y: 247, endPoint x: 1051, endPoint y: 323, distance: 382.6
drag, startPoint x: 898, startPoint y: 260, endPoint x: 941, endPoint y: 249, distance: 44.4
click at [941, 249] on div "Géré par IME NOVARTIS PHARMA - Nadège BLIECK NAMER Projet ID : 2000425508 Sémin…" at bounding box center [907, 261] width 715 height 152
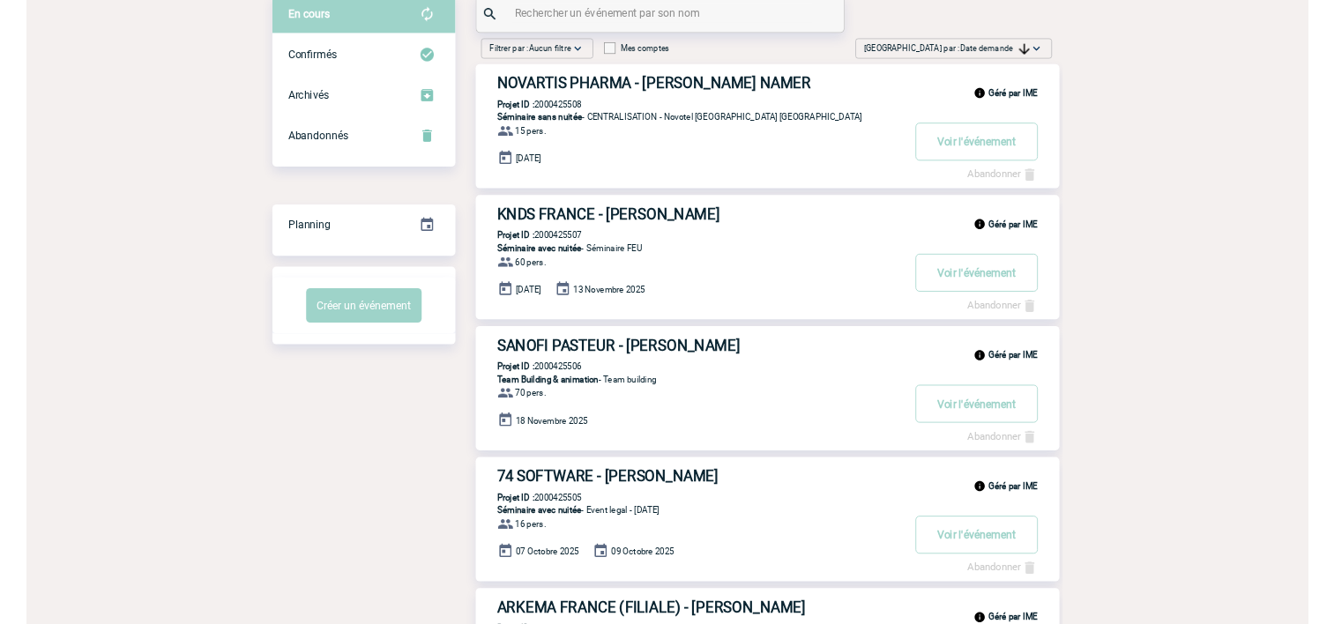
scroll to position [88, 0]
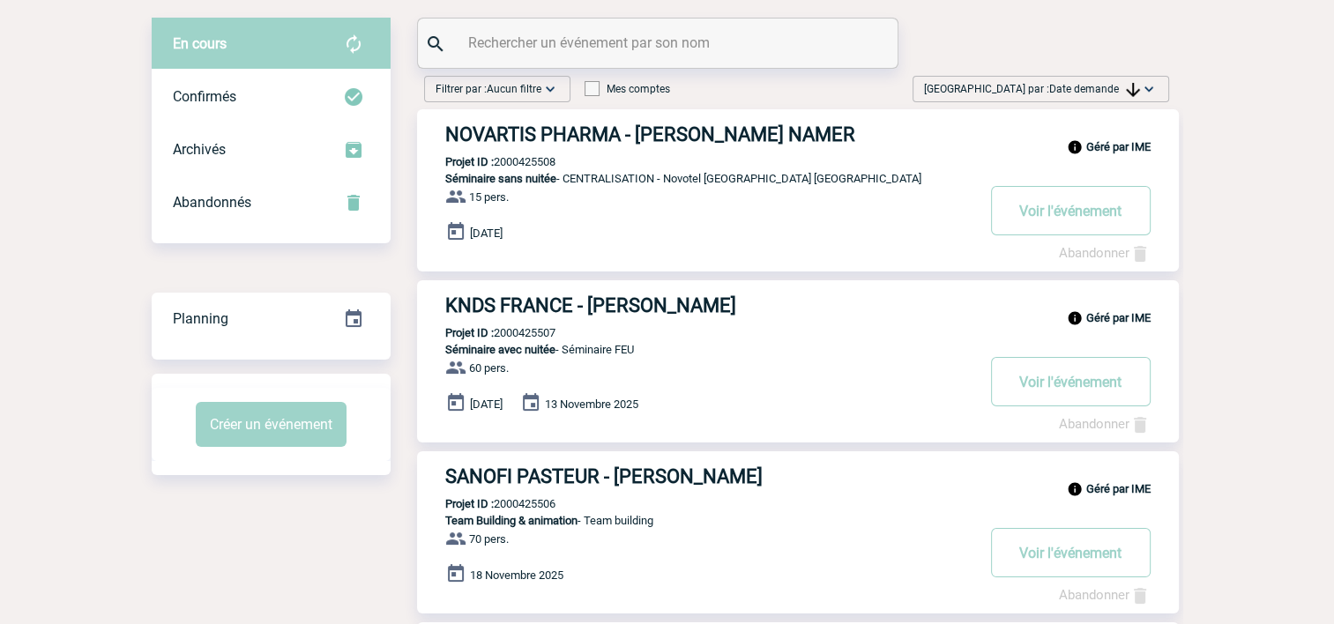
click at [1058, 95] on span "Trier par : Date demande" at bounding box center [1032, 89] width 216 height 18
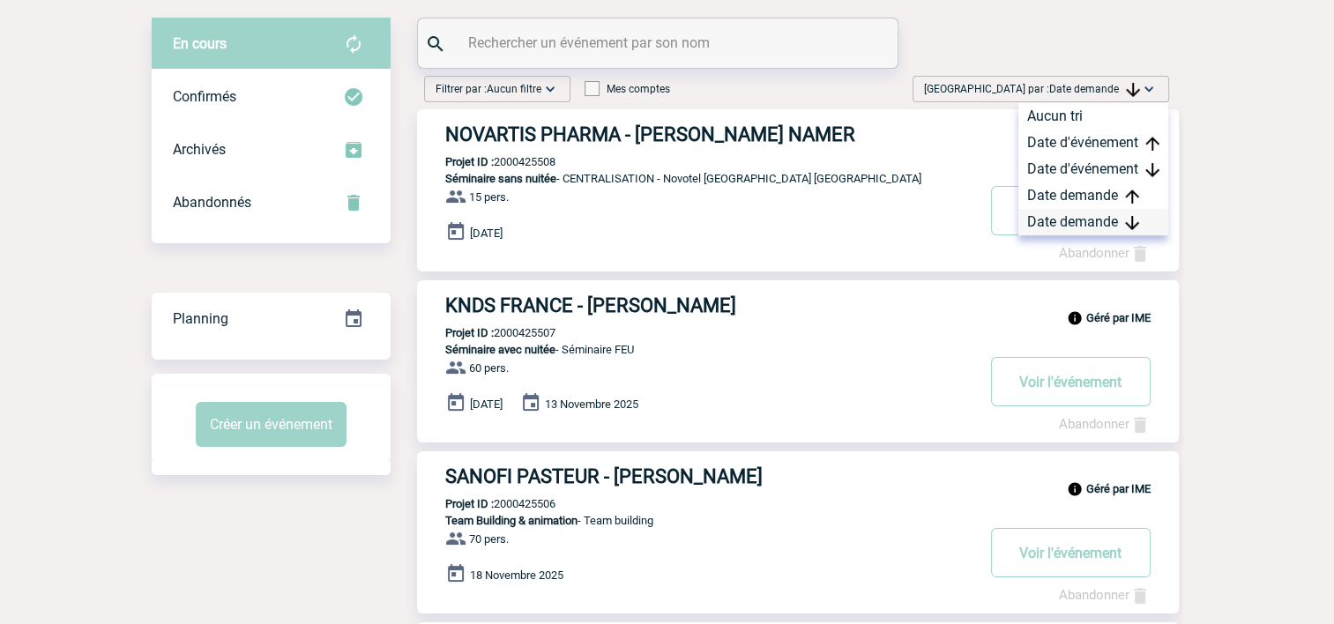
click at [1040, 222] on div "Date demande" at bounding box center [1093, 222] width 150 height 26
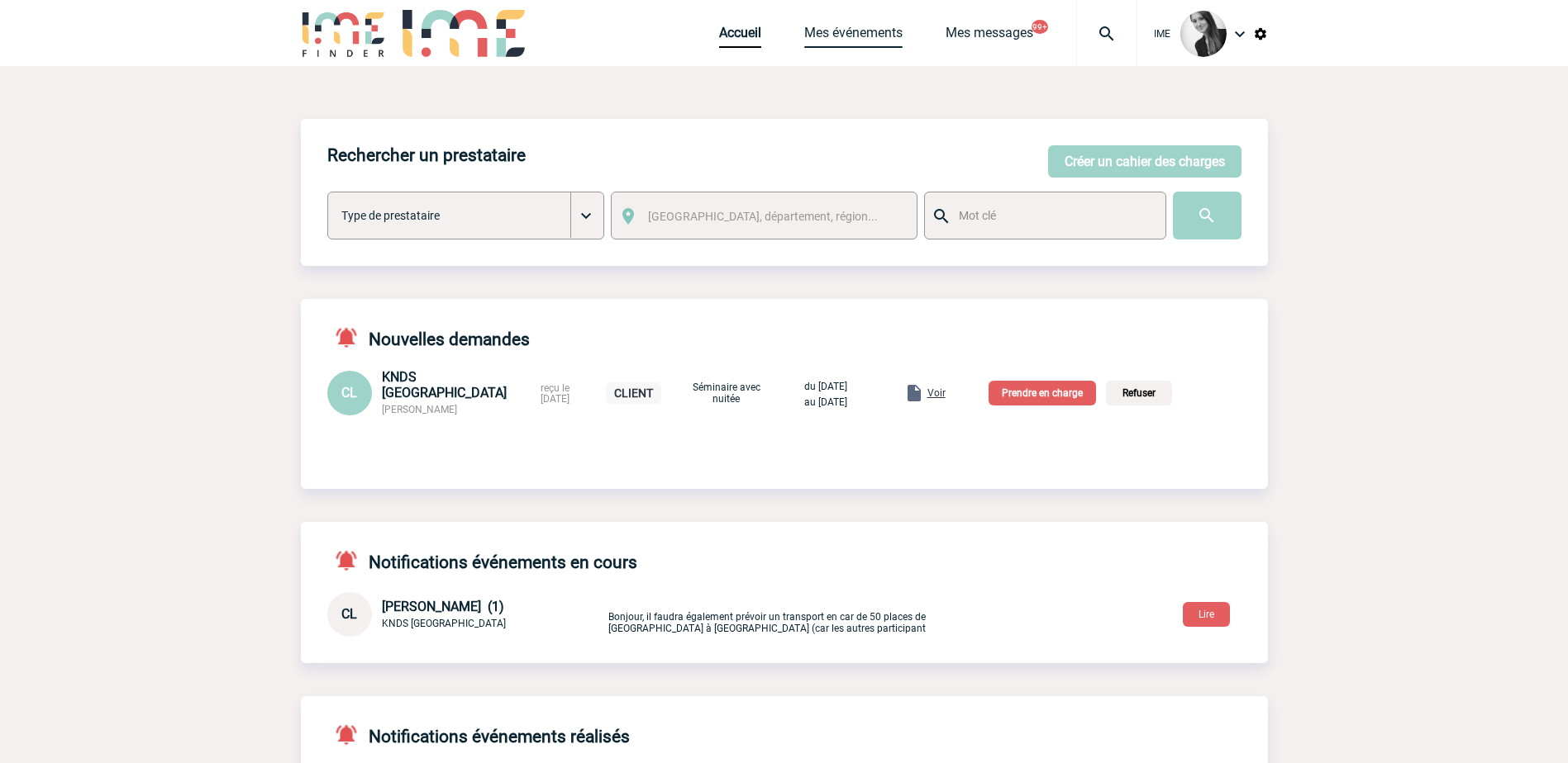
click at [871, 31] on link "Mes événements" at bounding box center [853, 36] width 98 height 23
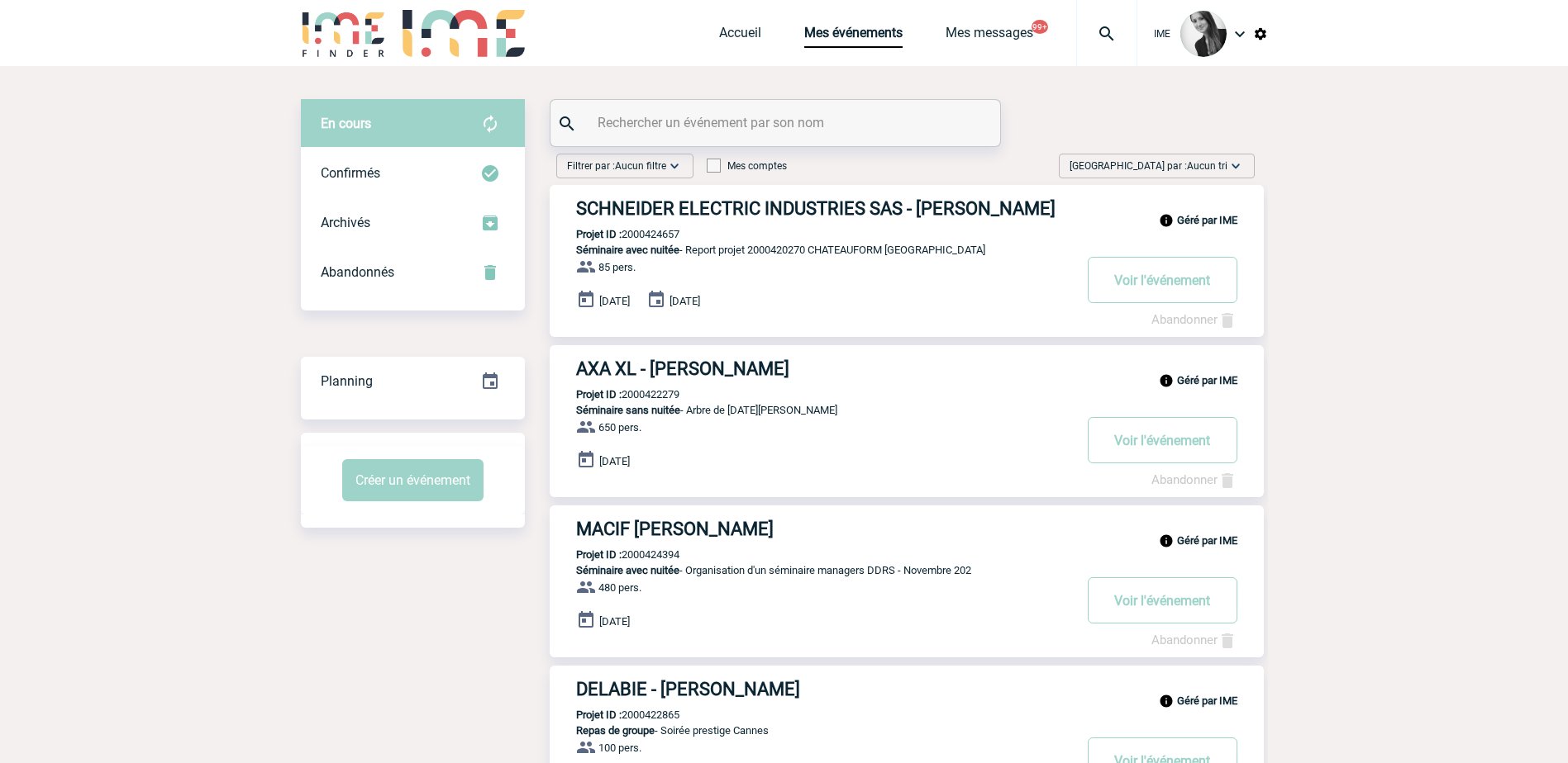
drag, startPoint x: 1214, startPoint y: 160, endPoint x: 1226, endPoint y: 227, distance: 68.1
click at [1214, 164] on span "Aucun tri" at bounding box center [1207, 166] width 40 height 11
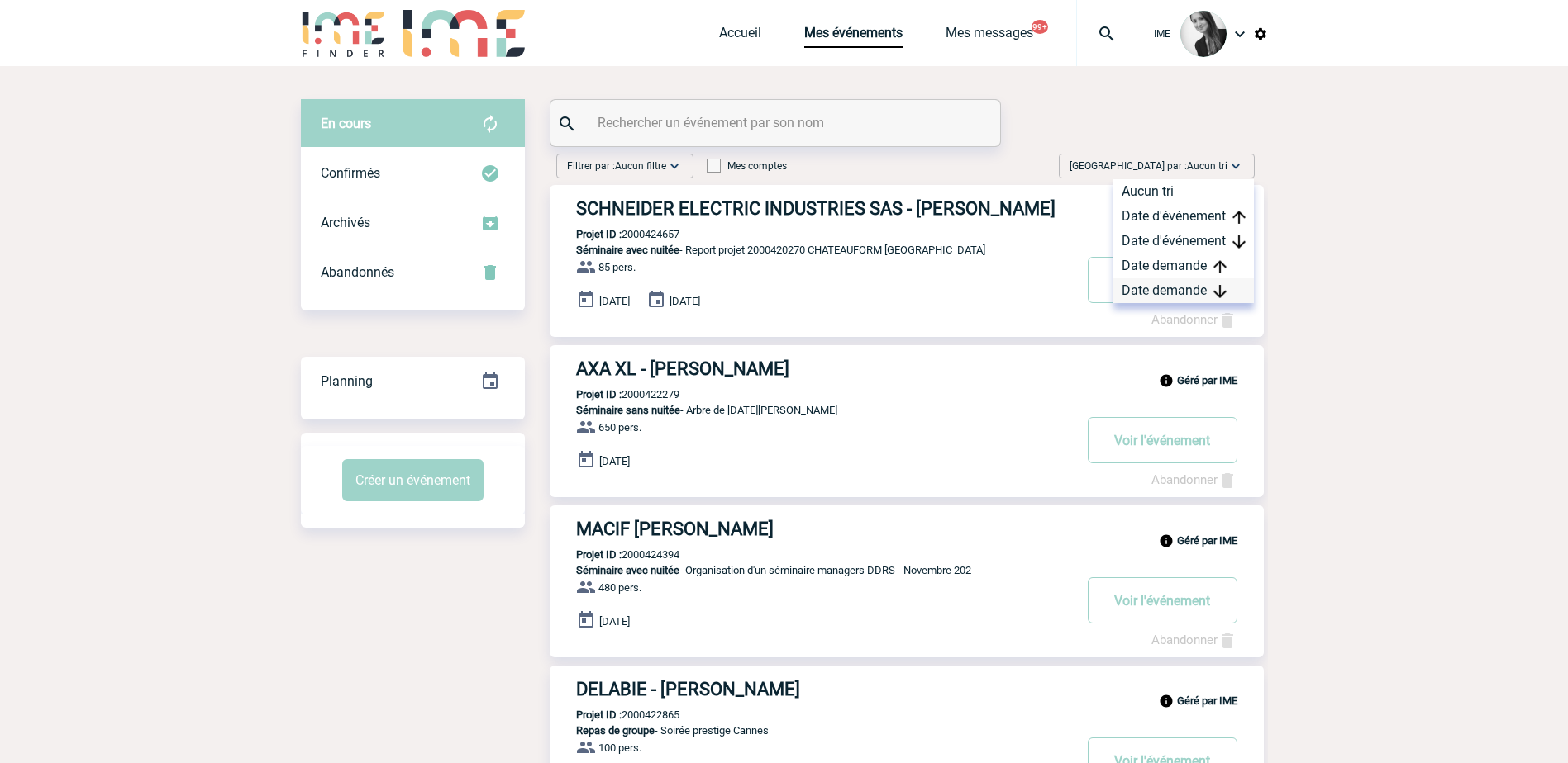
click at [1212, 287] on div "Date demande" at bounding box center [1184, 291] width 141 height 24
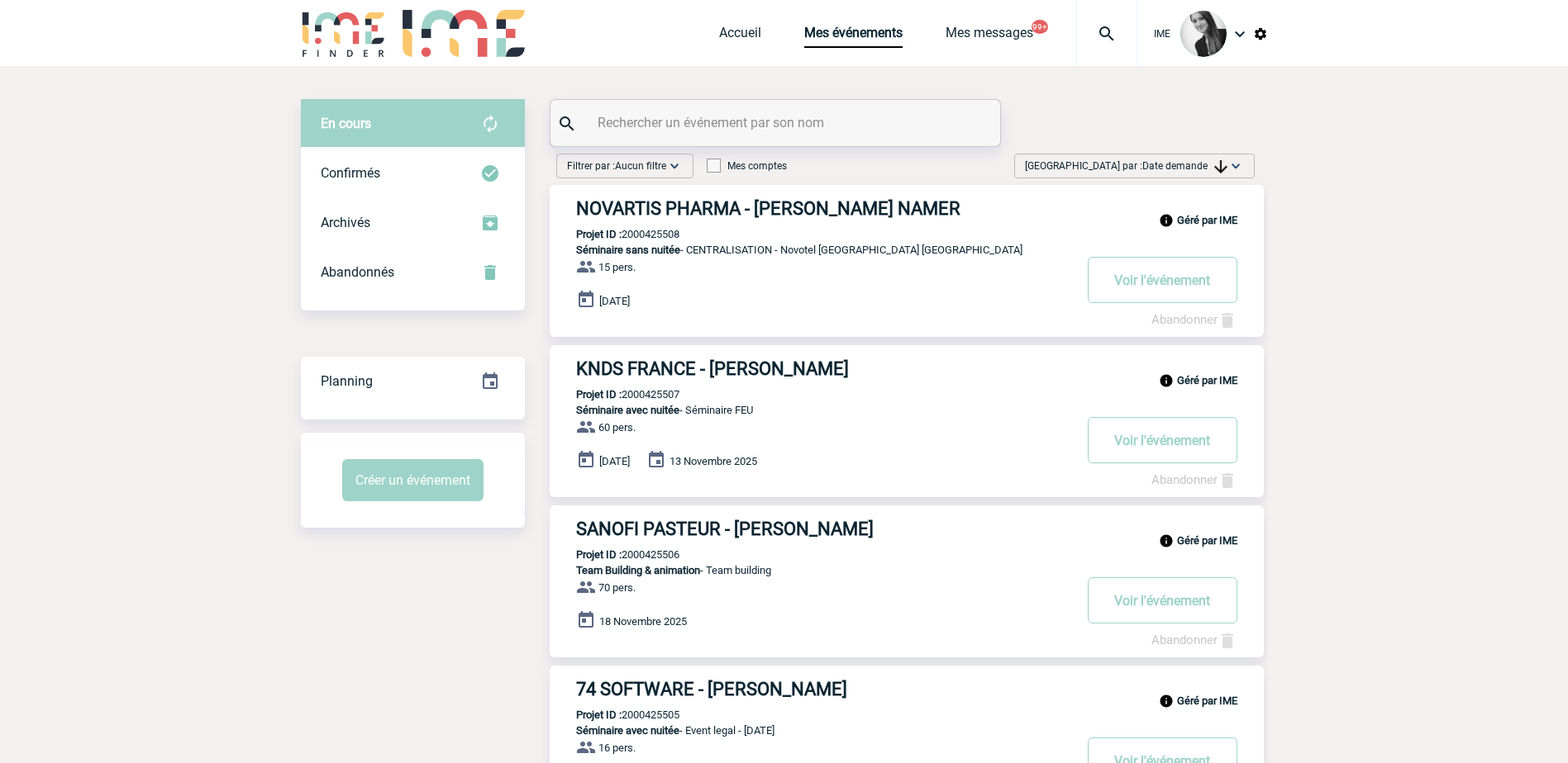
click at [1218, 160] on img at bounding box center [1221, 167] width 13 height 13
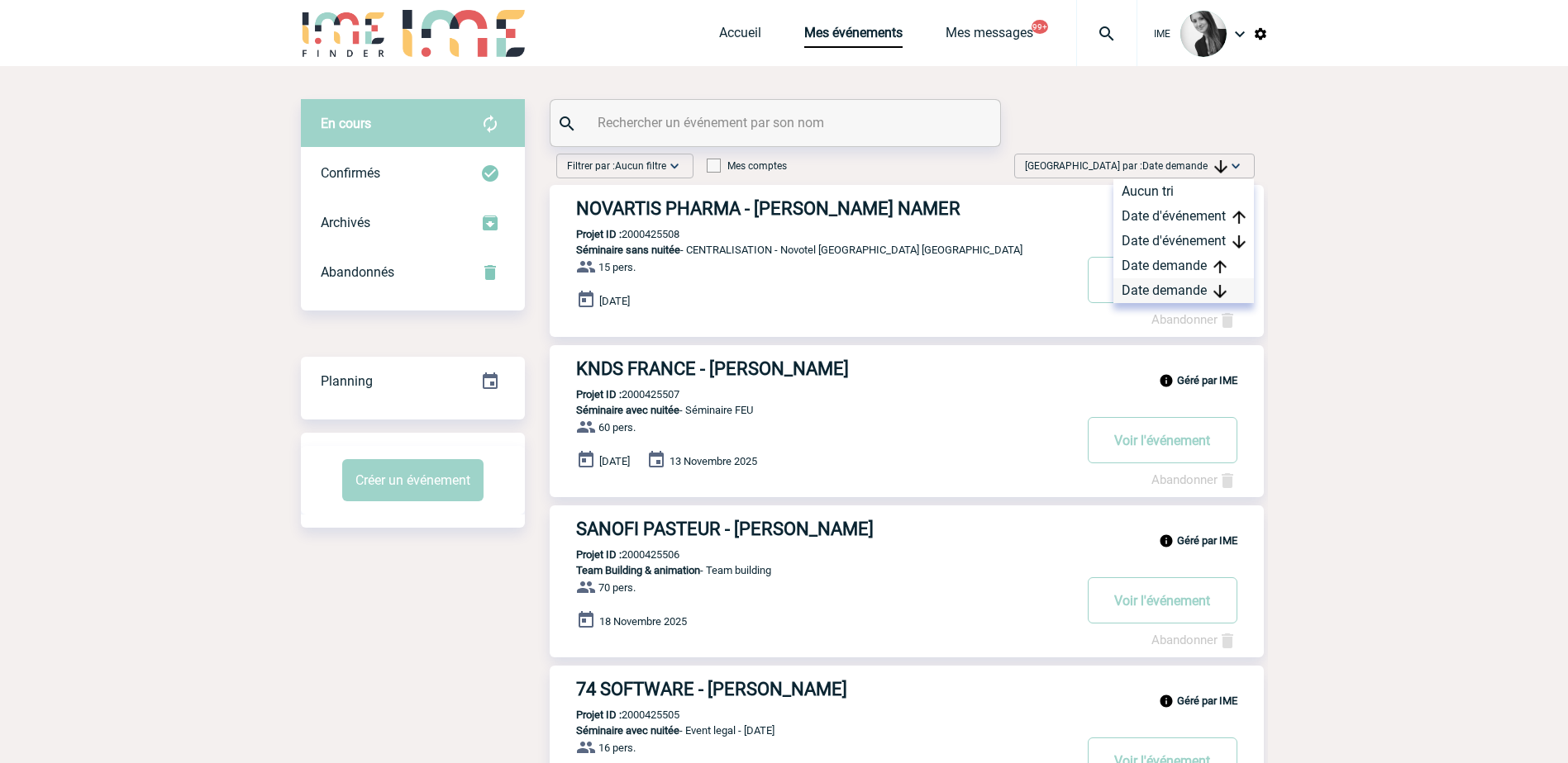
drag, startPoint x: 1186, startPoint y: 291, endPoint x: 1177, endPoint y: 296, distance: 10.3
click at [1186, 290] on div "Date demande" at bounding box center [1184, 291] width 141 height 24
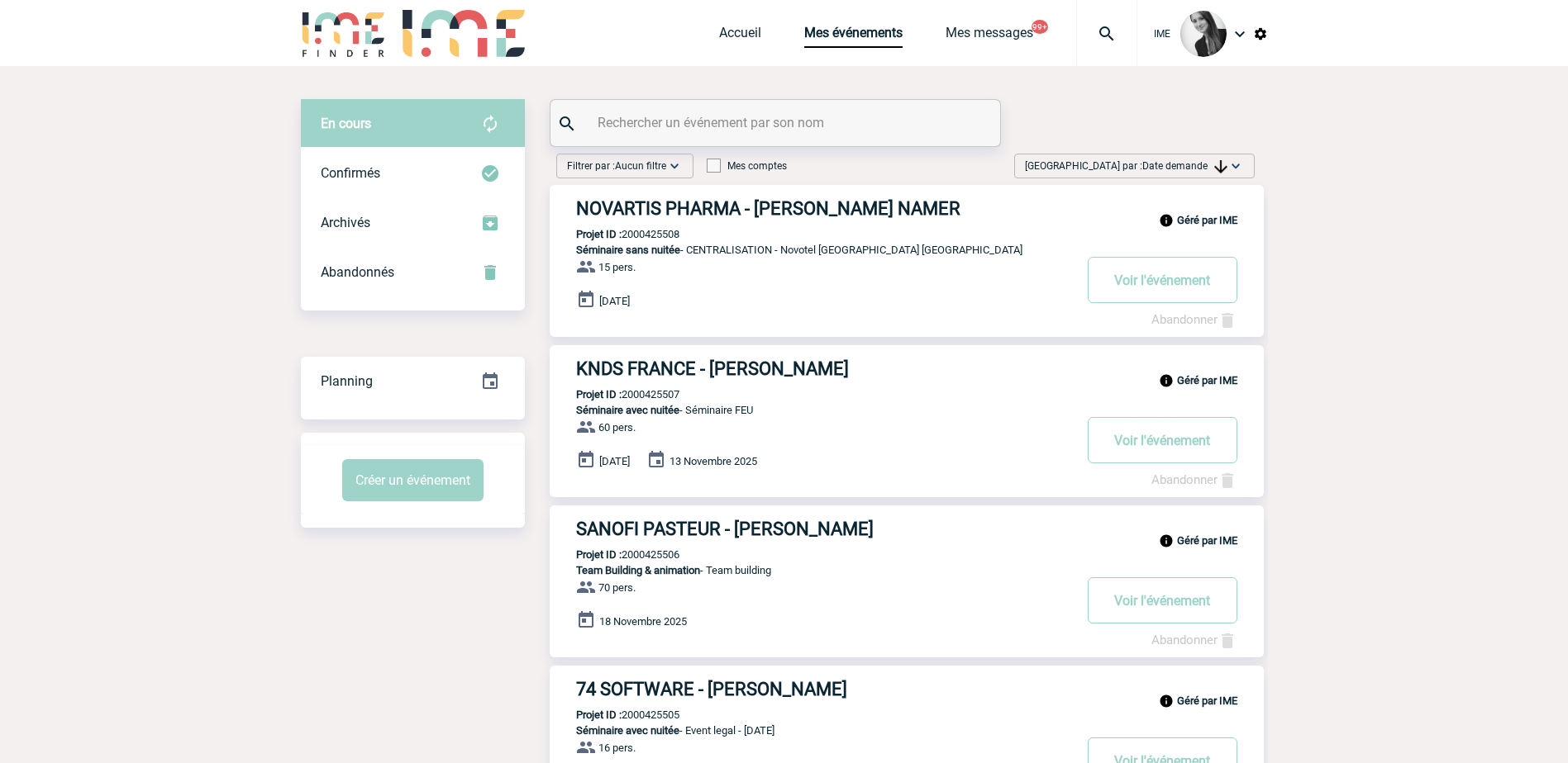
click at [1212, 165] on span "Date demande" at bounding box center [1184, 166] width 85 height 11
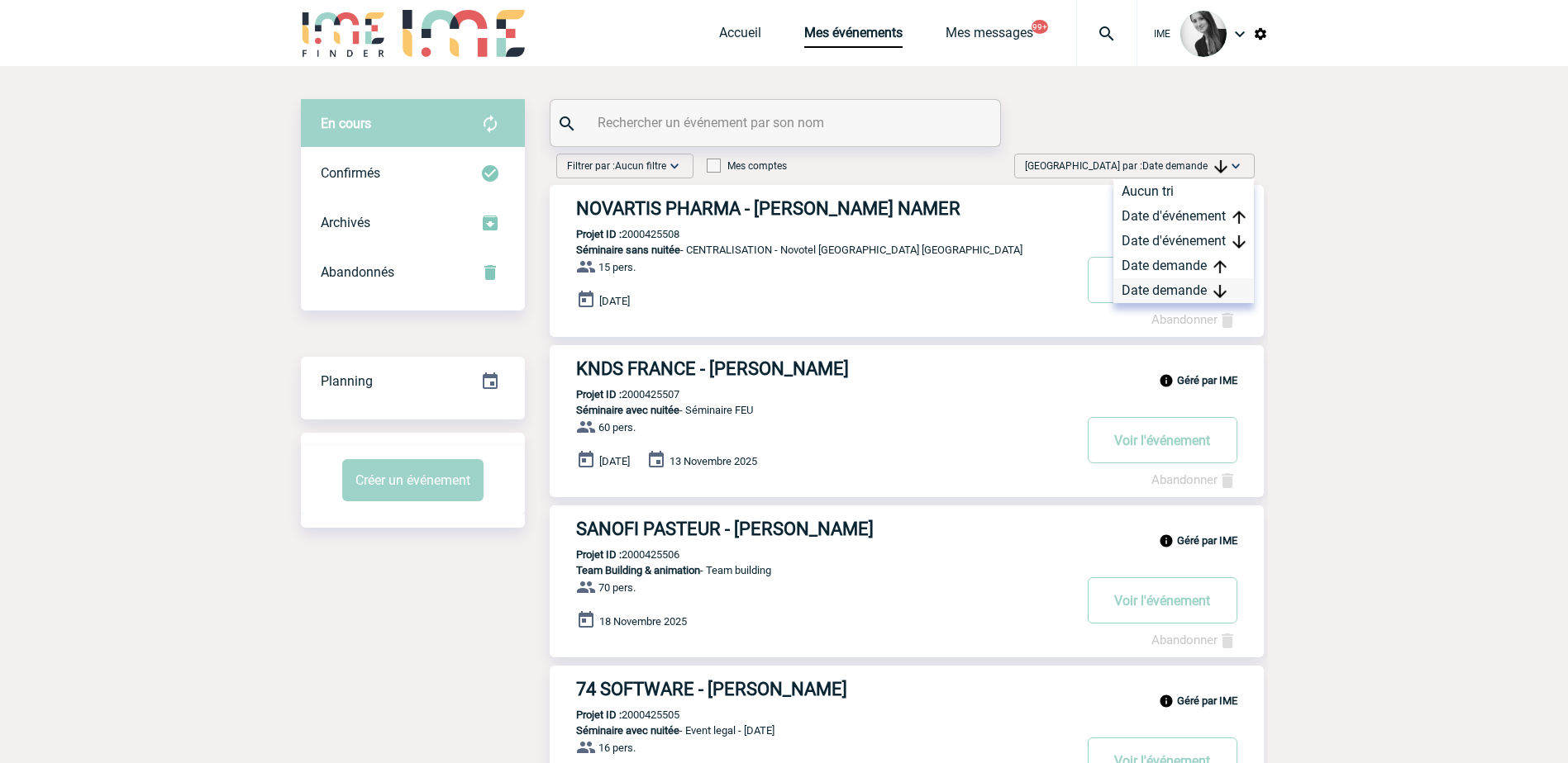
click at [1185, 293] on div "Date demande" at bounding box center [1184, 291] width 141 height 24
